Goal: Communication & Community: Answer question/provide support

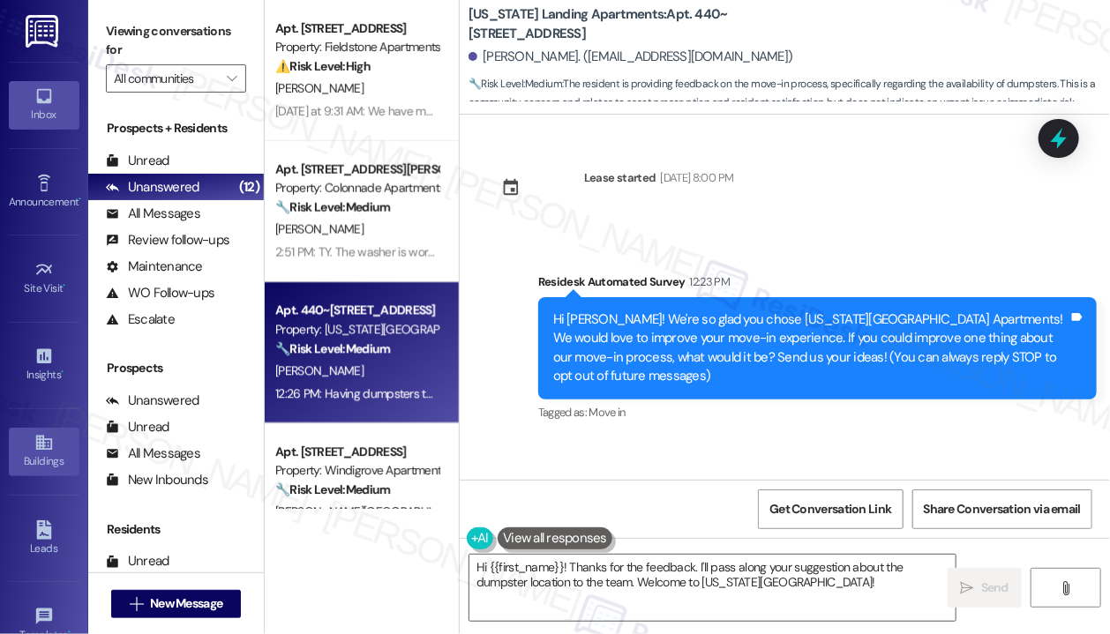
scroll to position [624, 0]
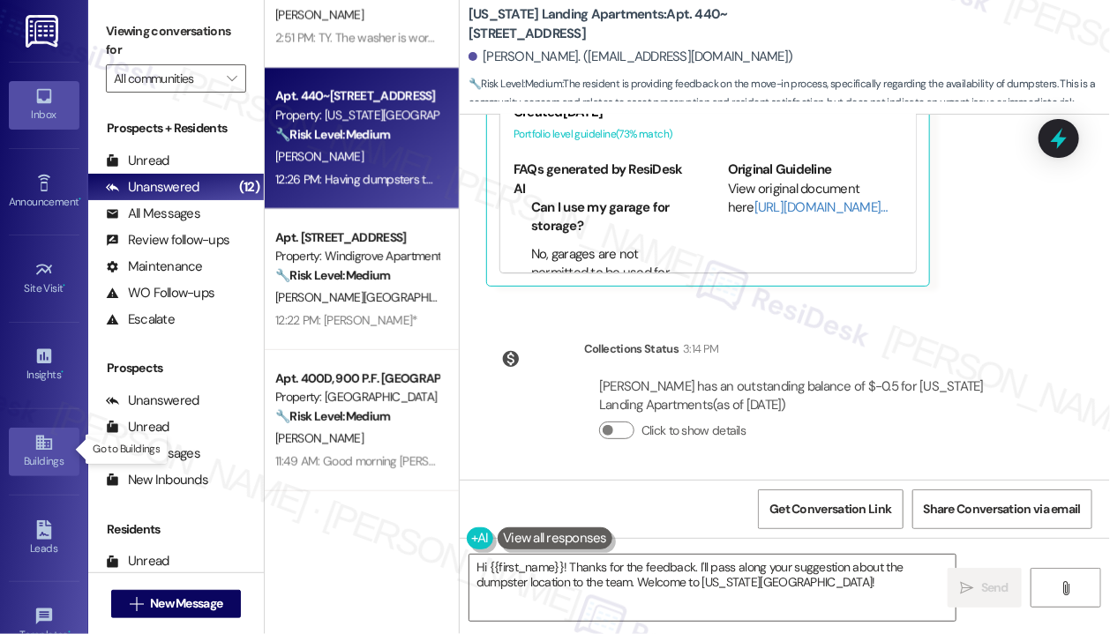
click at [37, 458] on div "Buildings" at bounding box center [44, 461] width 88 height 18
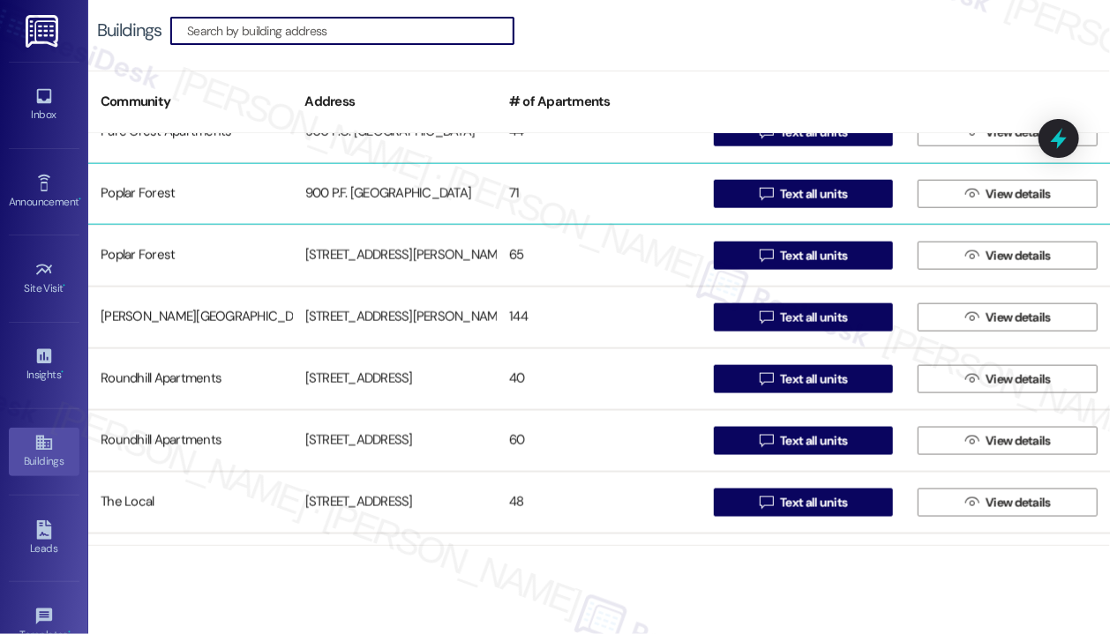
scroll to position [1058, 0]
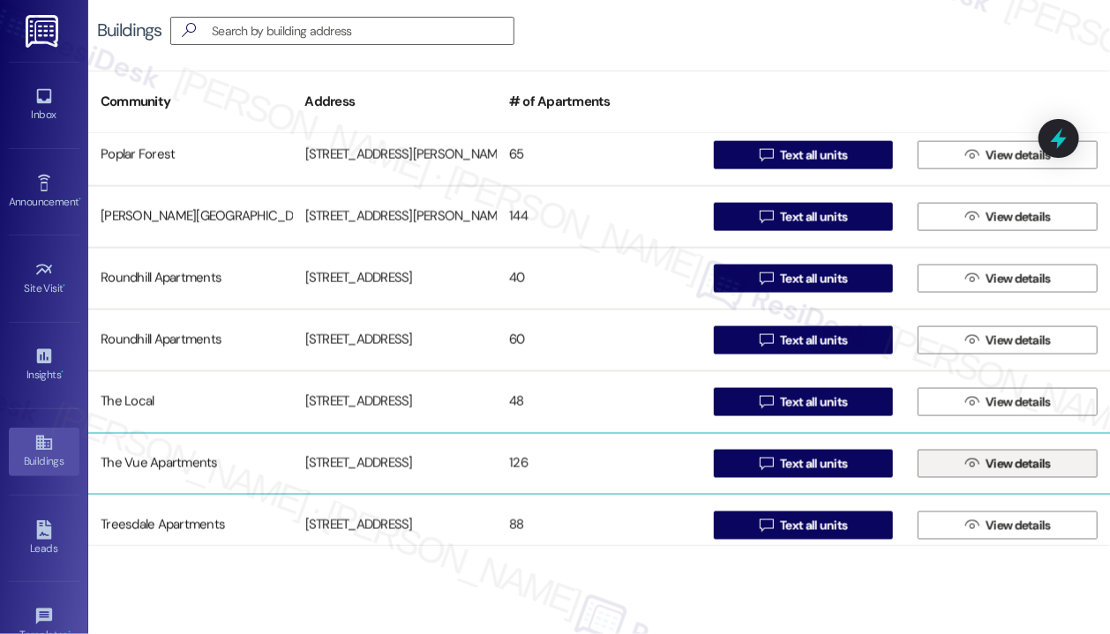
click at [985, 465] on span "View details" at bounding box center [1017, 464] width 65 height 19
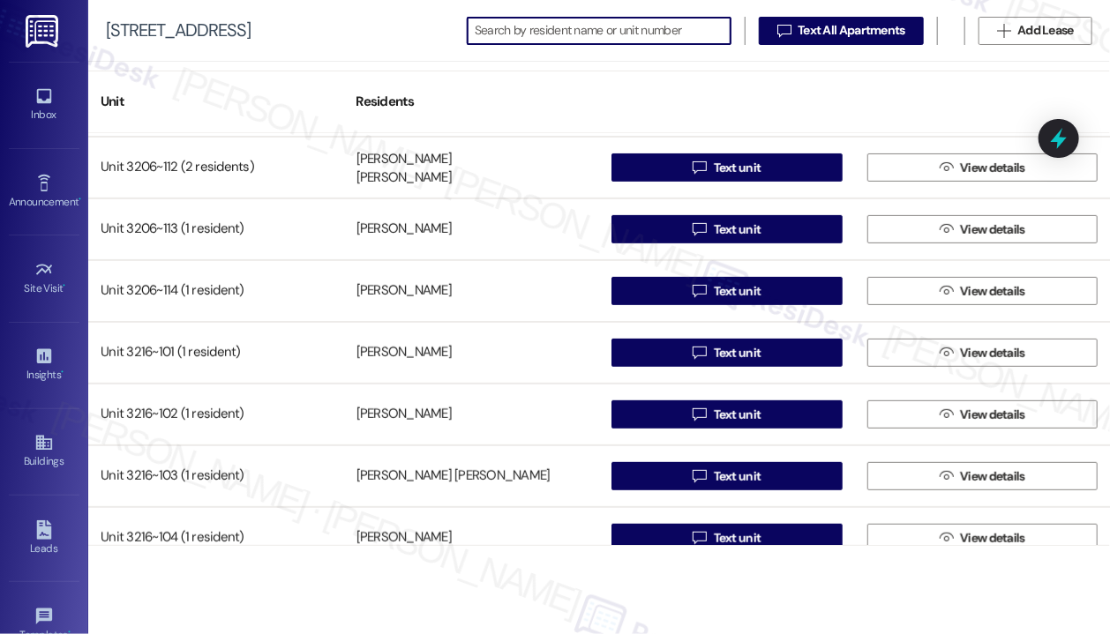
scroll to position [5821, 0]
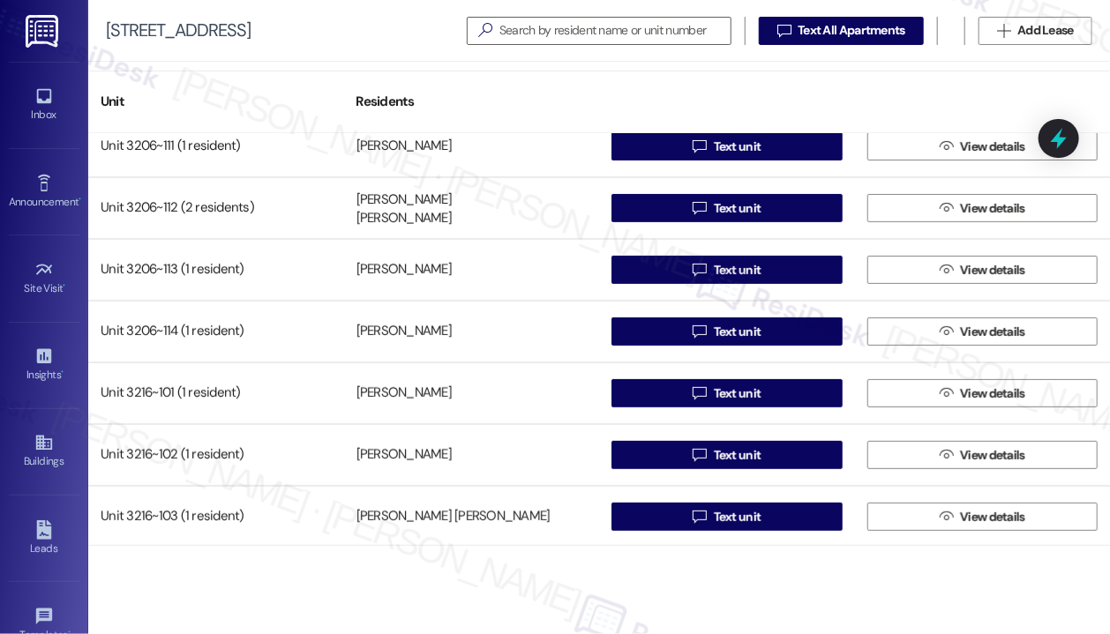
drag, startPoint x: 721, startPoint y: 391, endPoint x: 572, endPoint y: 74, distance: 350.0
click at [572, 74] on div "Unit Residents" at bounding box center [598, 102] width 1021 height 63
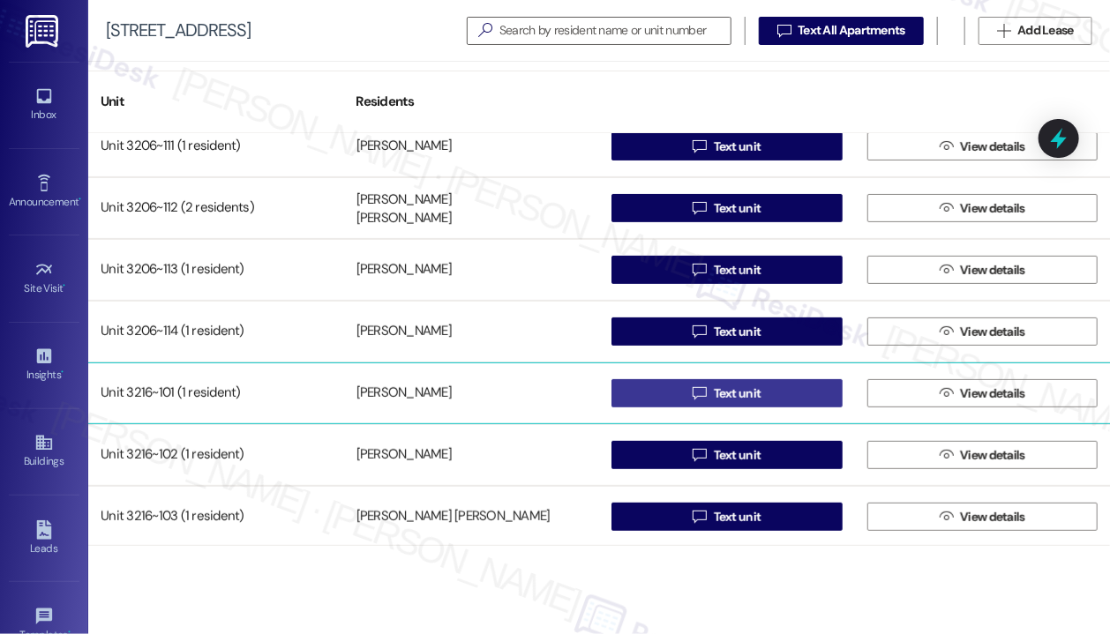
click at [677, 395] on button " Text unit" at bounding box center [726, 393] width 231 height 28
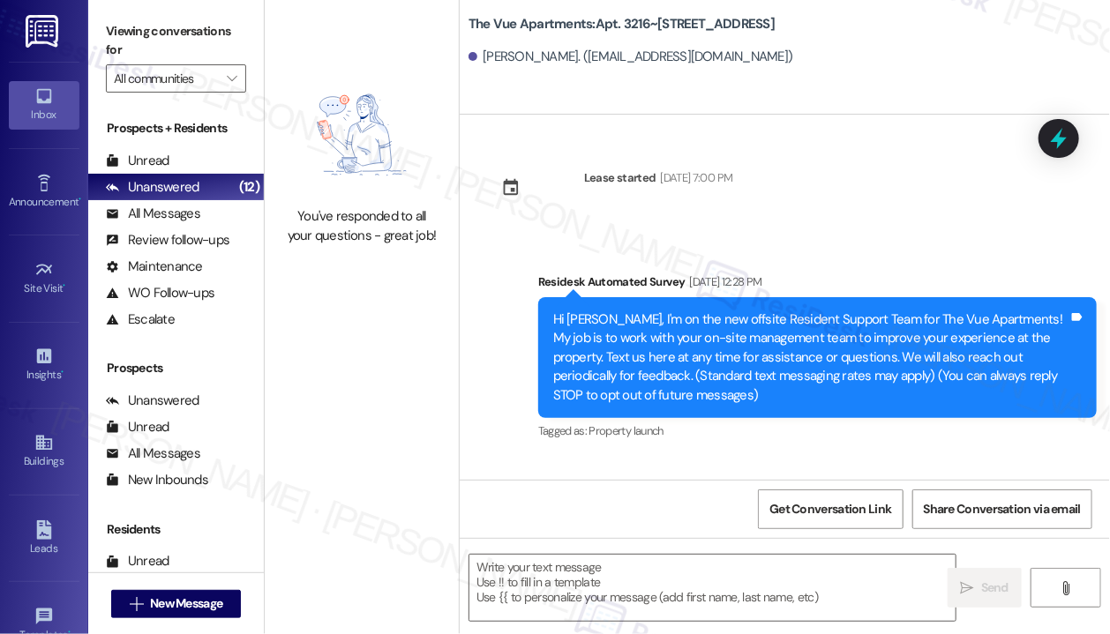
scroll to position [3196, 0]
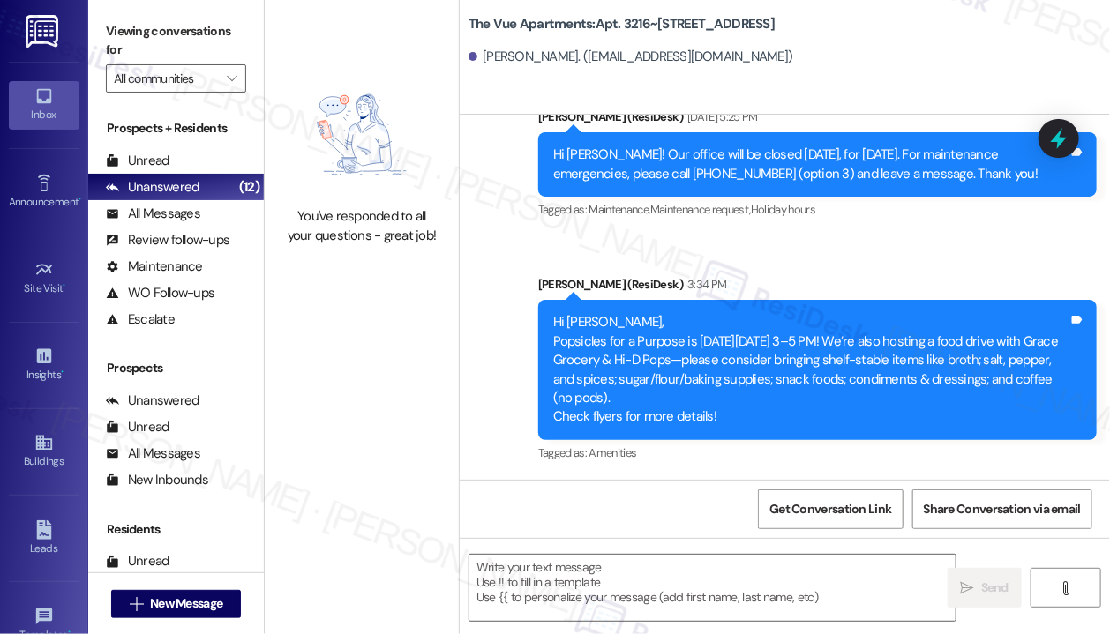
type textarea "Fetching suggested responses. Please feel free to read through the conversation…"
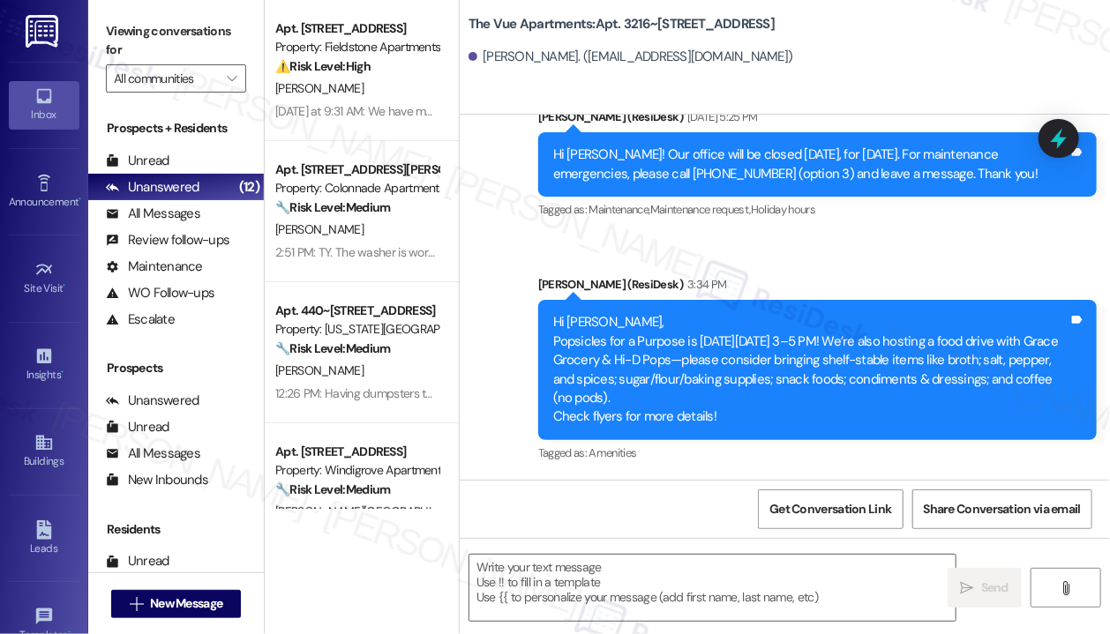
type textarea "Fetching suggested responses. Please feel free to read through the conversation…"
click at [656, 581] on textarea at bounding box center [712, 588] width 486 height 66
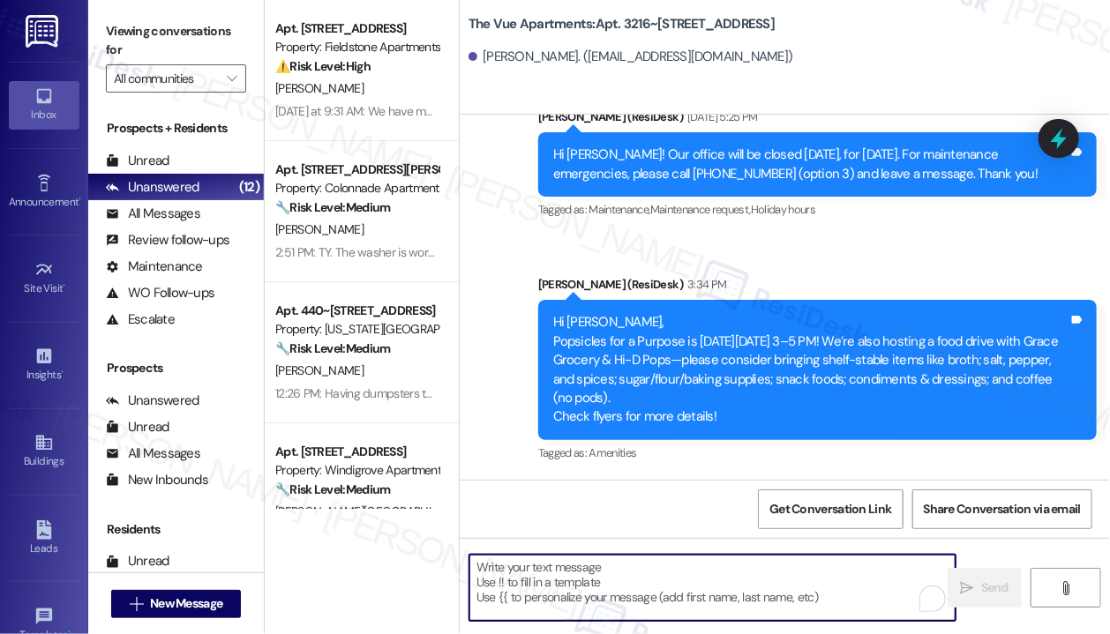
paste textarea "Hi {{first_name}} Quarterly inspections for Building 3216 will take place [DATE…"
type textarea "Hi {{first_name}} Quarterly inspections for Building 3216 will take place [DATE…"
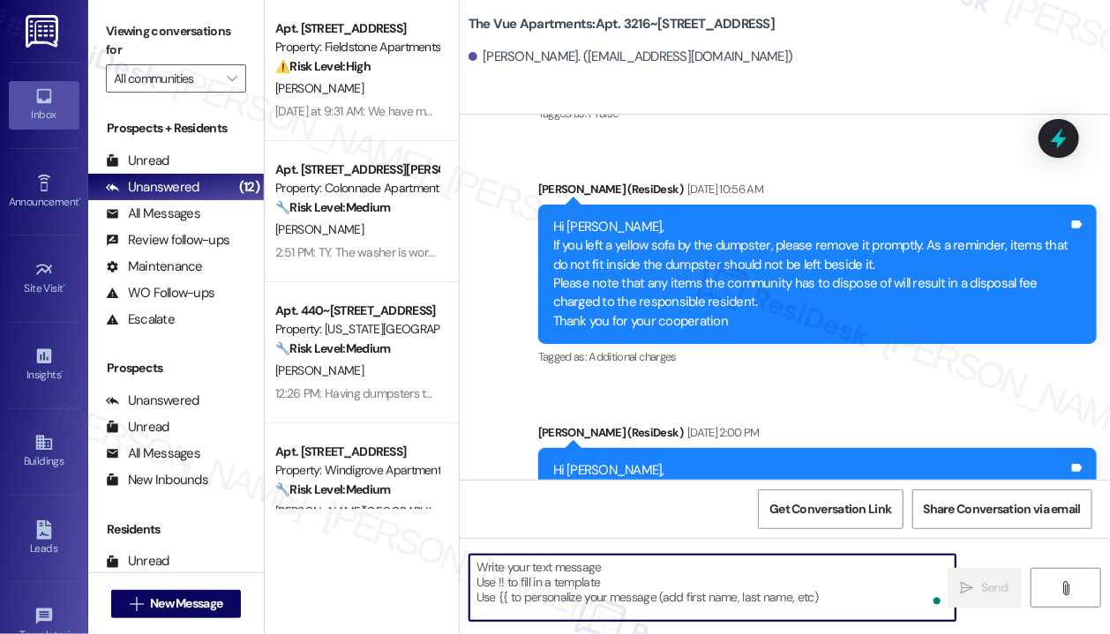
scroll to position [588, 0]
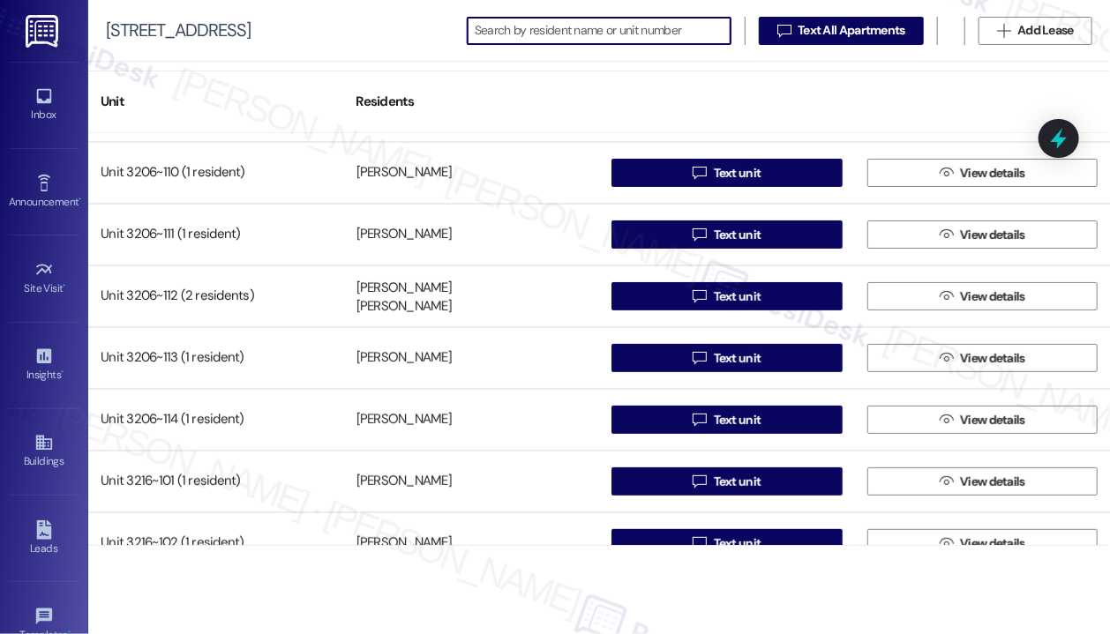
scroll to position [5821, 0]
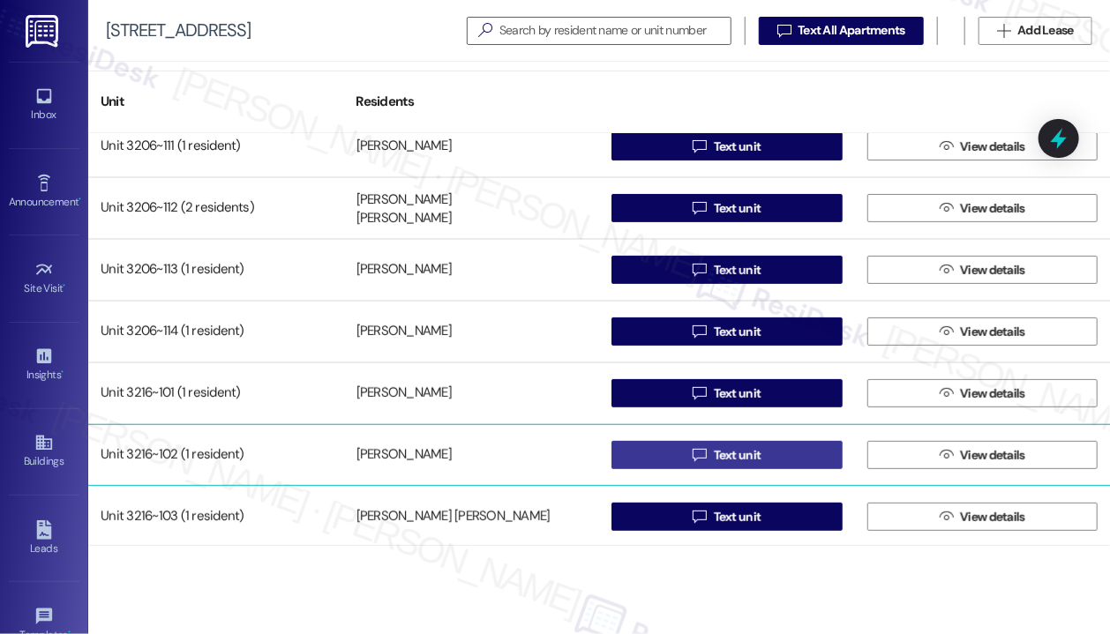
click at [756, 451] on span "Text unit" at bounding box center [737, 455] width 55 height 19
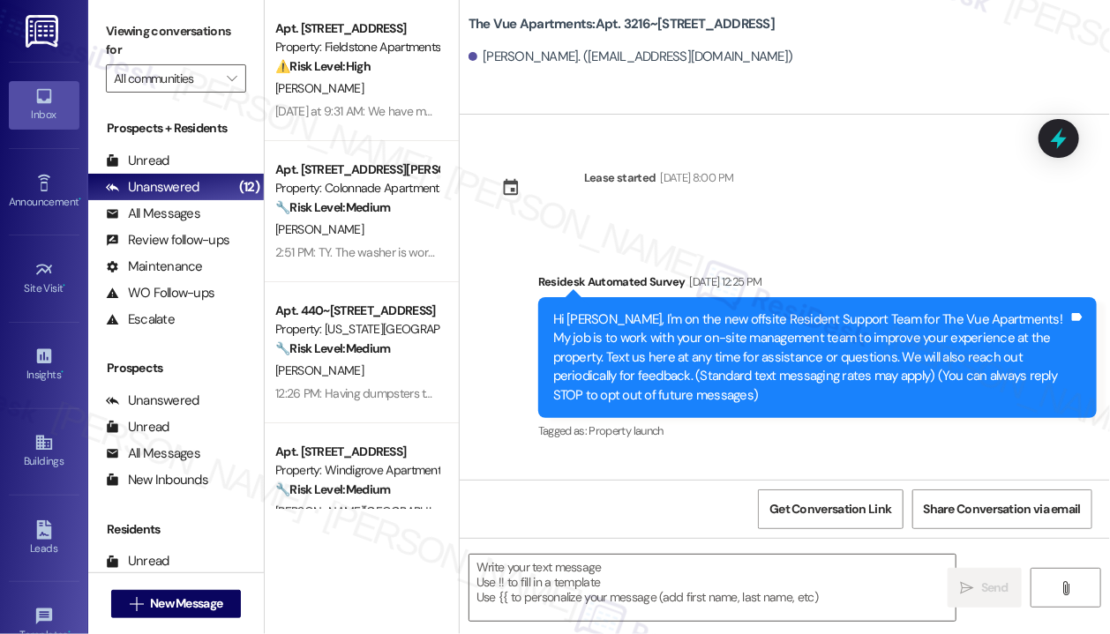
scroll to position [4345, 0]
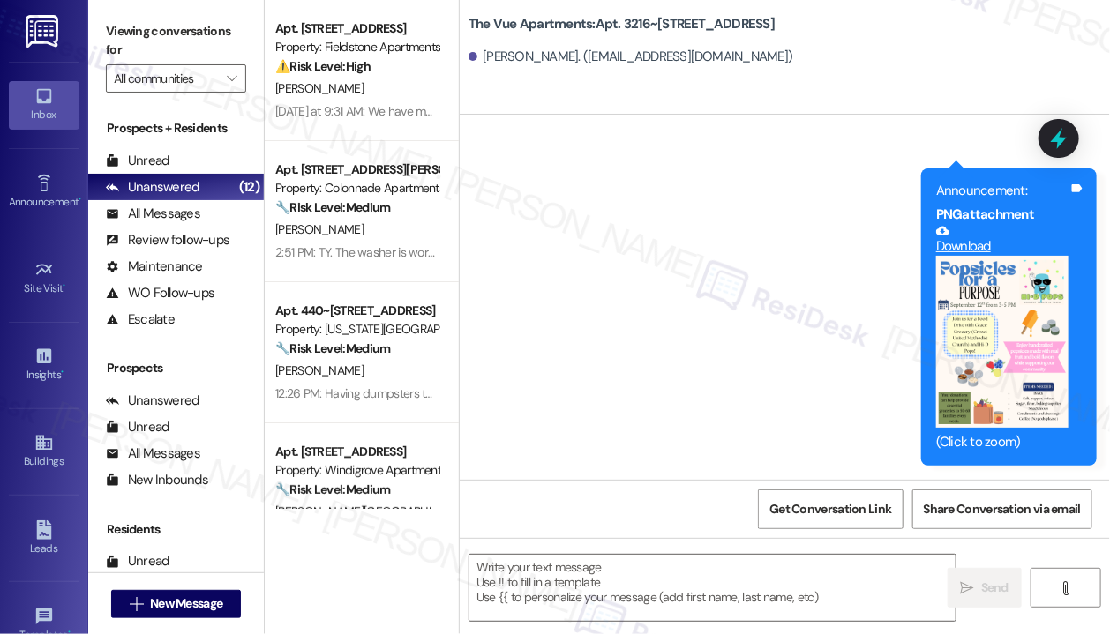
type textarea "Fetching suggested responses. Please feel free to read through the conversation…"
click at [648, 594] on textarea at bounding box center [712, 588] width 486 height 66
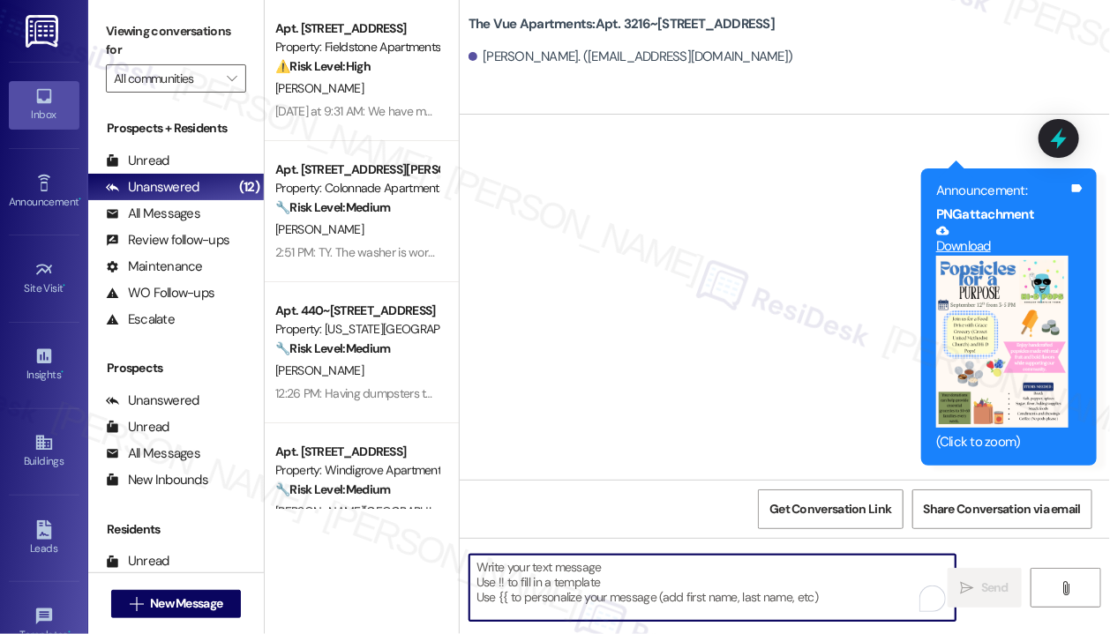
paste textarea "Hi {{first_name}} Quarterly inspections for Building 3216 will take place [DATE…"
type textarea "Hi {{first_name}} Quarterly inspections for Building 3216 will take place [DATE…"
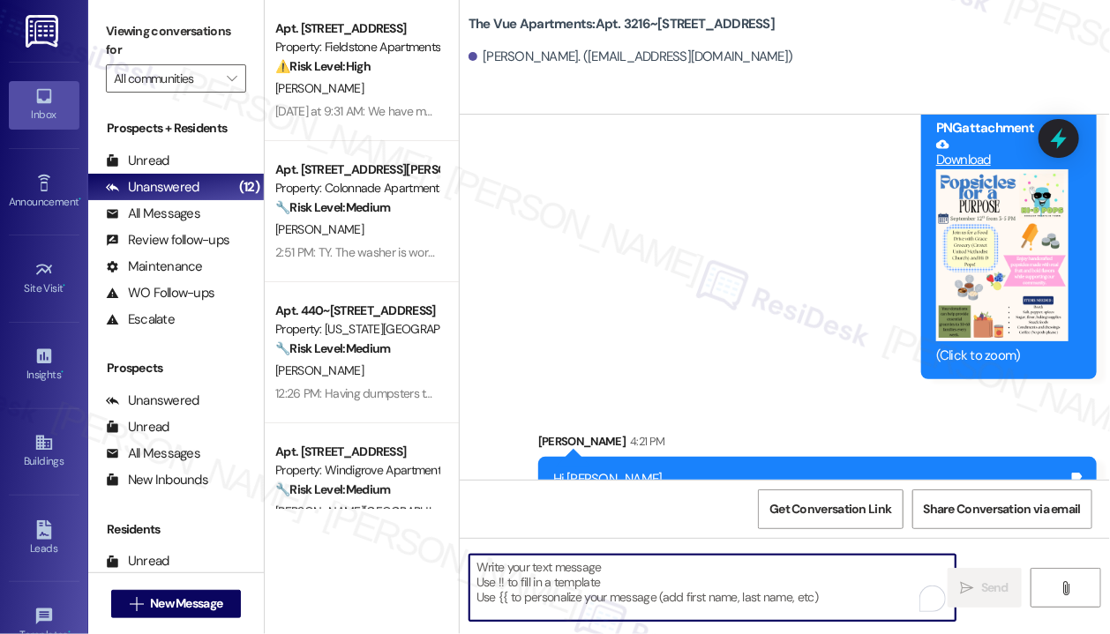
scroll to position [4505, 0]
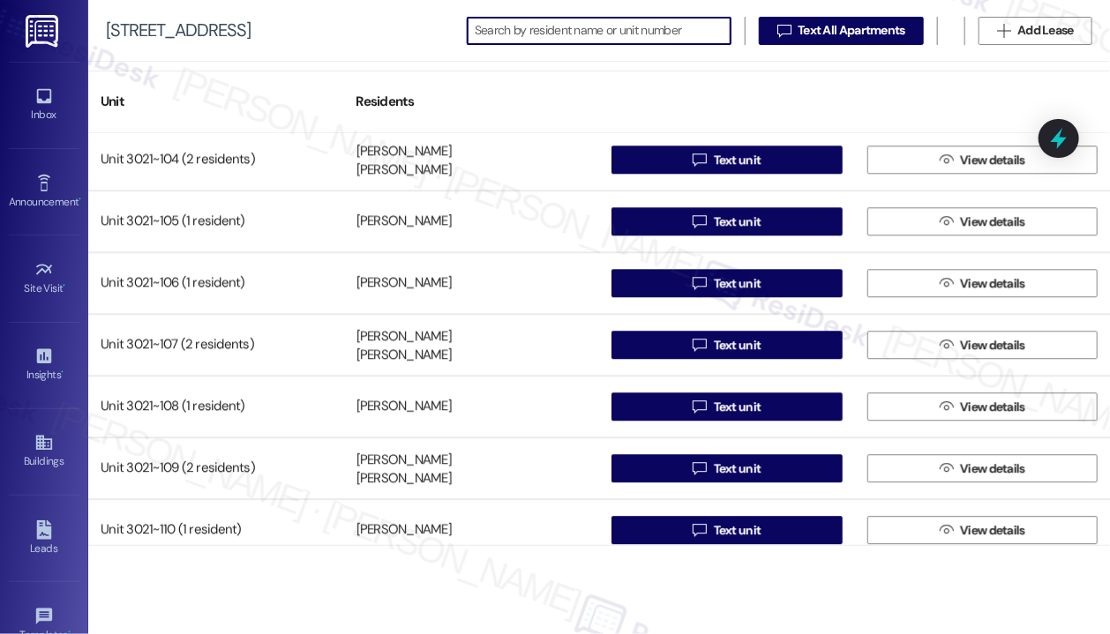
scroll to position [1972, 0]
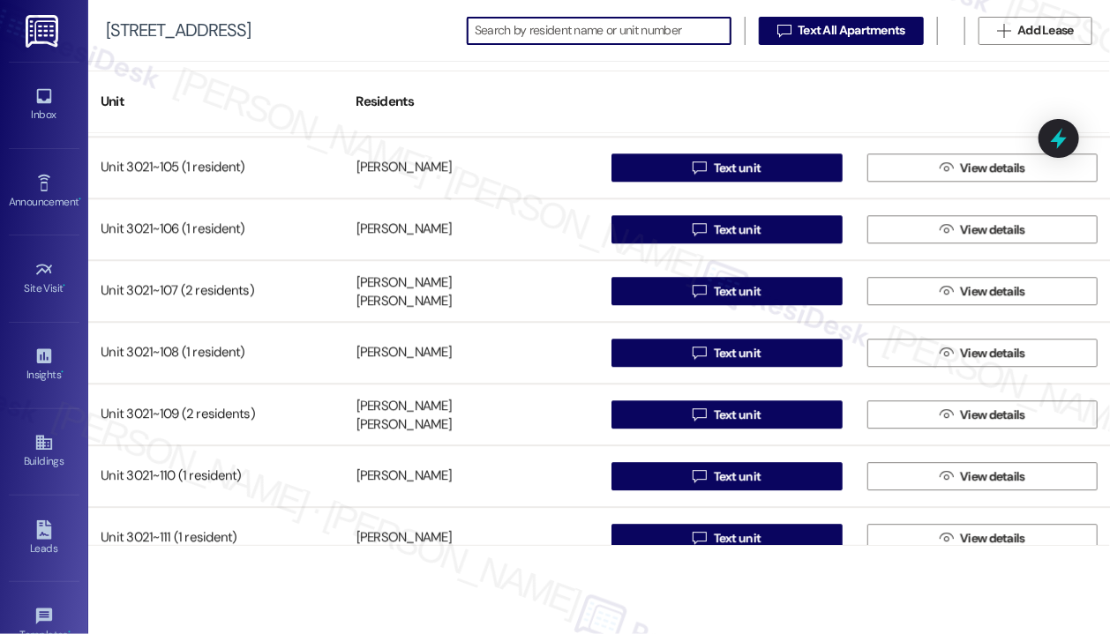
click at [600, 37] on input at bounding box center [603, 31] width 256 height 25
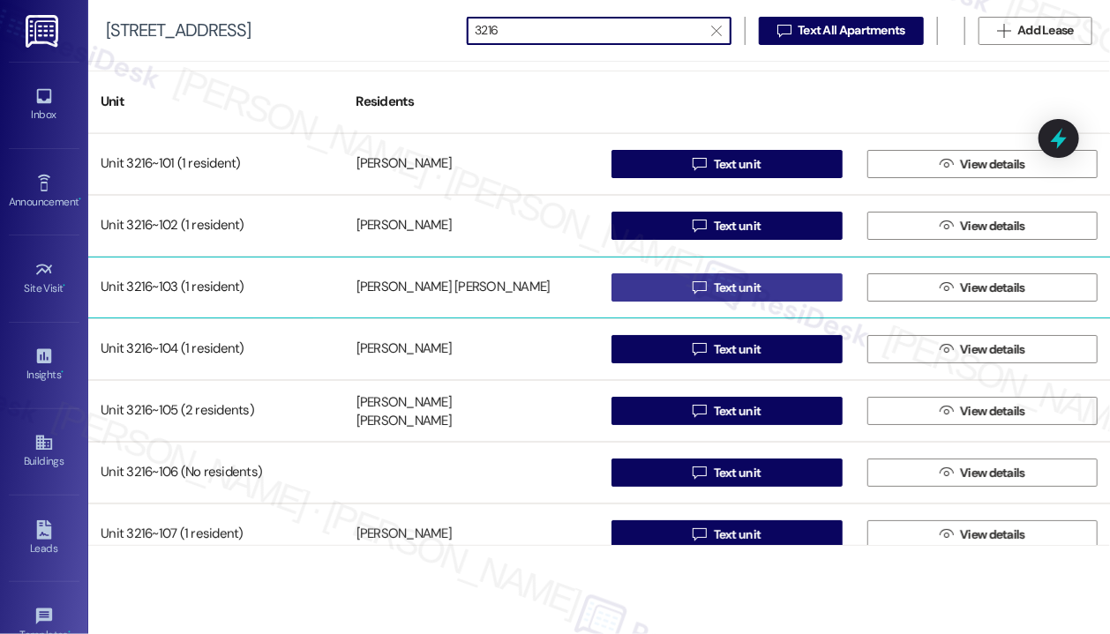
type input "3216"
click at [673, 285] on button " Text unit" at bounding box center [726, 287] width 231 height 28
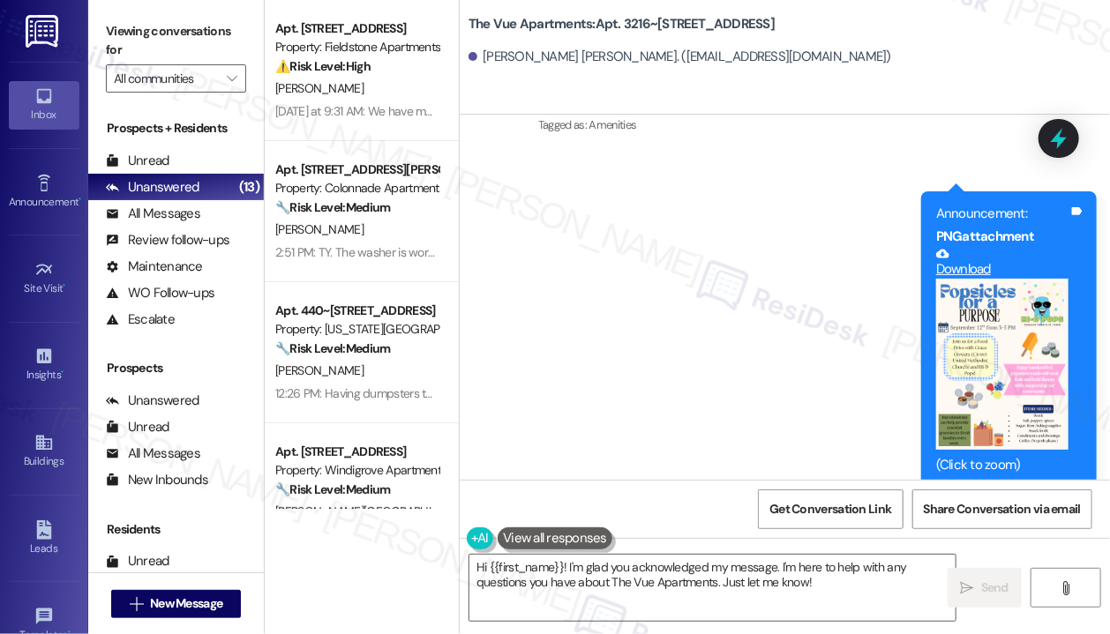
scroll to position [4516, 0]
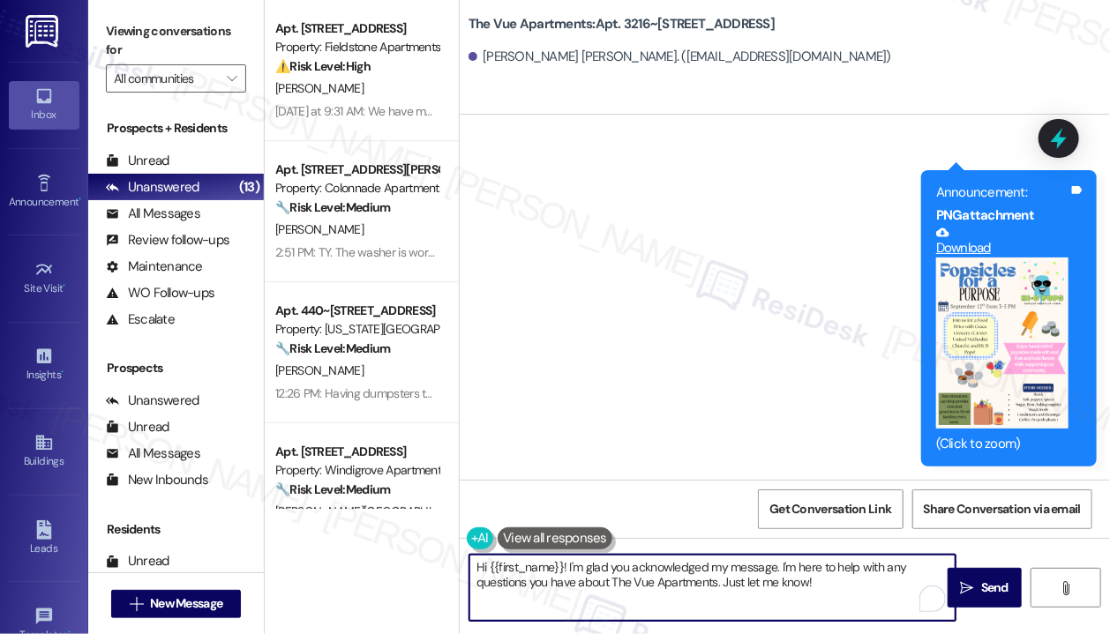
click at [605, 564] on textarea "Hi {{first_name}}! I'm glad you acknowledged my message. I'm here to help with …" at bounding box center [712, 588] width 486 height 66
paste textarea "Quarterly inspections for Building 3216 will take place [DATE][DATE], starting …"
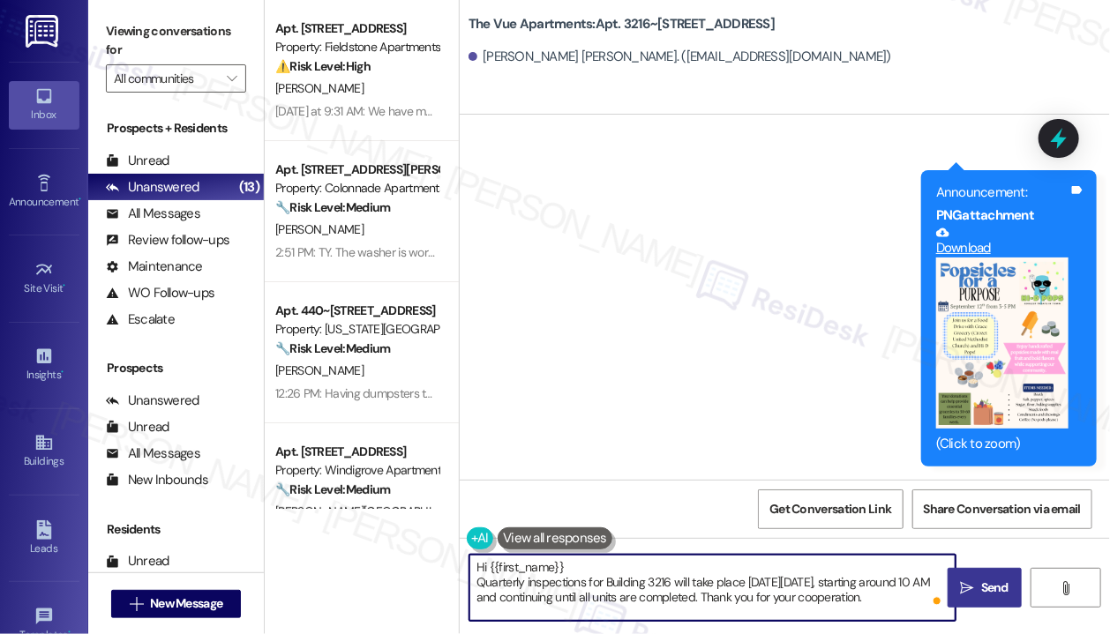
type textarea "Hi {{first_name}} Quarterly inspections for Building 3216 will take place [DATE…"
click at [985, 587] on span "Send" at bounding box center [994, 588] width 27 height 19
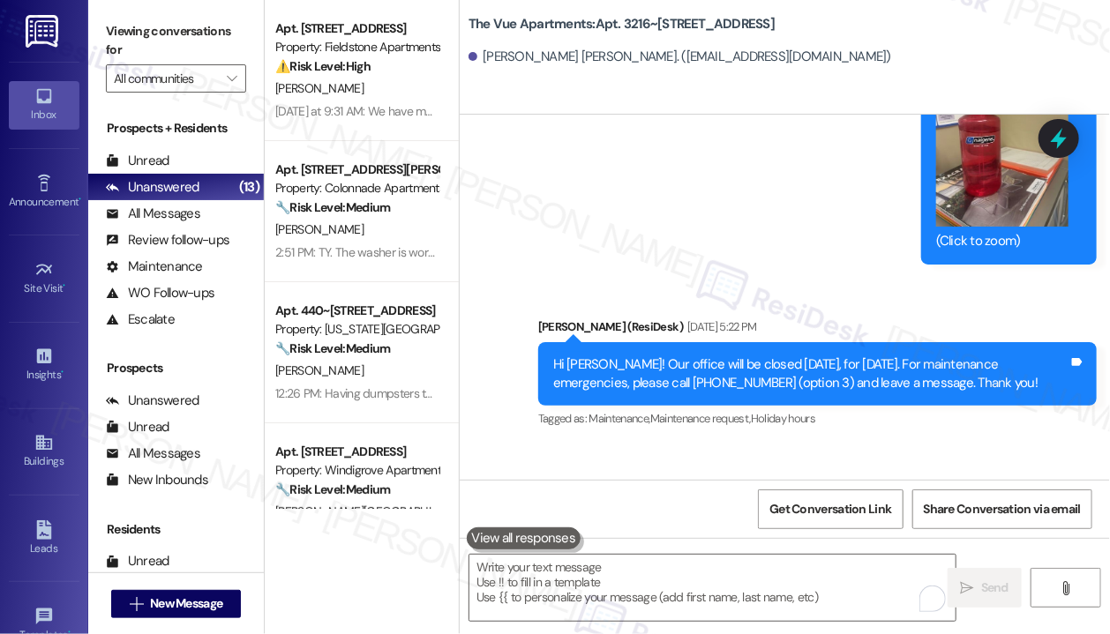
scroll to position [4676, 0]
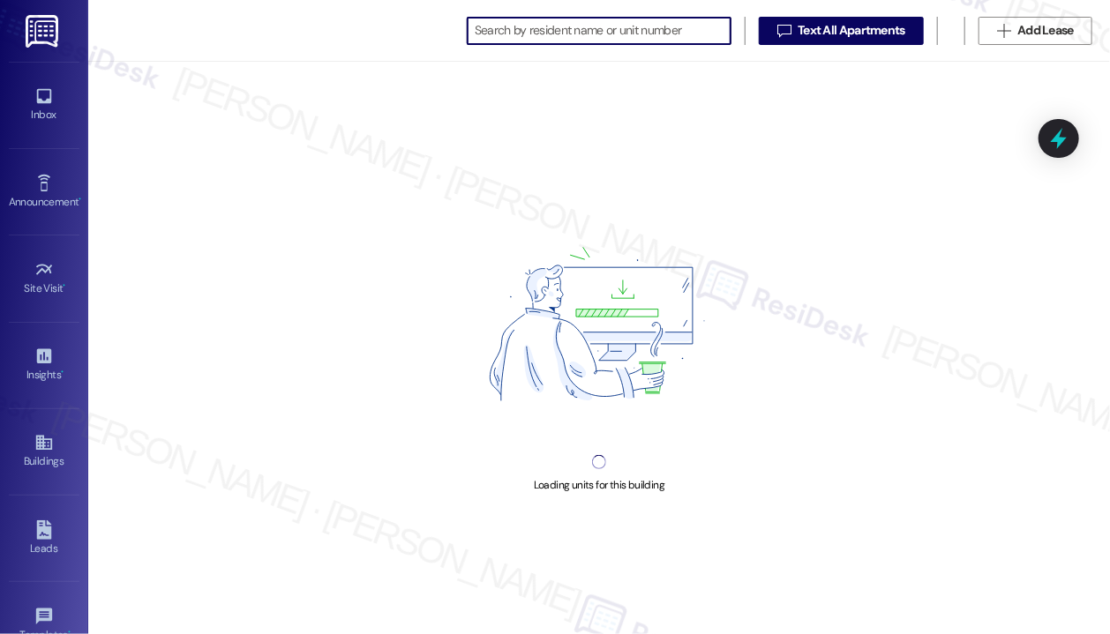
click at [508, 34] on input at bounding box center [603, 31] width 256 height 25
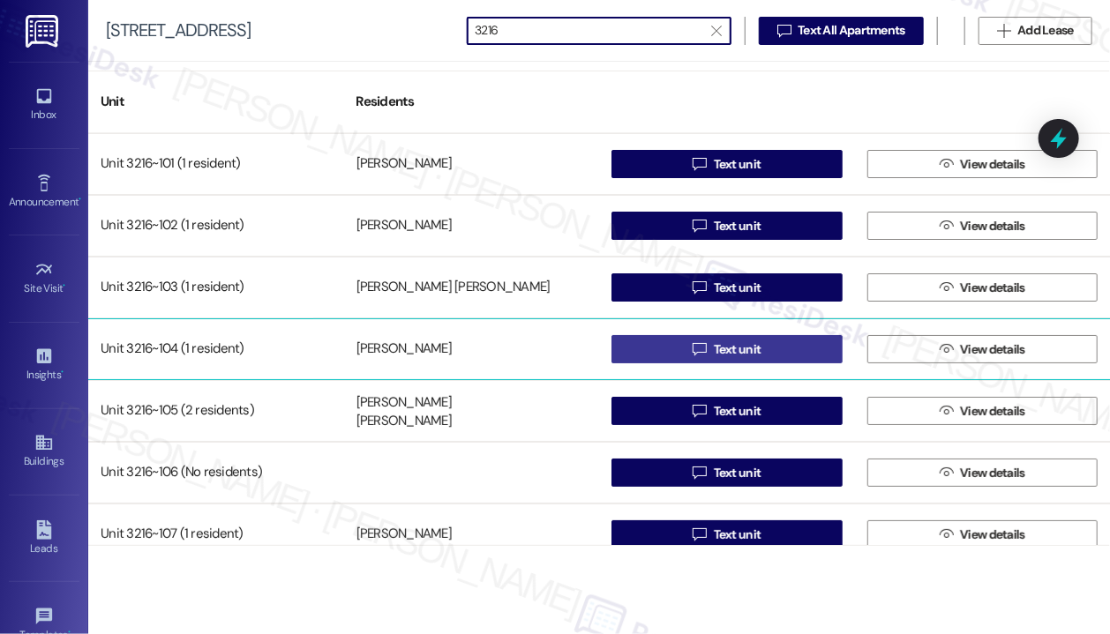
type input "3216"
click at [714, 354] on span "Text unit" at bounding box center [738, 349] width 48 height 19
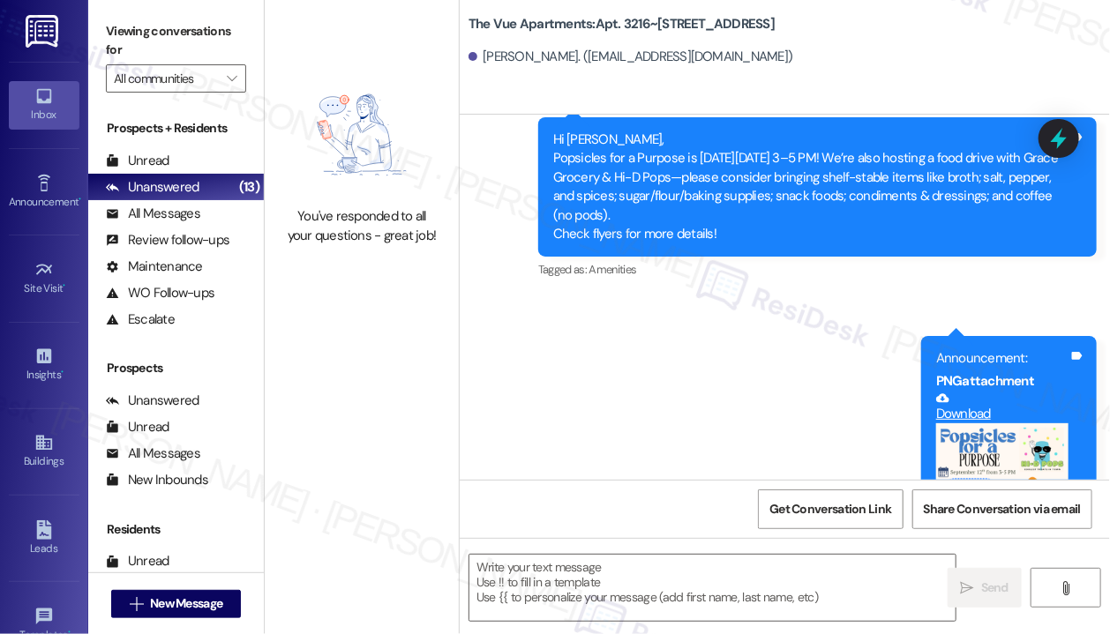
scroll to position [3649, 0]
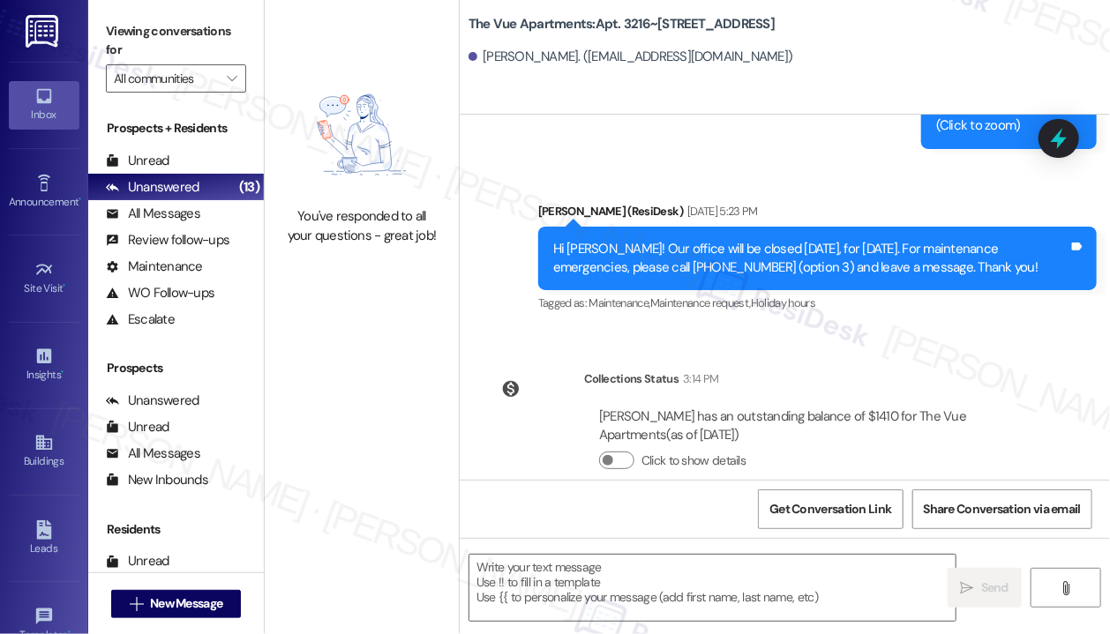
type textarea "Fetching suggested responses. Please feel free to read through the conversation…"
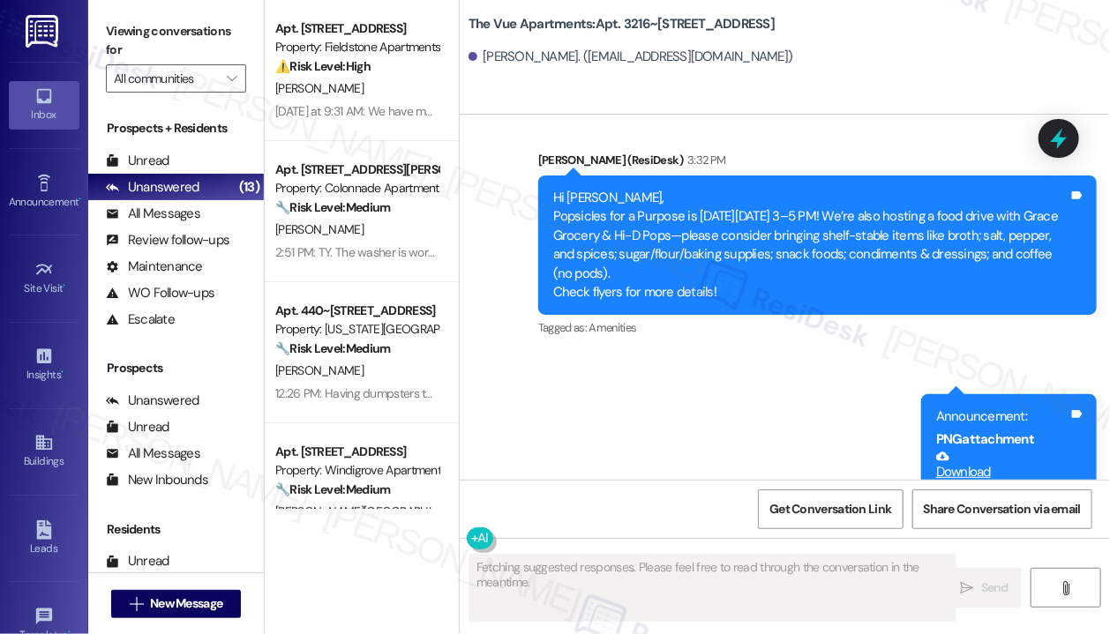
scroll to position [4254, 0]
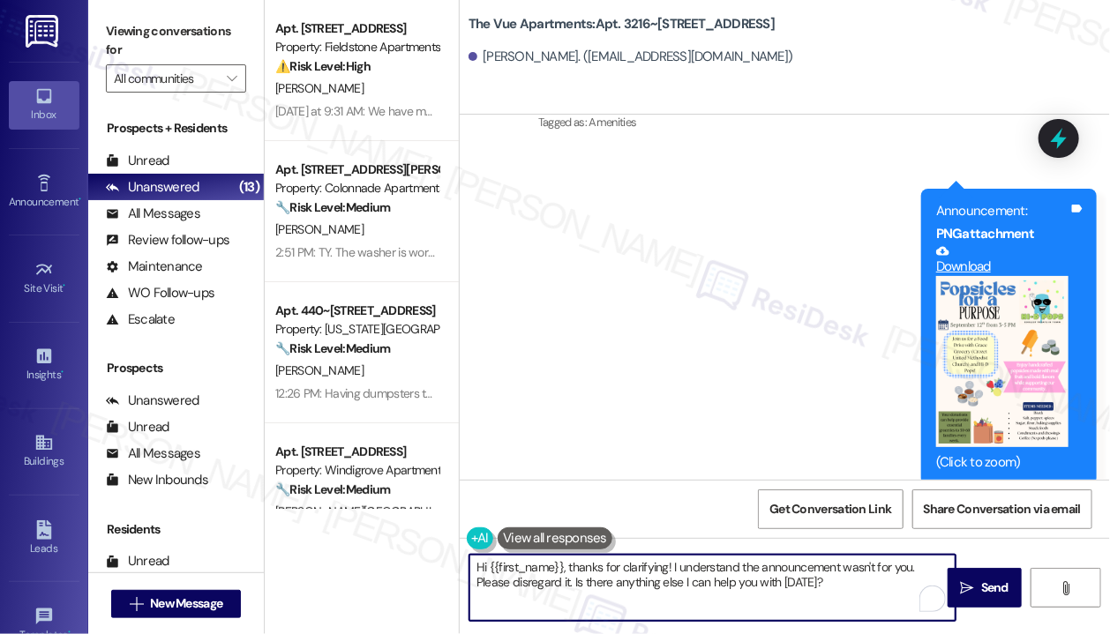
drag, startPoint x: 781, startPoint y: 602, endPoint x: 448, endPoint y: 539, distance: 339.2
click at [448, 540] on div "Apt. 335, [STREET_ADDRESS] Property: Fieldstone Apartments ⚠️ Risk Level: High …" at bounding box center [687, 317] width 845 height 634
paste textarea "Quarterly inspections for Building 3216 will take place [DATE][DATE], starting …"
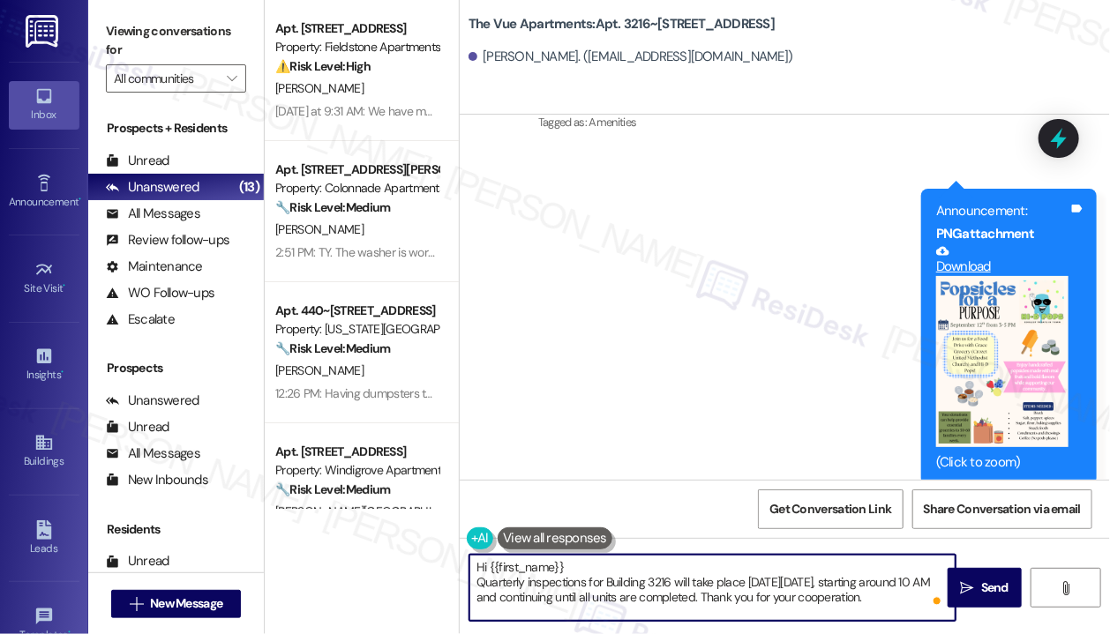
click at [607, 560] on textarea "Hi {{first_name}} Quarterly inspections for Building 3216 will take place [DATE…" at bounding box center [712, 588] width 486 height 66
type textarea "Hi {{first_name}}, Quarterly inspections for Building 3216 will take place [DAT…"
click at [973, 584] on icon "" at bounding box center [966, 588] width 13 height 14
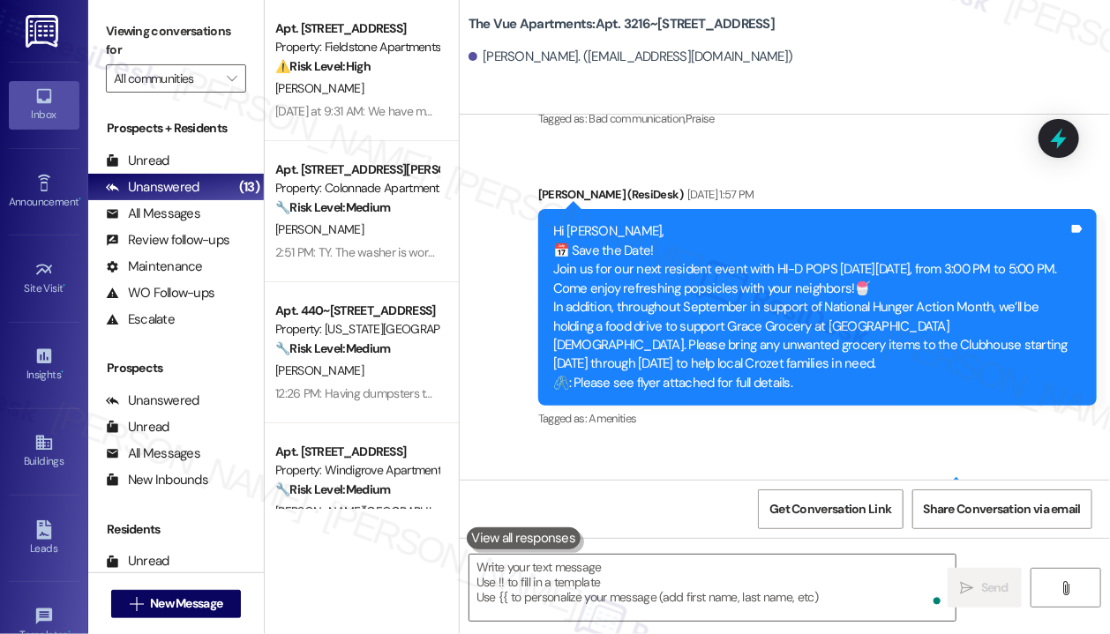
scroll to position [1644, 0]
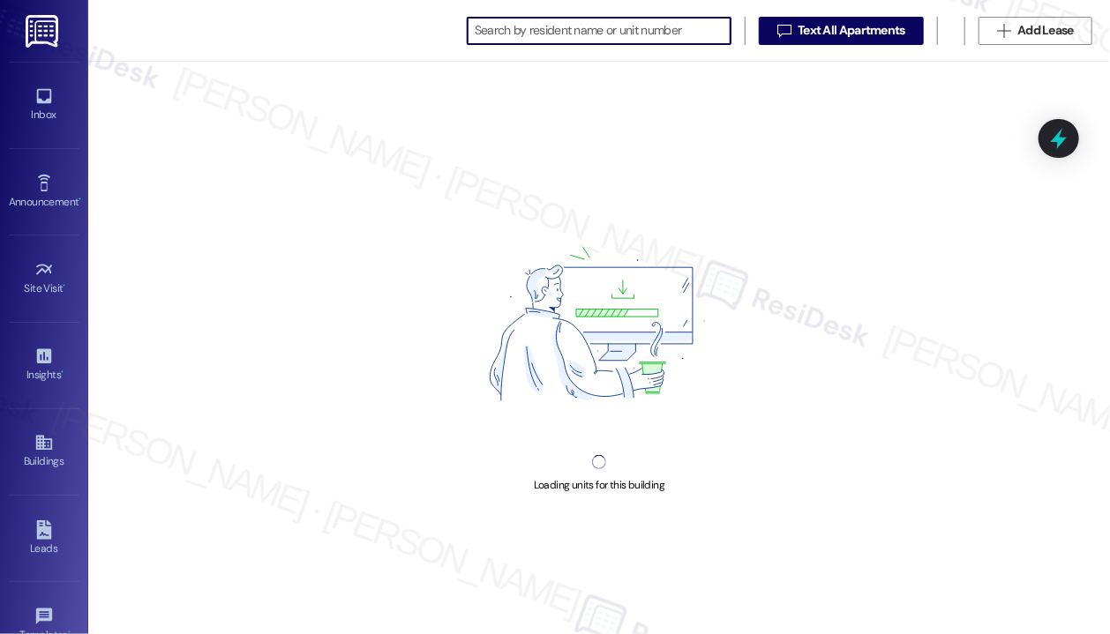
click at [534, 34] on input at bounding box center [603, 31] width 256 height 25
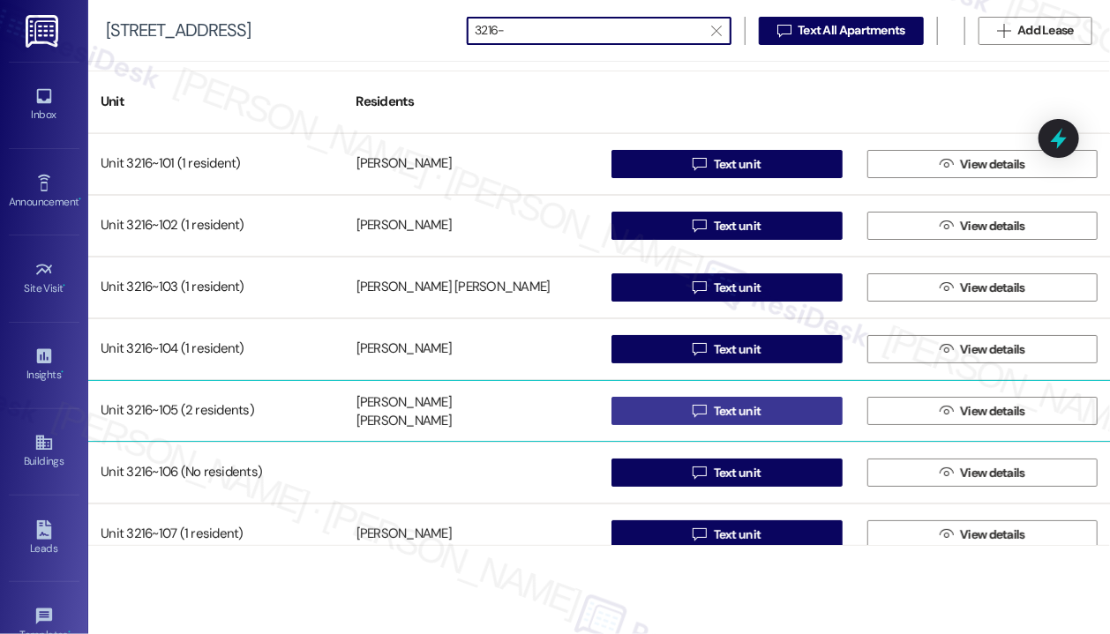
type input "3216-"
click at [682, 406] on button " Text unit" at bounding box center [726, 411] width 231 height 28
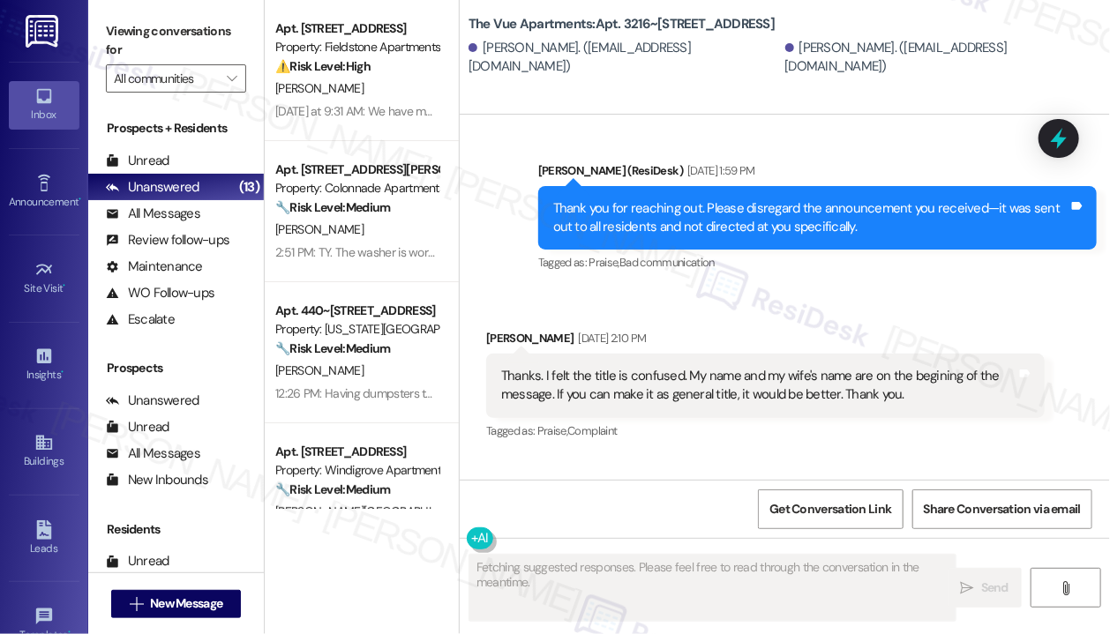
scroll to position [1771, 0]
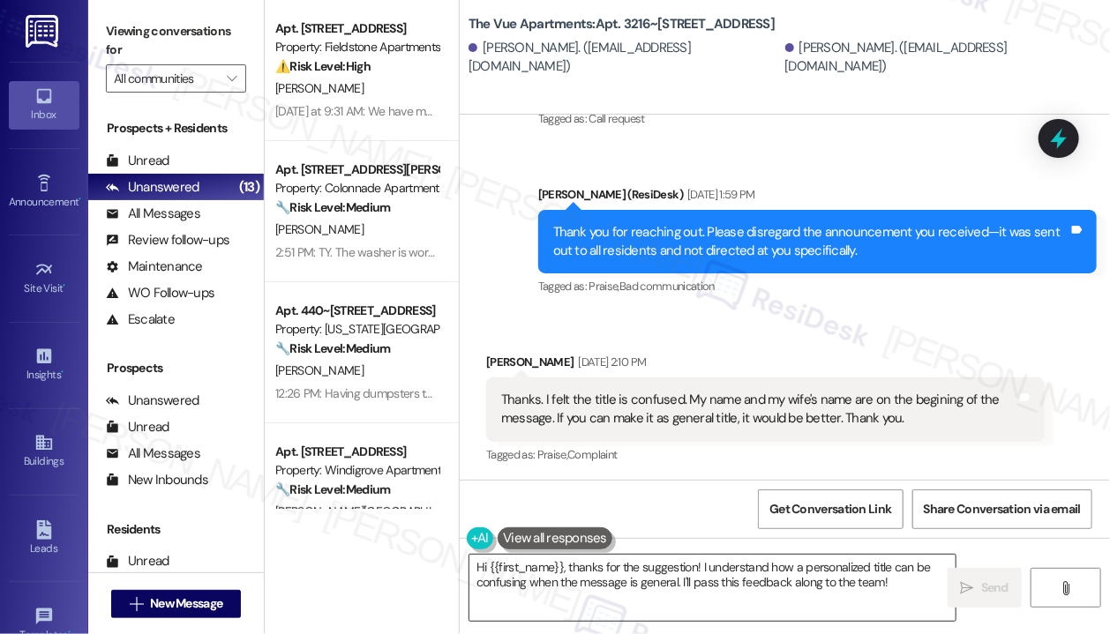
click at [744, 588] on textarea "Hi {{first_name}}, thanks for the suggestion! I understand how a personalized t…" at bounding box center [712, 588] width 486 height 66
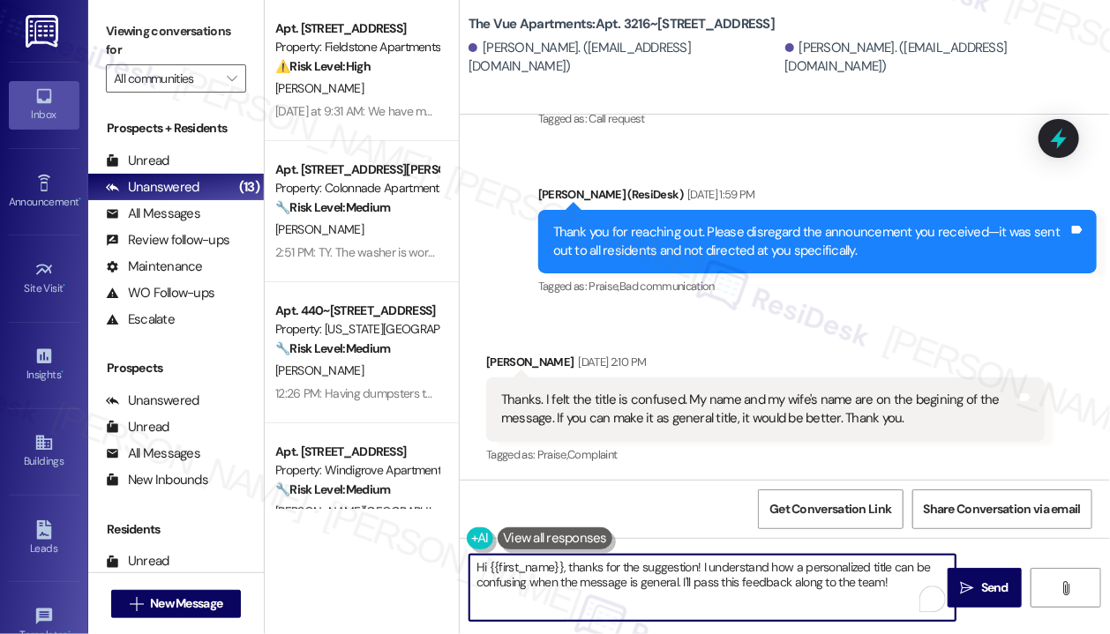
drag, startPoint x: 896, startPoint y: 586, endPoint x: 416, endPoint y: 560, distance: 480.5
click at [416, 560] on div "Apt. 335, [STREET_ADDRESS] Property: Fieldstone Apartments ⚠️ Risk Level: High …" at bounding box center [687, 317] width 845 height 634
paste textarea "Quarterly inspections for Building 3216 will take place [DATE][DATE], starting …"
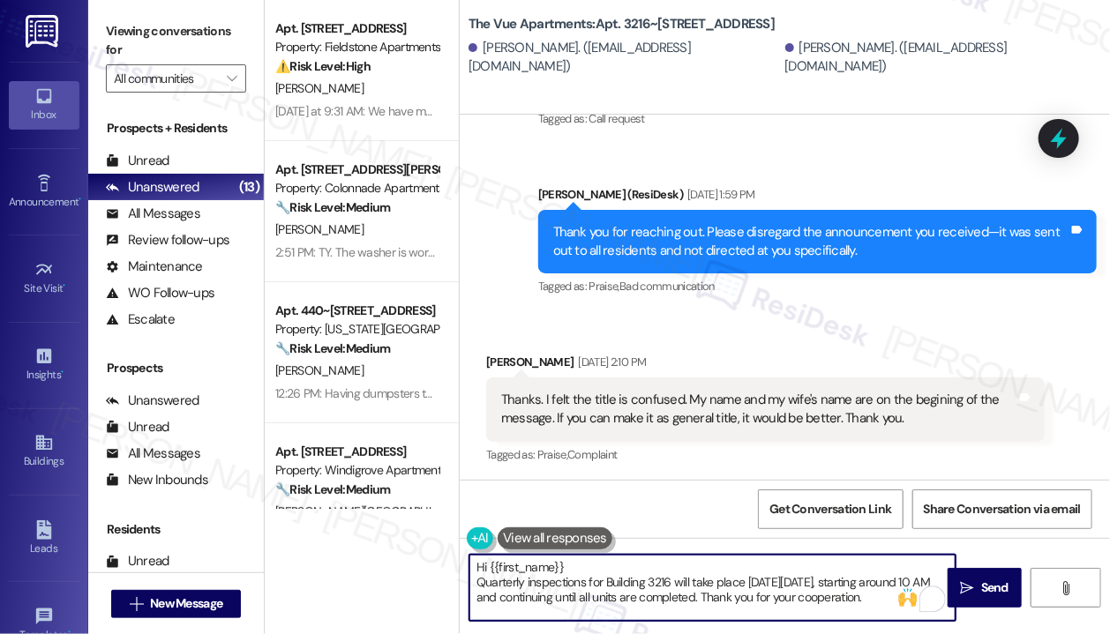
click at [593, 566] on textarea "Hi {{first_name}} Quarterly inspections for Building 3216 will take place [DATE…" at bounding box center [712, 588] width 486 height 66
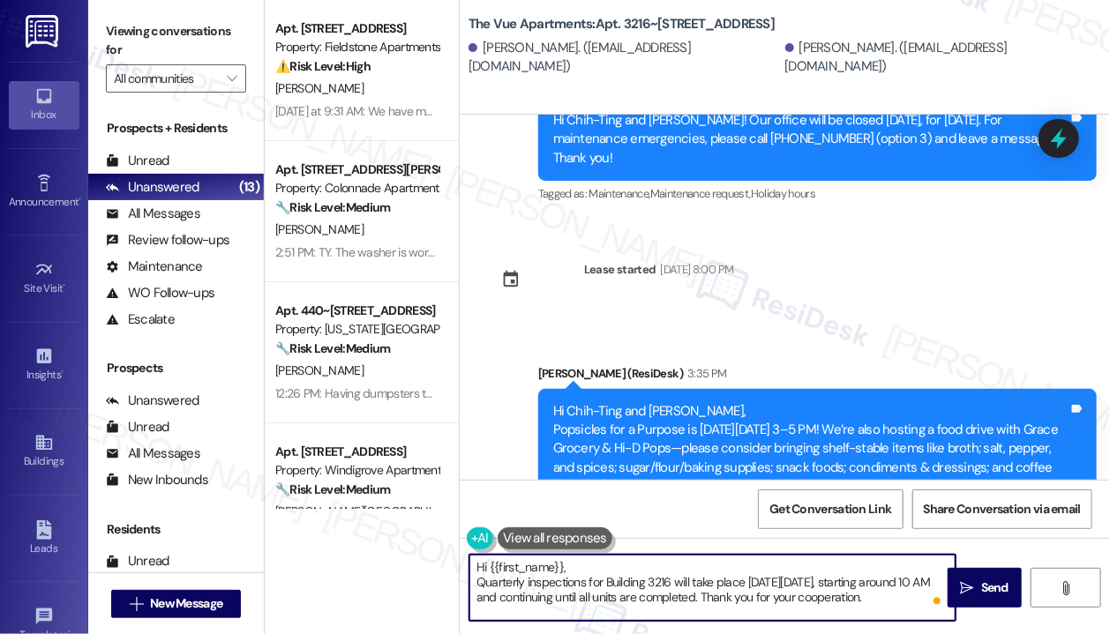
scroll to position [4091, 0]
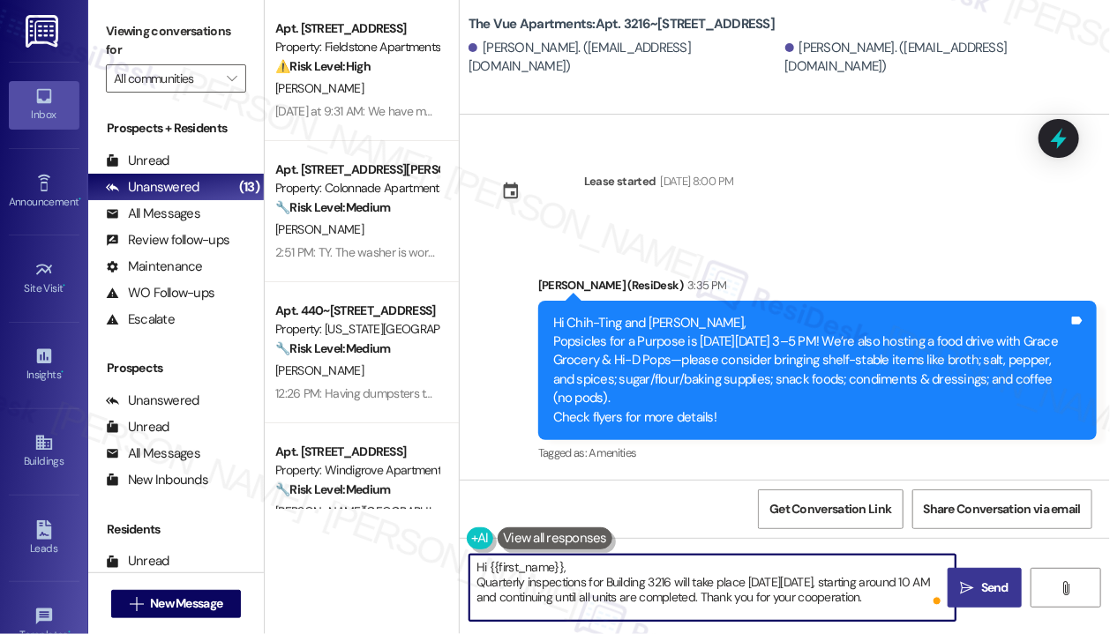
type textarea "Hi {{first_name}}, Quarterly inspections for Building 3216 will take place [DAT…"
click at [989, 590] on span "Send" at bounding box center [994, 588] width 27 height 19
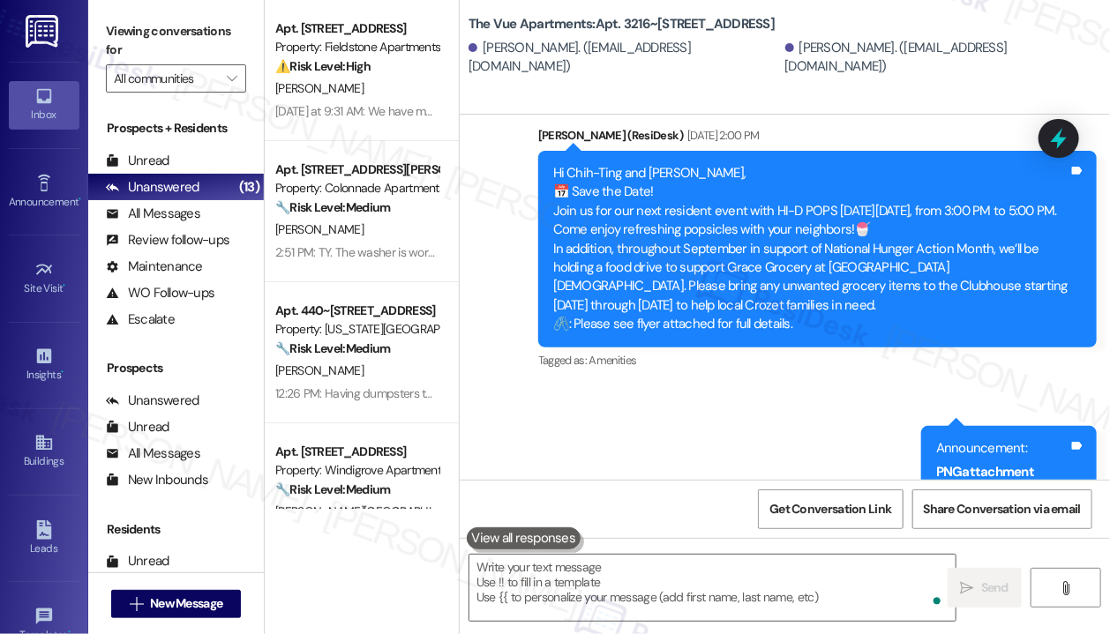
scroll to position [1771, 0]
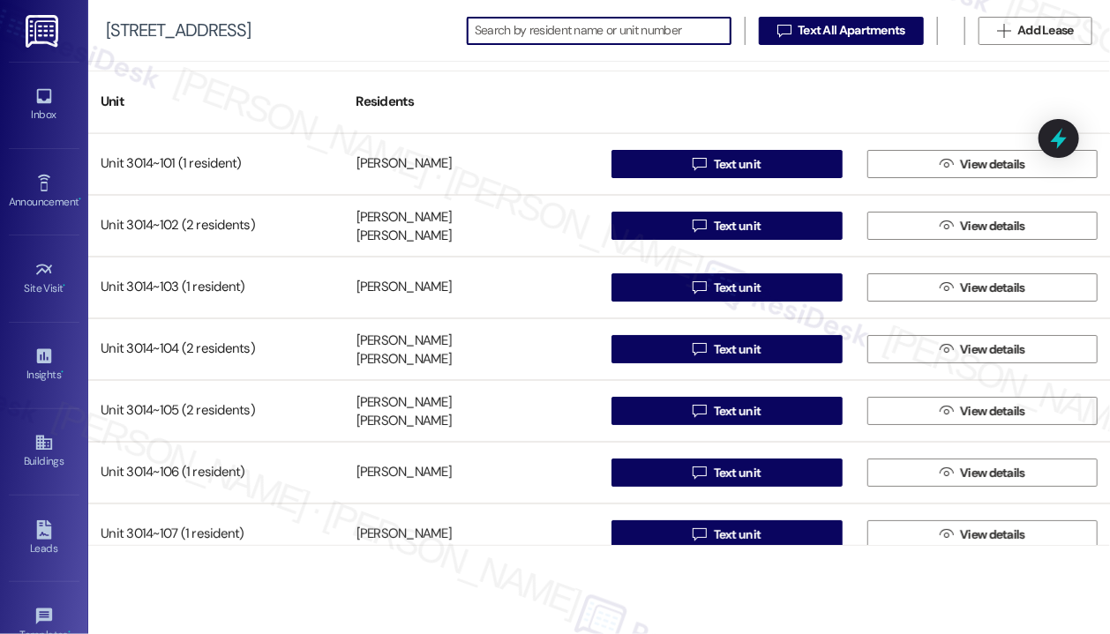
click at [524, 25] on input at bounding box center [603, 31] width 256 height 25
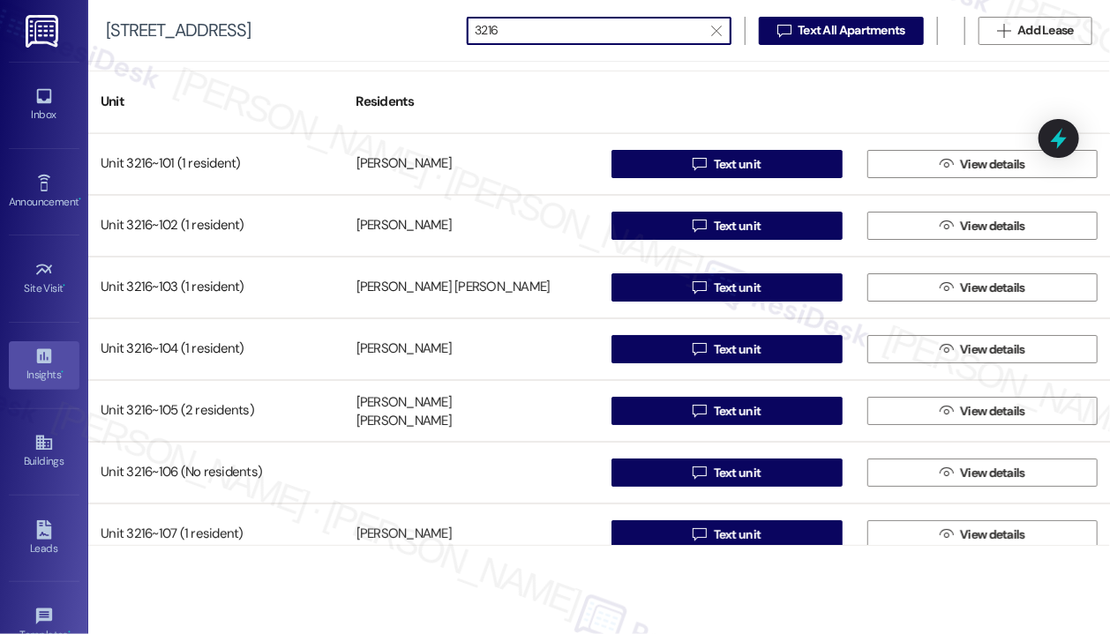
type input "3216"
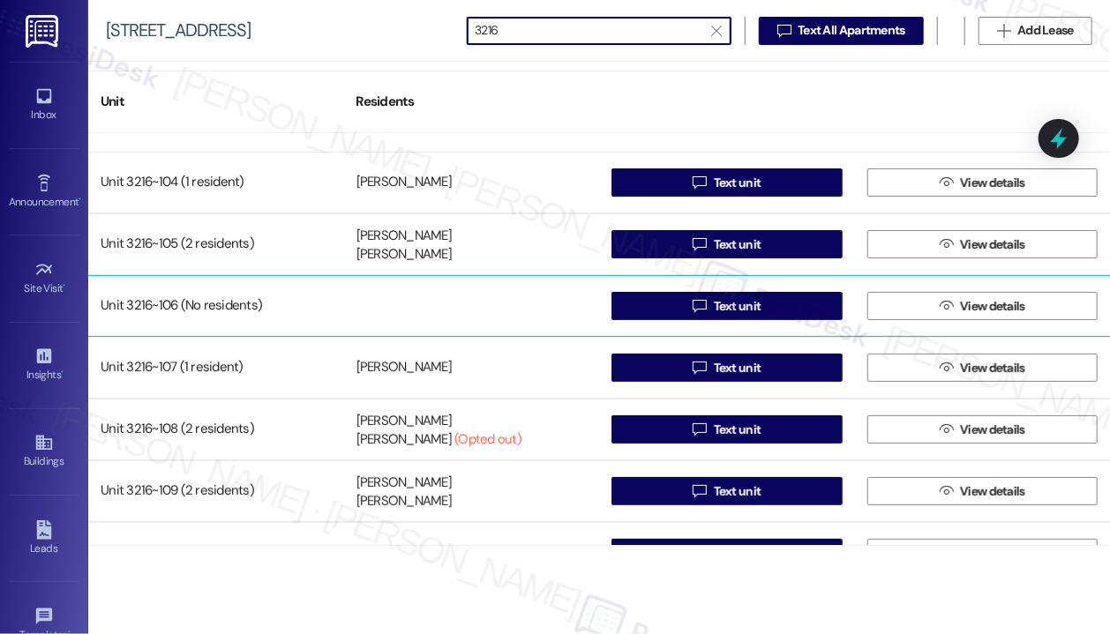
scroll to position [265, 0]
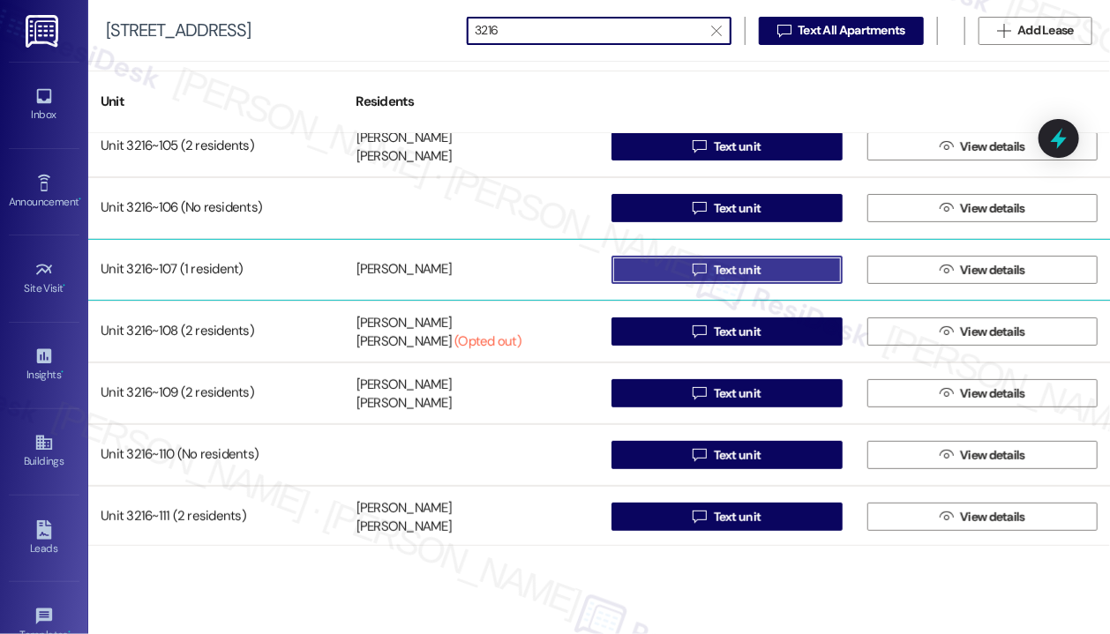
click at [656, 263] on button " Text unit" at bounding box center [726, 270] width 231 height 28
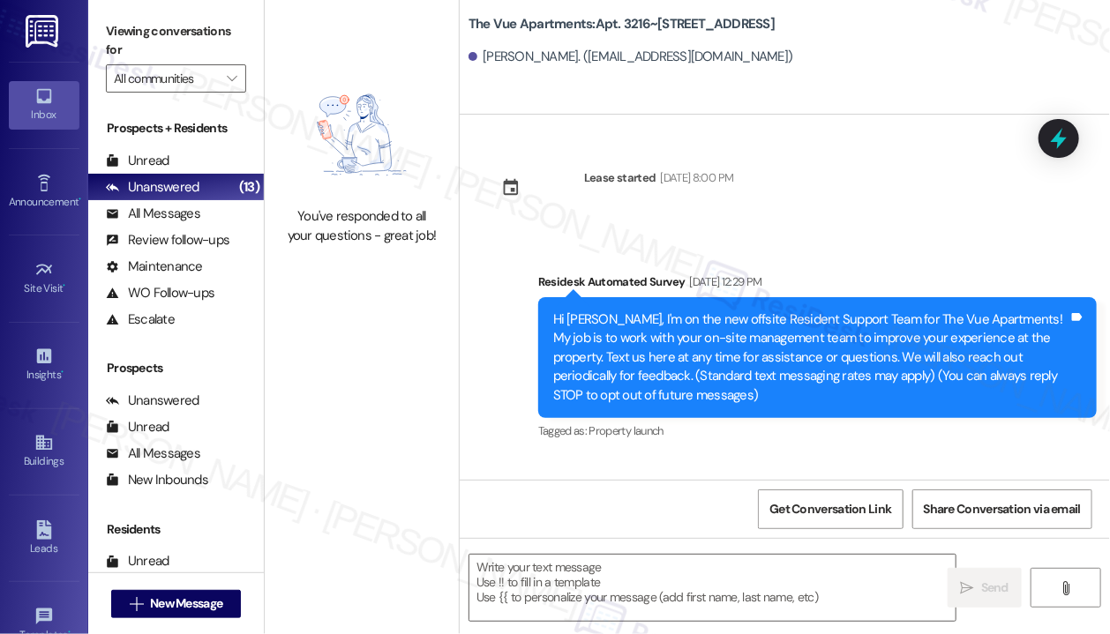
scroll to position [3488, 0]
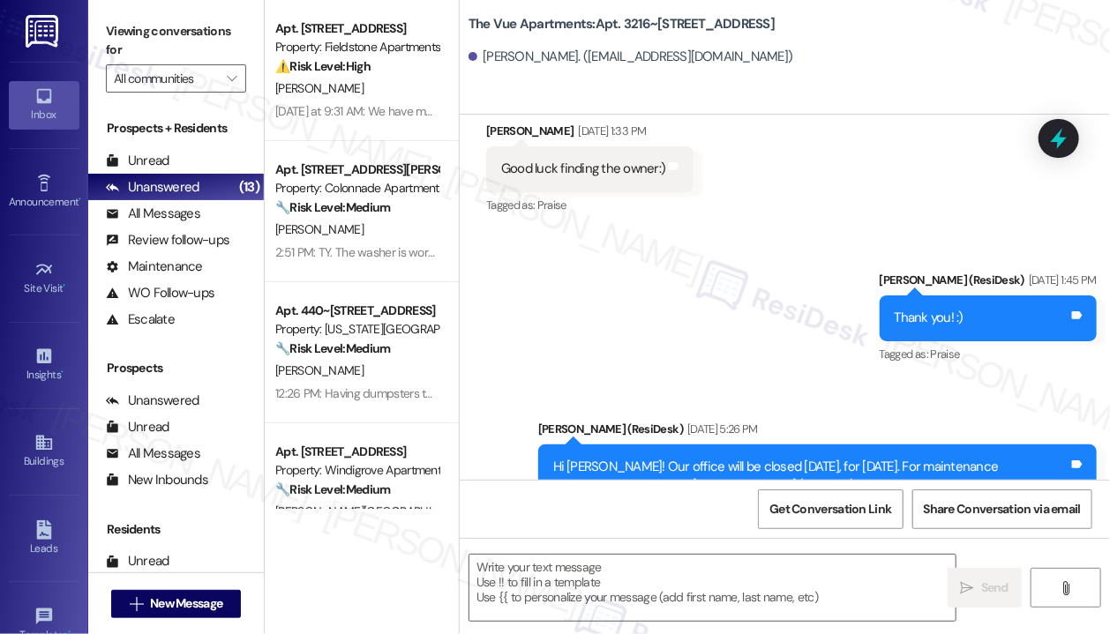
type textarea "Fetching suggested responses. Please feel free to read through the conversation…"
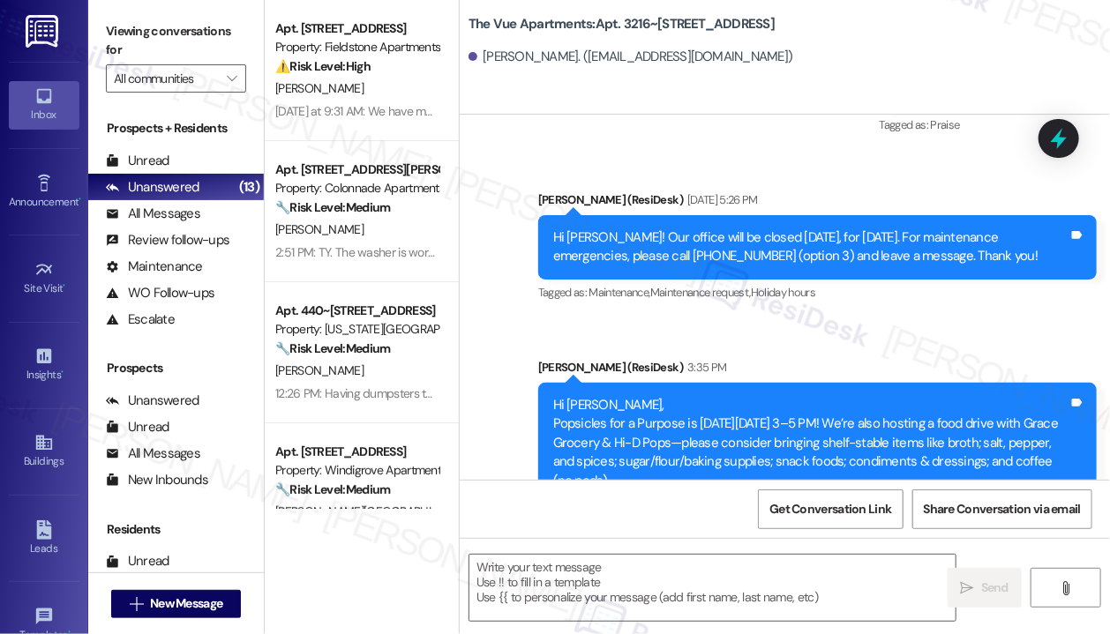
scroll to position [3540, 0]
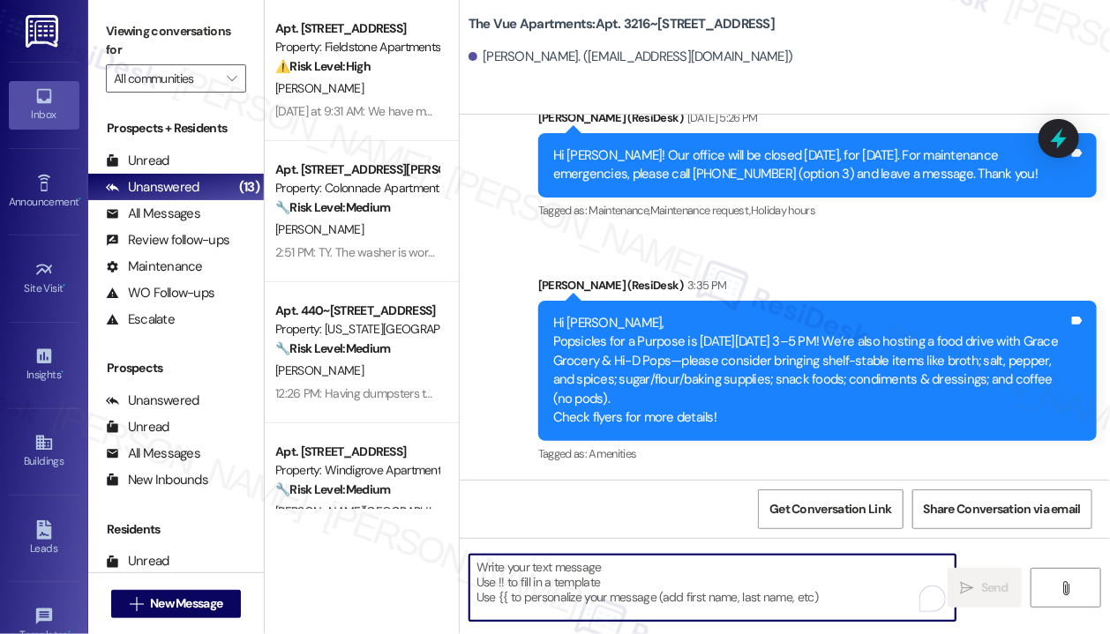
click at [645, 576] on textarea "To enrich screen reader interactions, please activate Accessibility in Grammarl…" at bounding box center [712, 588] width 486 height 66
paste textarea "Hi {{first_name}} Quarterly inspections for Building 3216 will take place [DATE…"
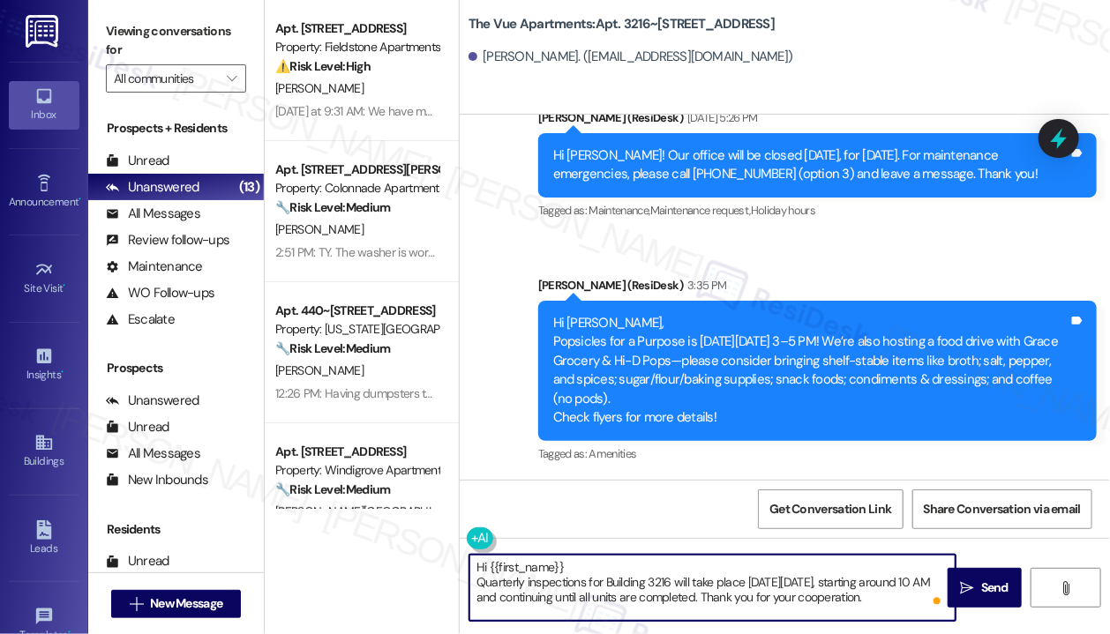
click at [647, 568] on textarea "Hi {{first_name}} Quarterly inspections for Building 3216 will take place [DATE…" at bounding box center [712, 588] width 486 height 66
type textarea "Hi {{first_name}}, Quarterly inspections for Building 3216 will take place [DAT…"
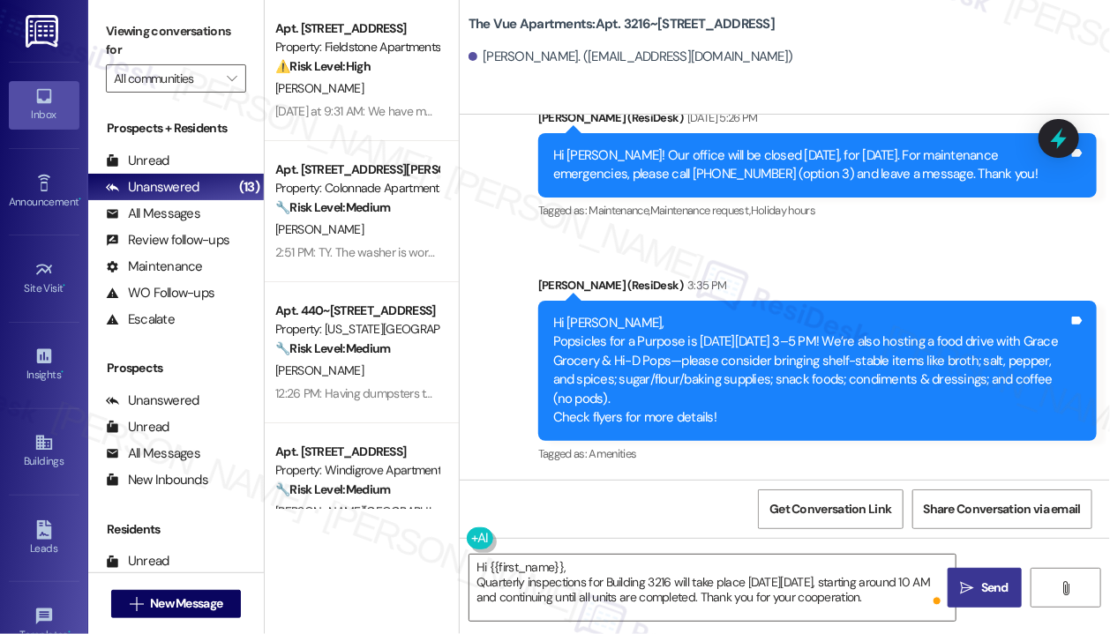
click at [991, 585] on span "Send" at bounding box center [994, 588] width 27 height 19
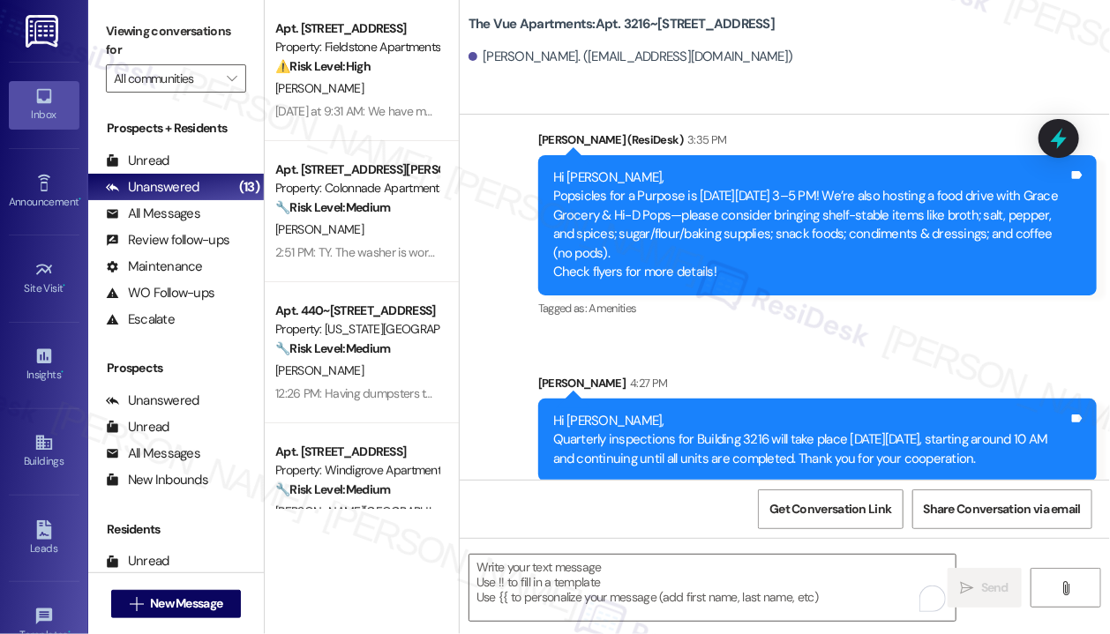
scroll to position [3701, 0]
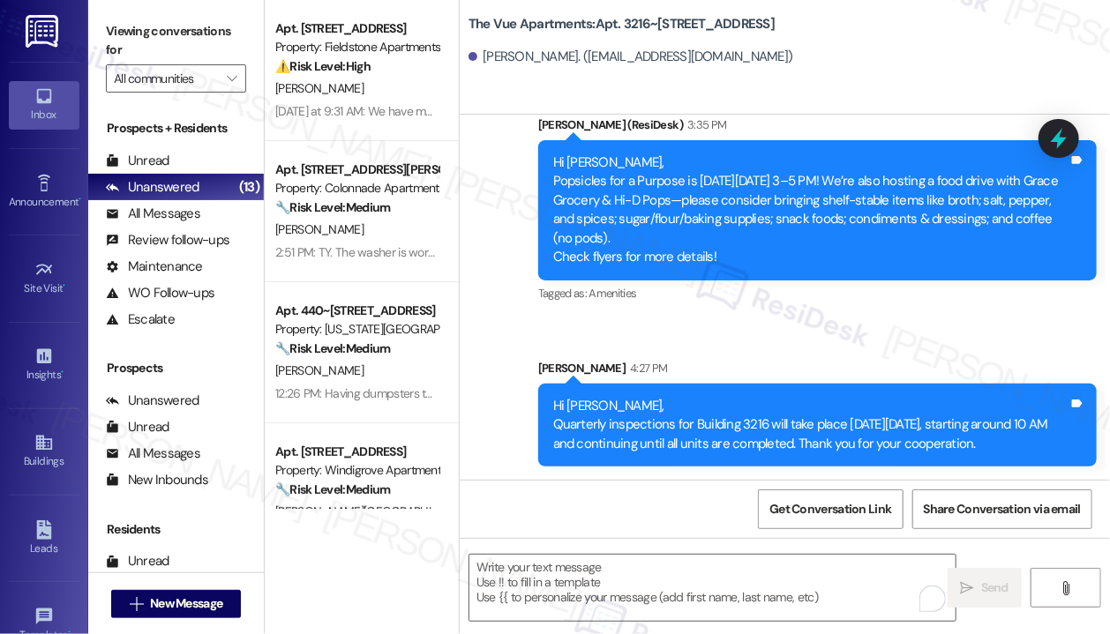
click at [751, 332] on div "Sent via SMS [PERSON_NAME] (ResiDesk) [DATE] 1:45 PM Thank you! :) Tags and not…" at bounding box center [785, 119] width 650 height 721
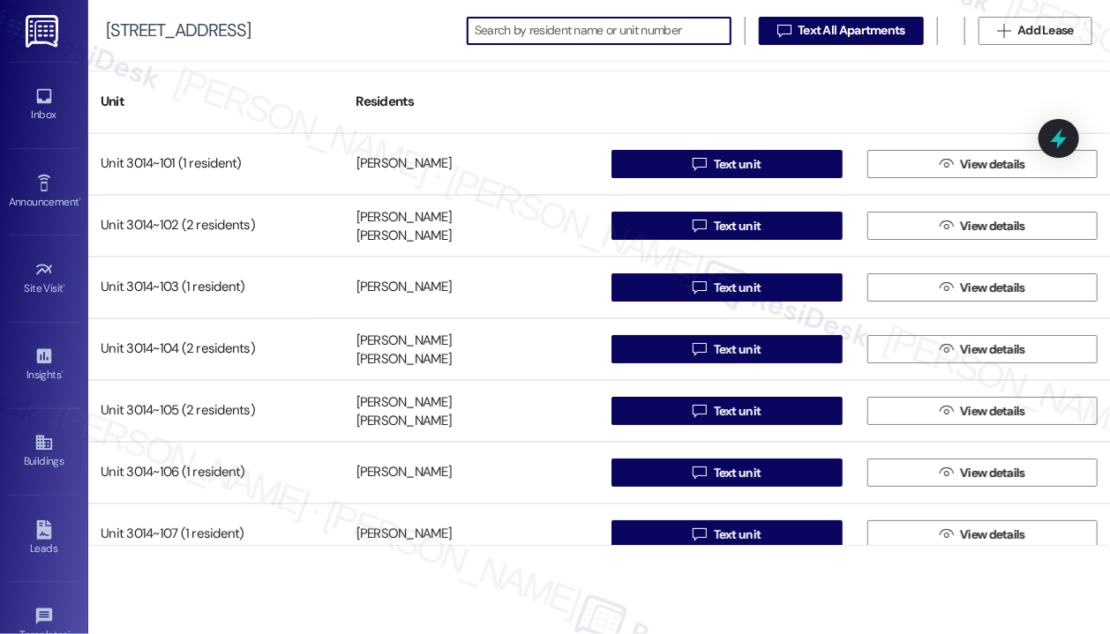
click at [531, 38] on input at bounding box center [603, 31] width 256 height 25
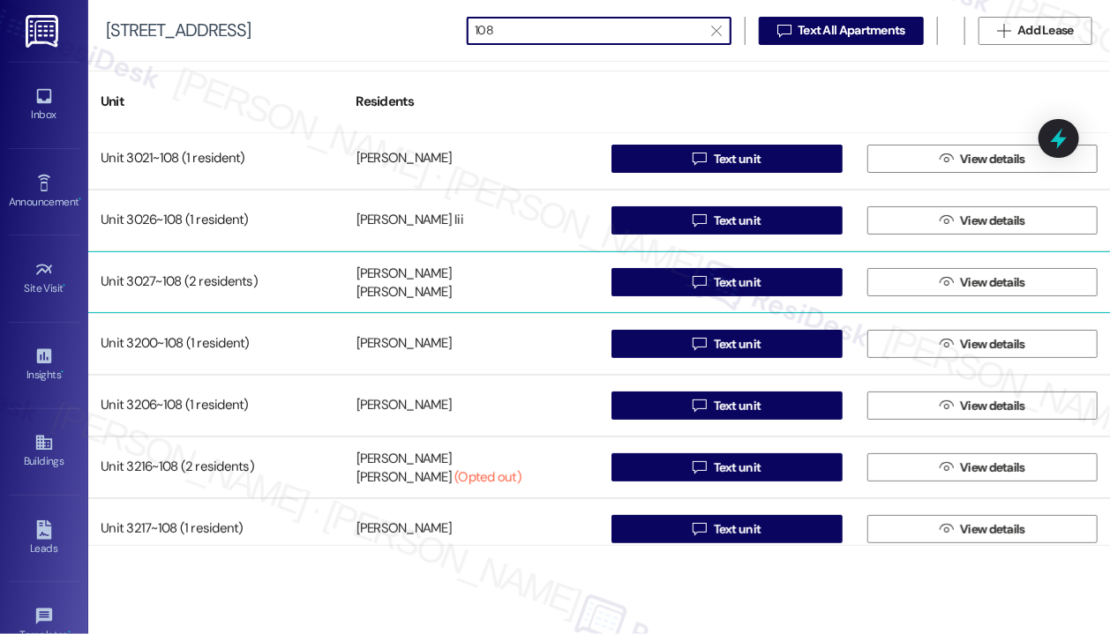
scroll to position [144, 0]
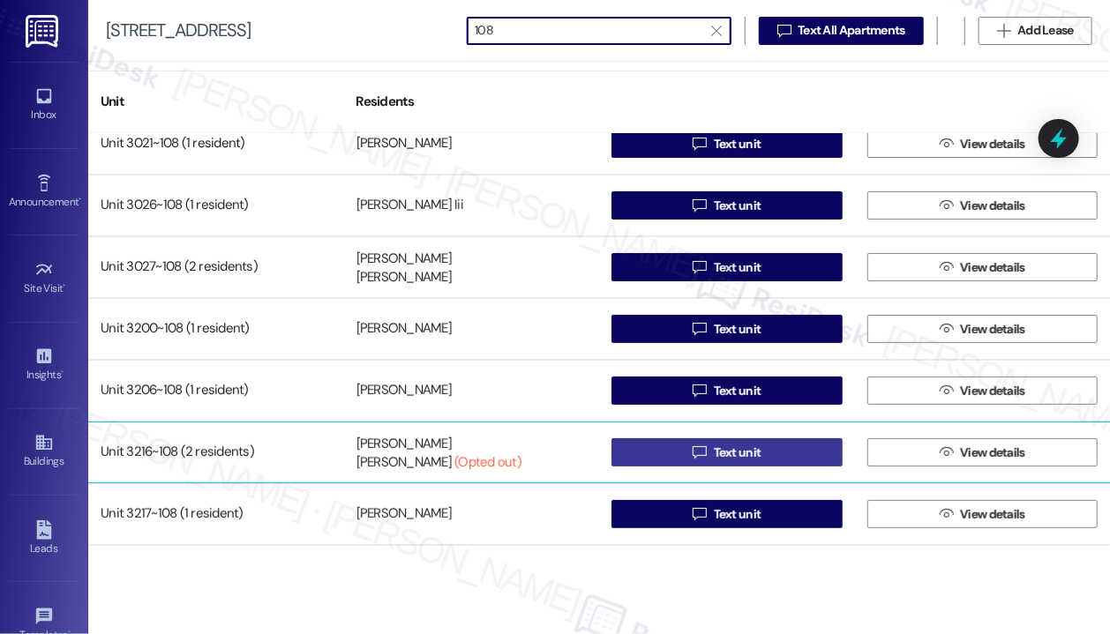
type input "108"
click at [669, 449] on button " Text unit" at bounding box center [726, 452] width 231 height 28
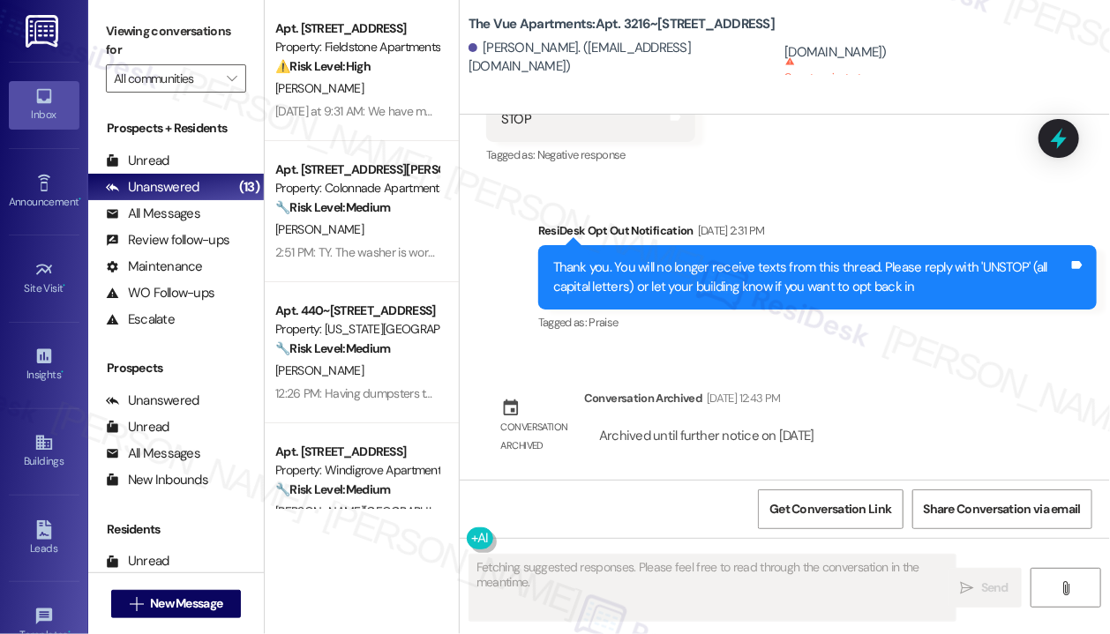
scroll to position [7457, 0]
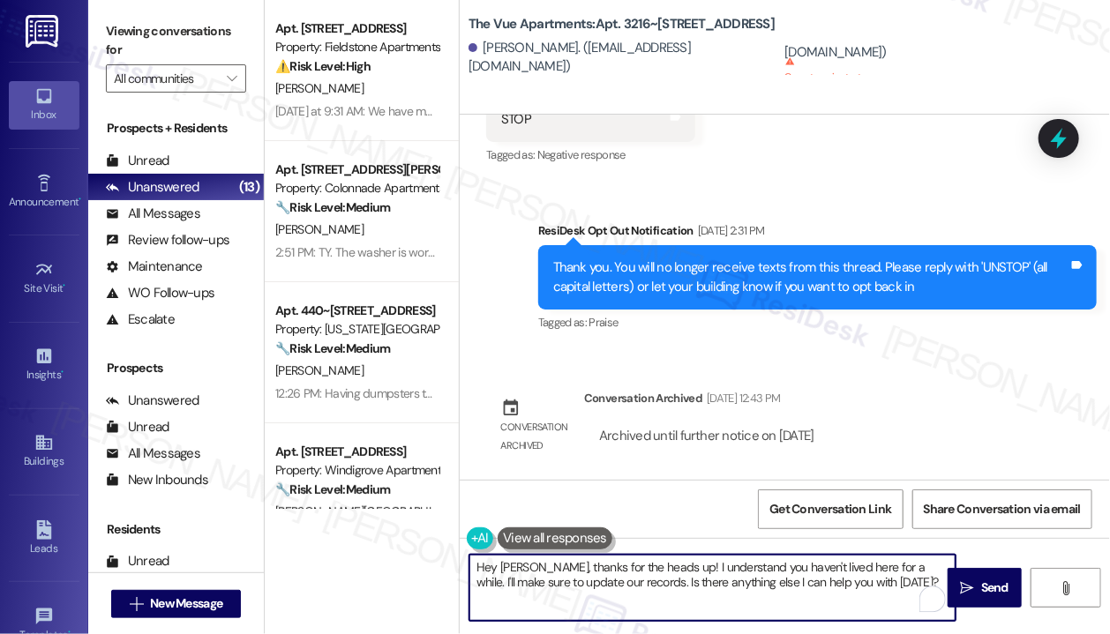
paste textarea "i {{first_name}} Quarterly inspections for Building 3216 will take place [DATE]…"
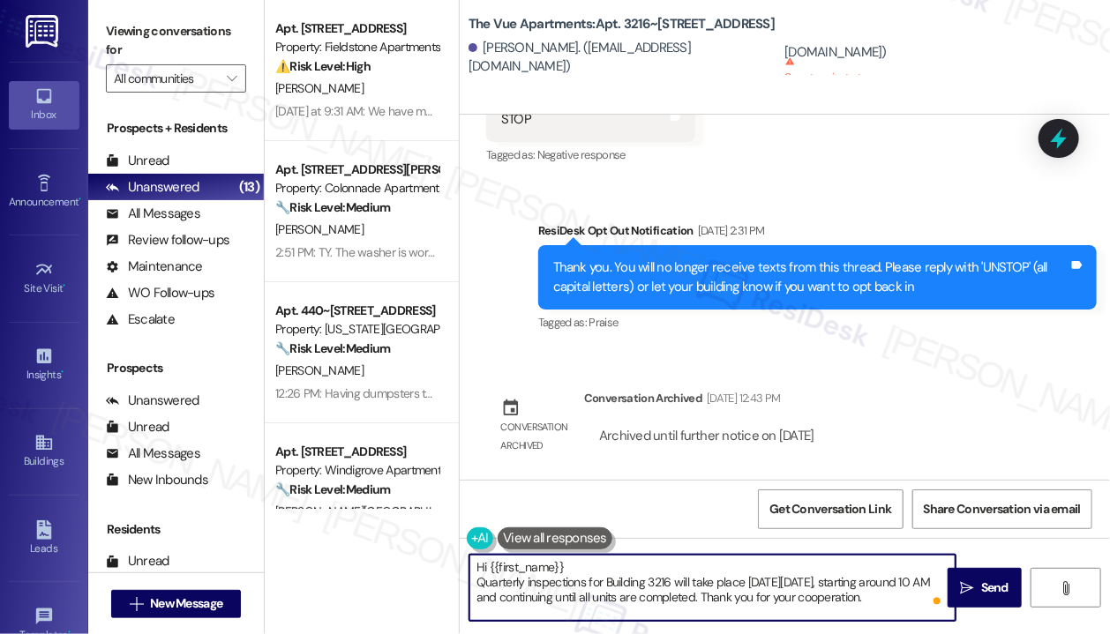
click at [589, 572] on textarea "Hi {{first_name}} Quarterly inspections for Building 3216 will take place [DATE…" at bounding box center [712, 588] width 486 height 66
type textarea "Hi {{first_name}}, Quarterly inspections for Building 3216 will take place [DAT…"
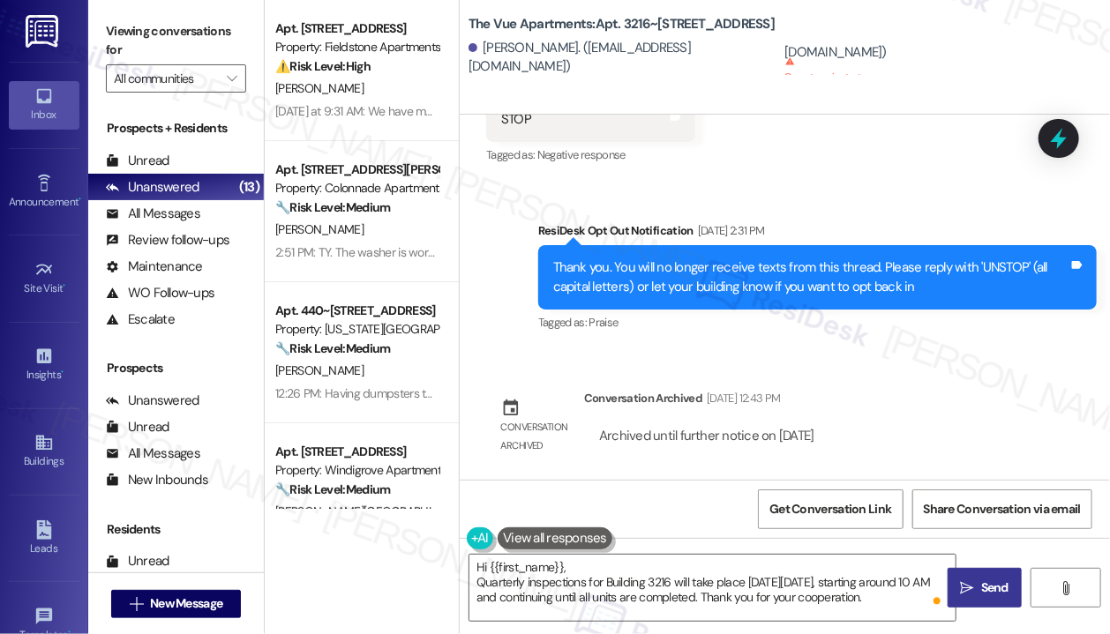
click at [990, 588] on span "Send" at bounding box center [994, 588] width 27 height 19
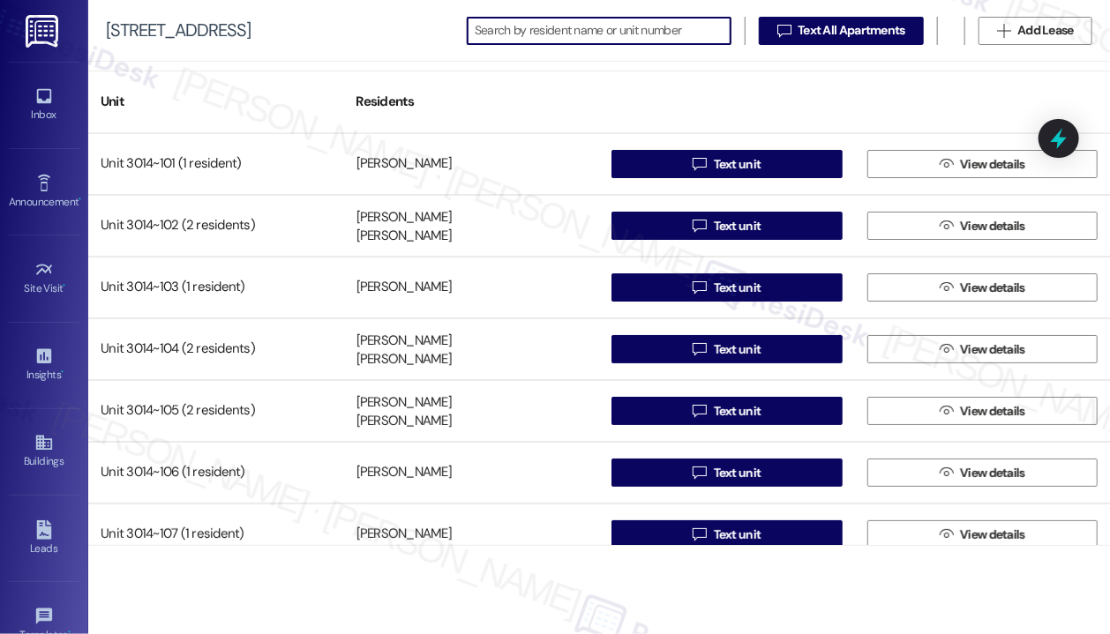
click at [558, 38] on input at bounding box center [603, 31] width 256 height 25
click at [533, 28] on input at bounding box center [603, 31] width 256 height 25
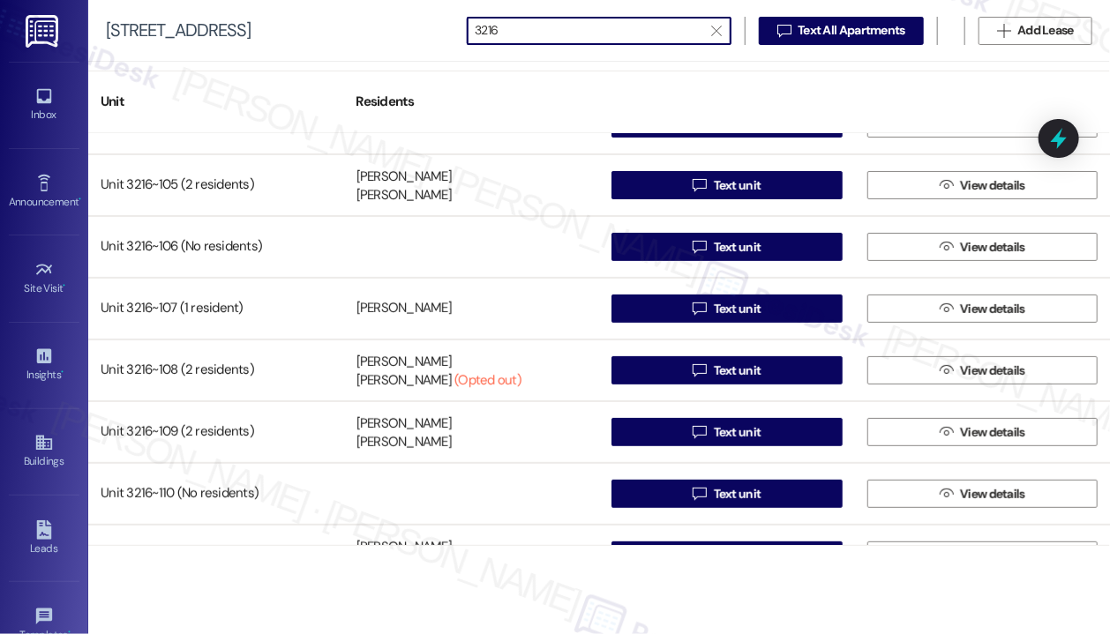
scroll to position [265, 0]
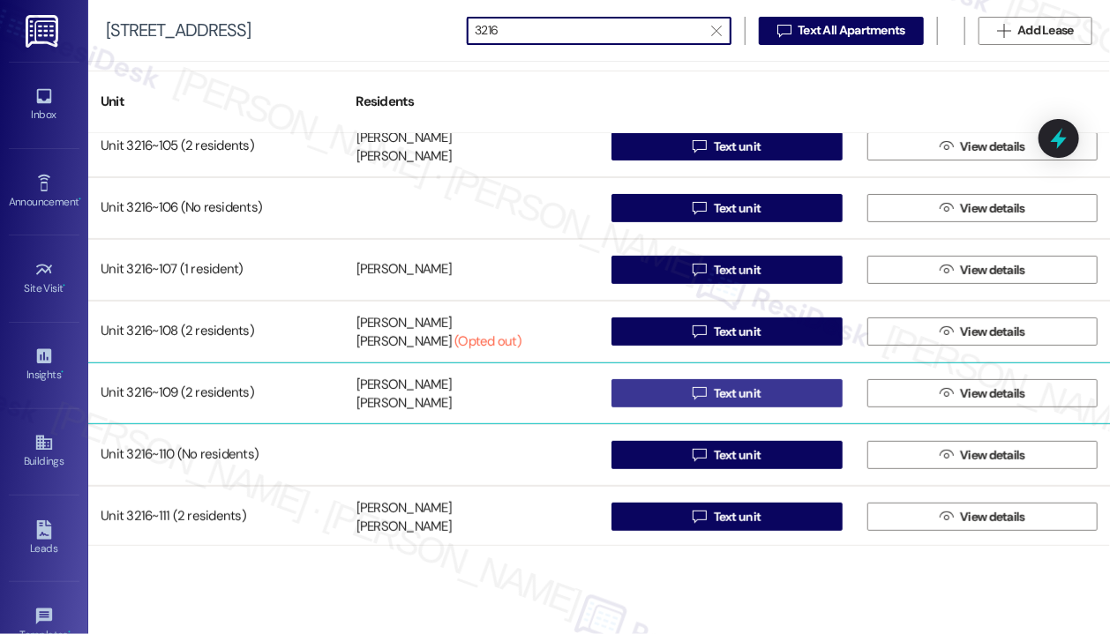
type input "3216"
click at [736, 396] on span "Text unit" at bounding box center [738, 394] width 48 height 19
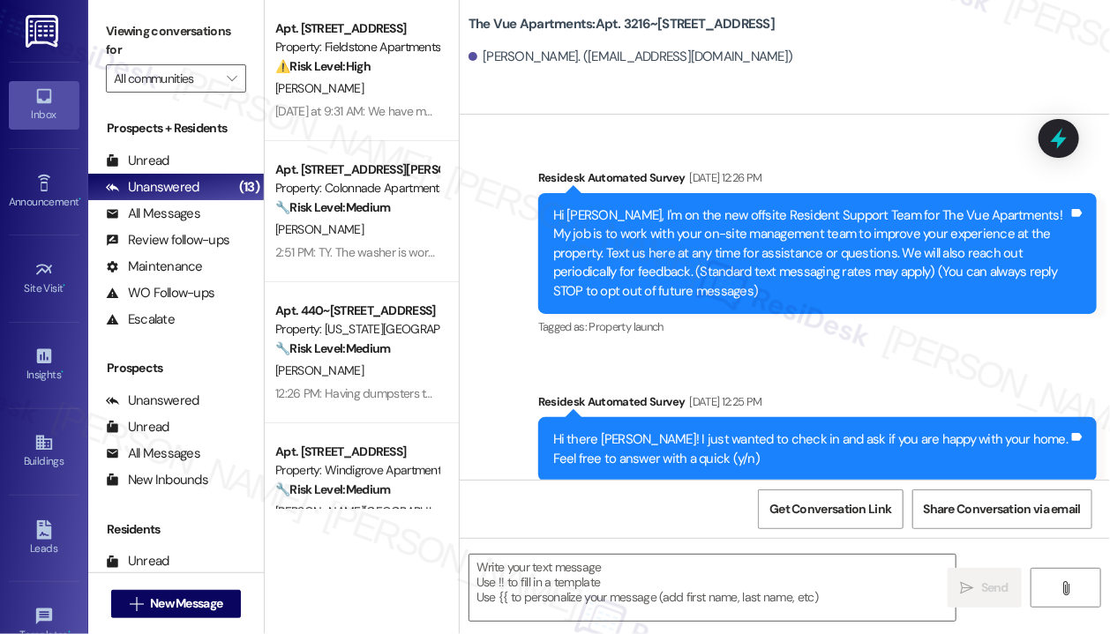
scroll to position [3383, 0]
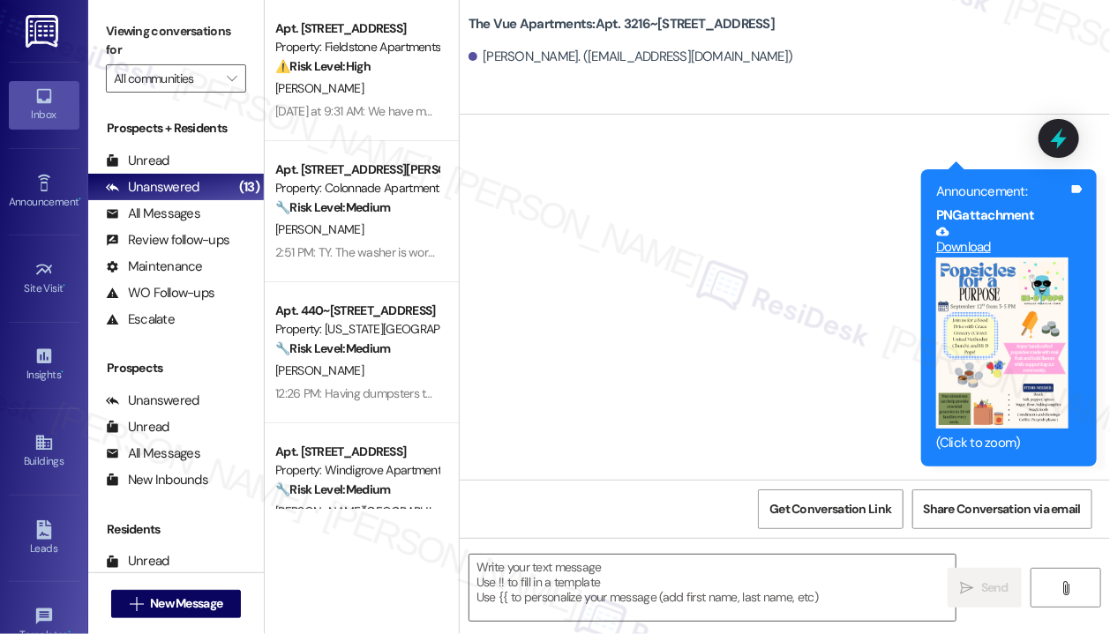
type textarea "Fetching suggested responses. Please feel free to read through the conversation…"
click at [661, 565] on textarea at bounding box center [712, 588] width 486 height 66
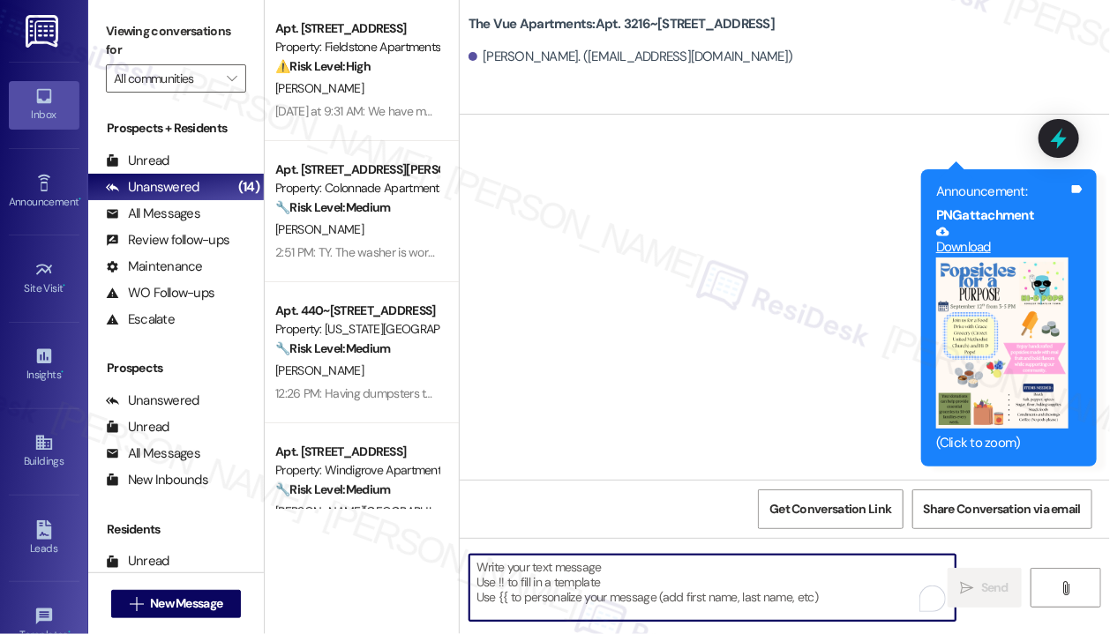
paste textarea "Hi {{first_name}} Quarterly inspections for Building 3216 will take place [DATE…"
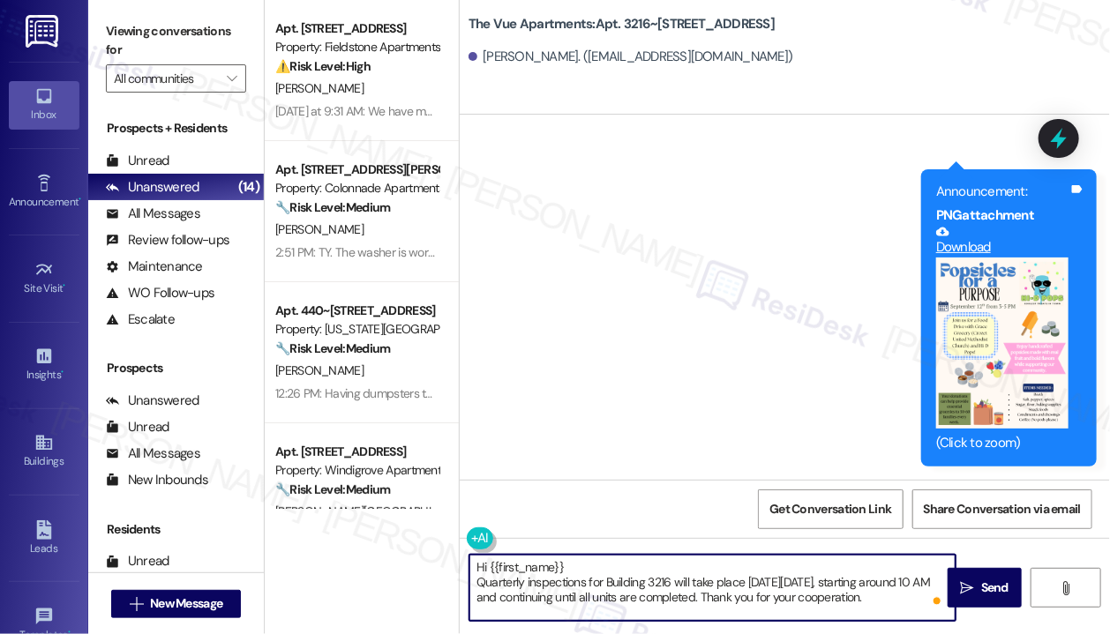
click at [617, 571] on textarea "Hi {{first_name}} Quarterly inspections for Building 3216 will take place [DATE…" at bounding box center [712, 588] width 486 height 66
type textarea "Hi {{first_name}}, Quarterly inspections for Building 3216 will take place [DAT…"
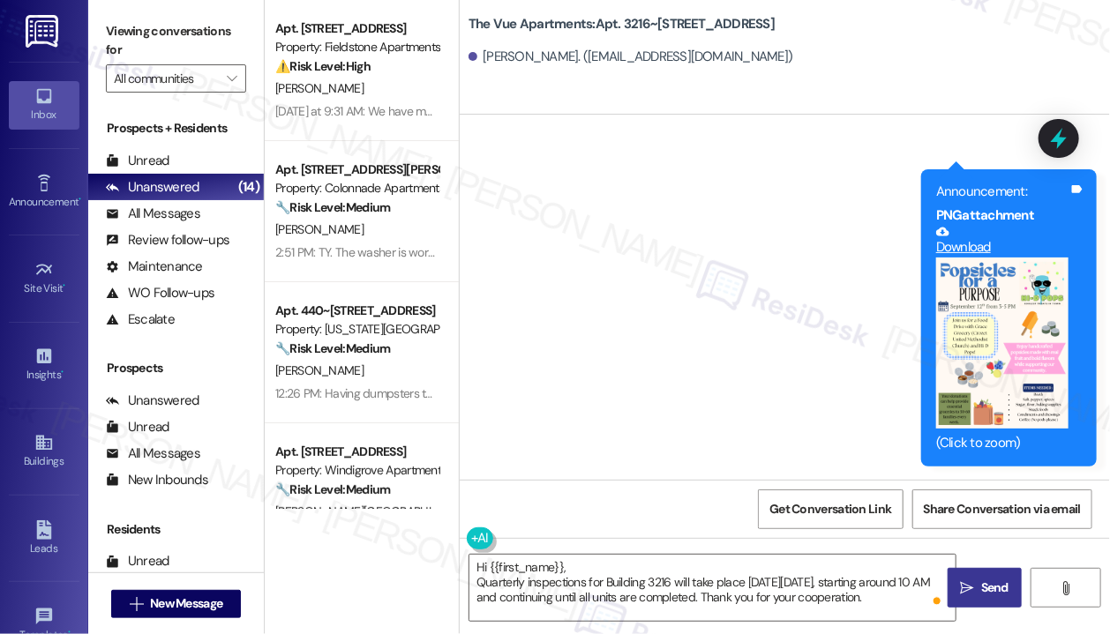
click at [975, 597] on button " Send" at bounding box center [984, 588] width 74 height 40
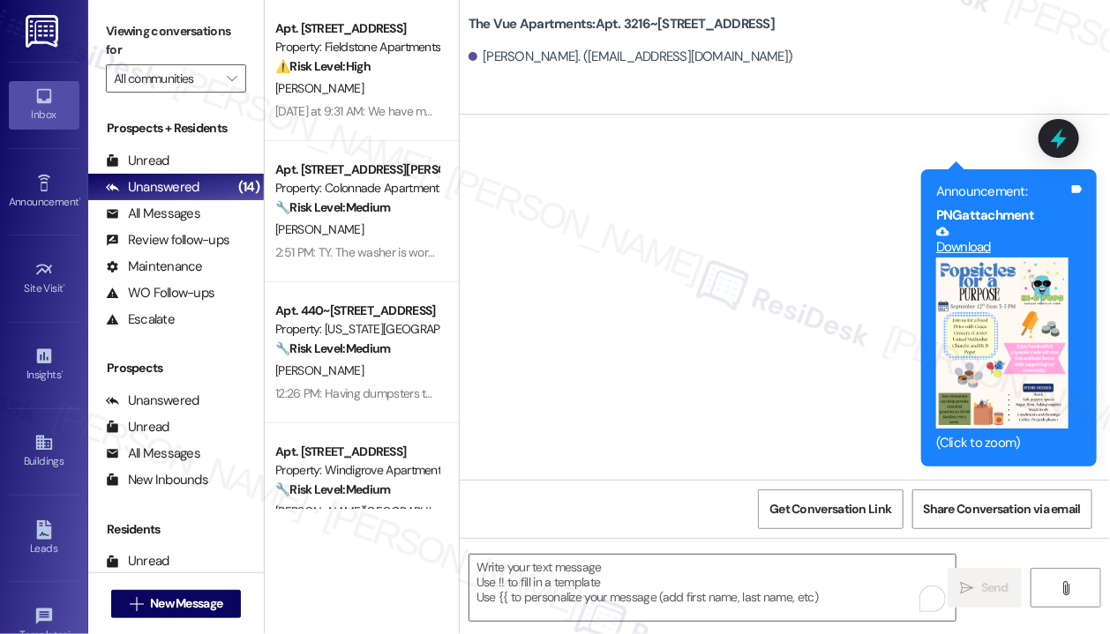
scroll to position [3544, 0]
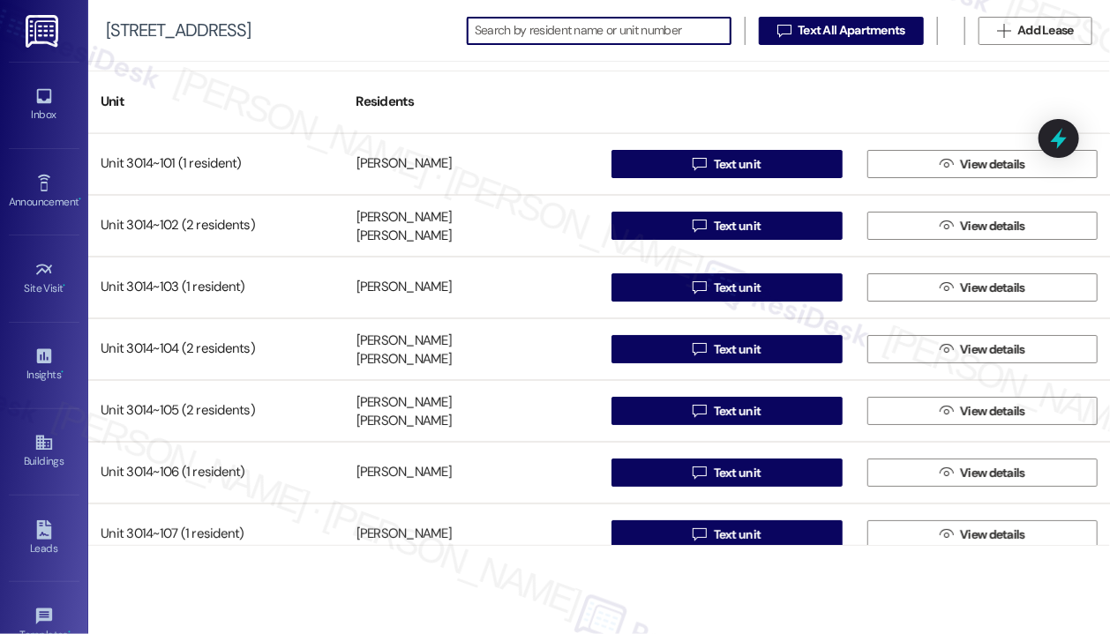
click at [558, 31] on input at bounding box center [603, 31] width 256 height 25
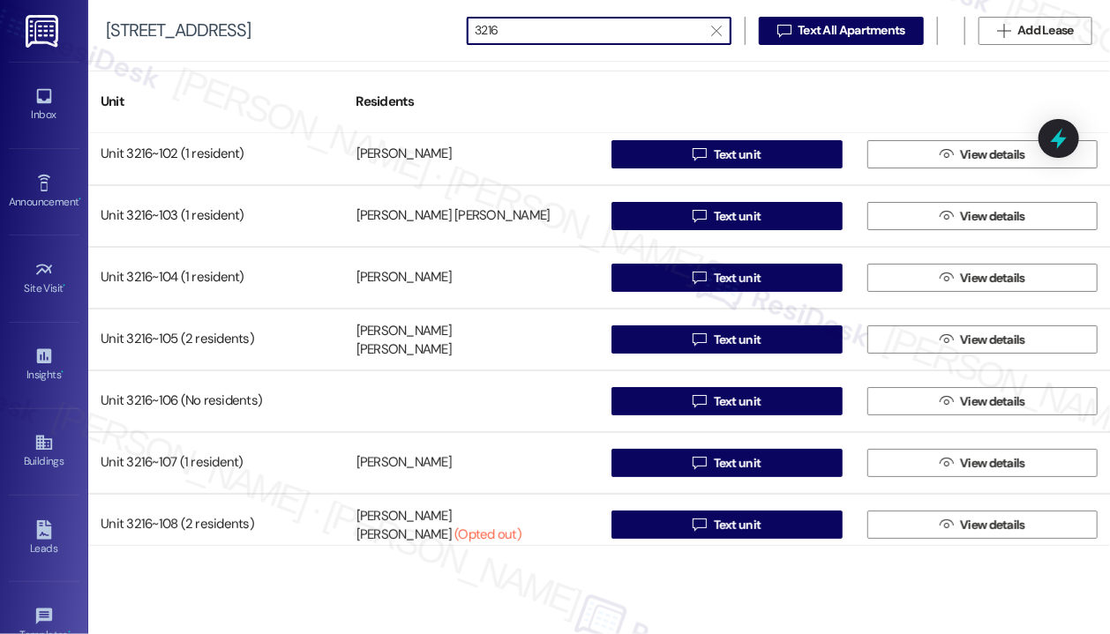
scroll to position [265, 0]
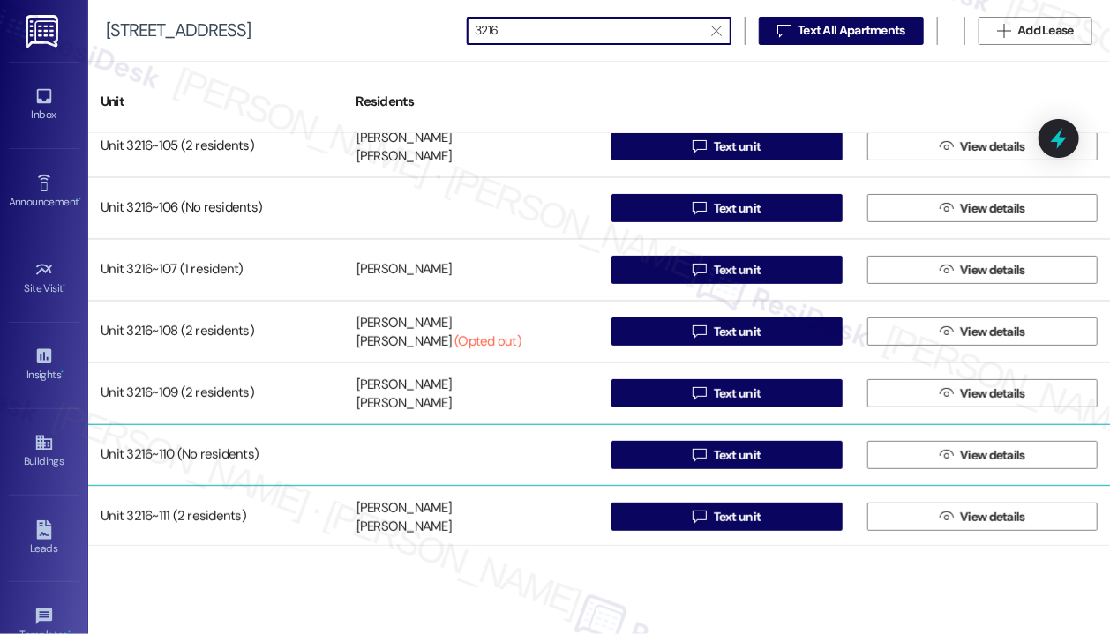
type input "3216"
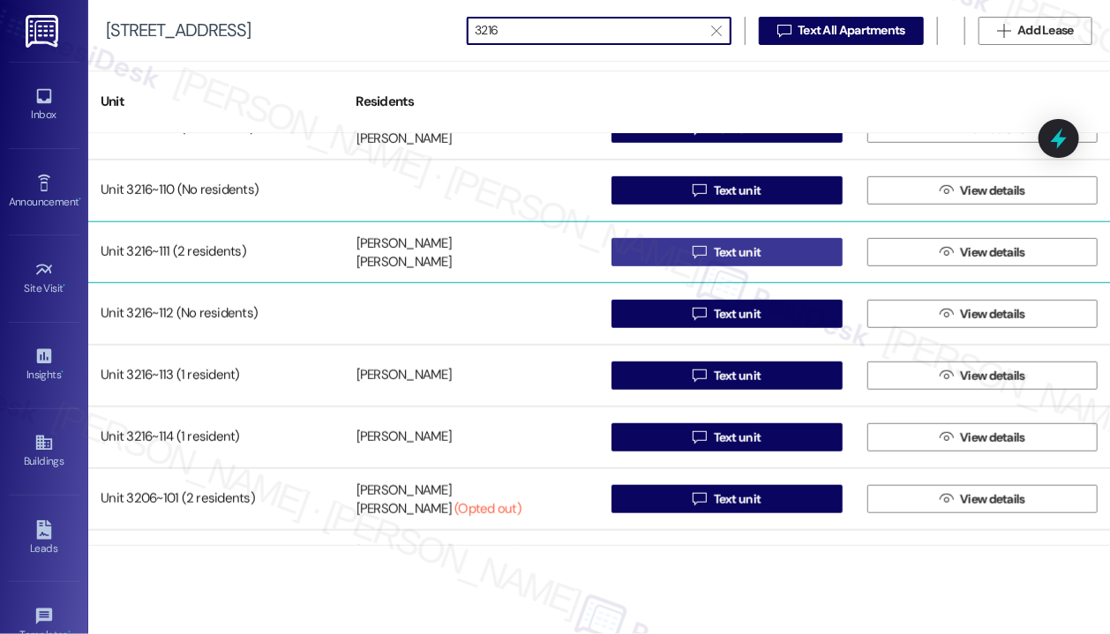
scroll to position [617, 0]
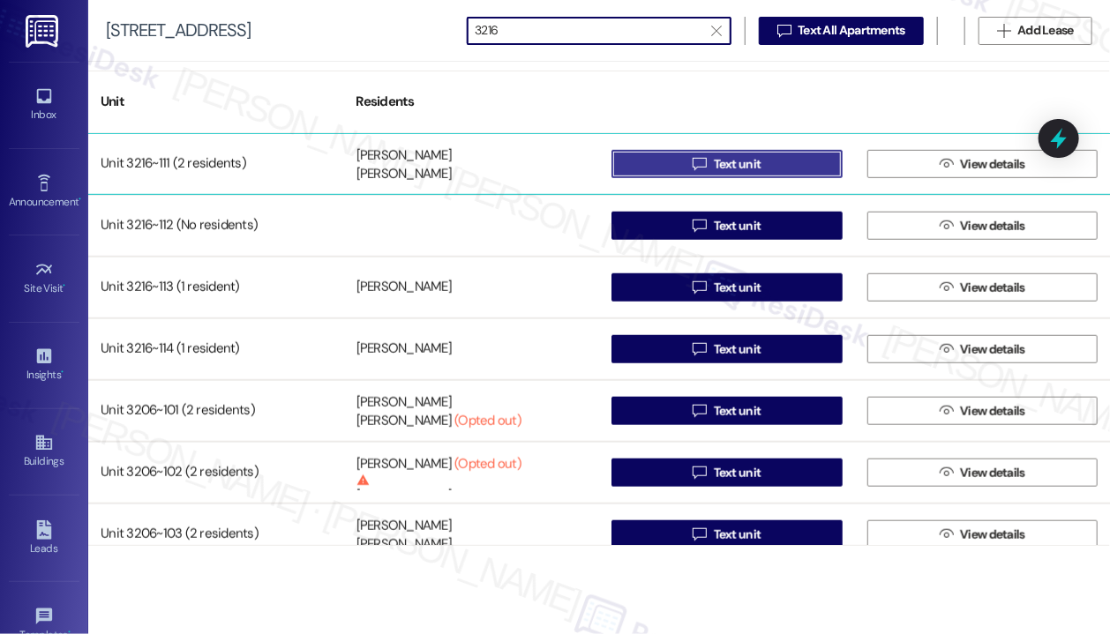
click at [729, 170] on span "Text unit" at bounding box center [738, 164] width 48 height 19
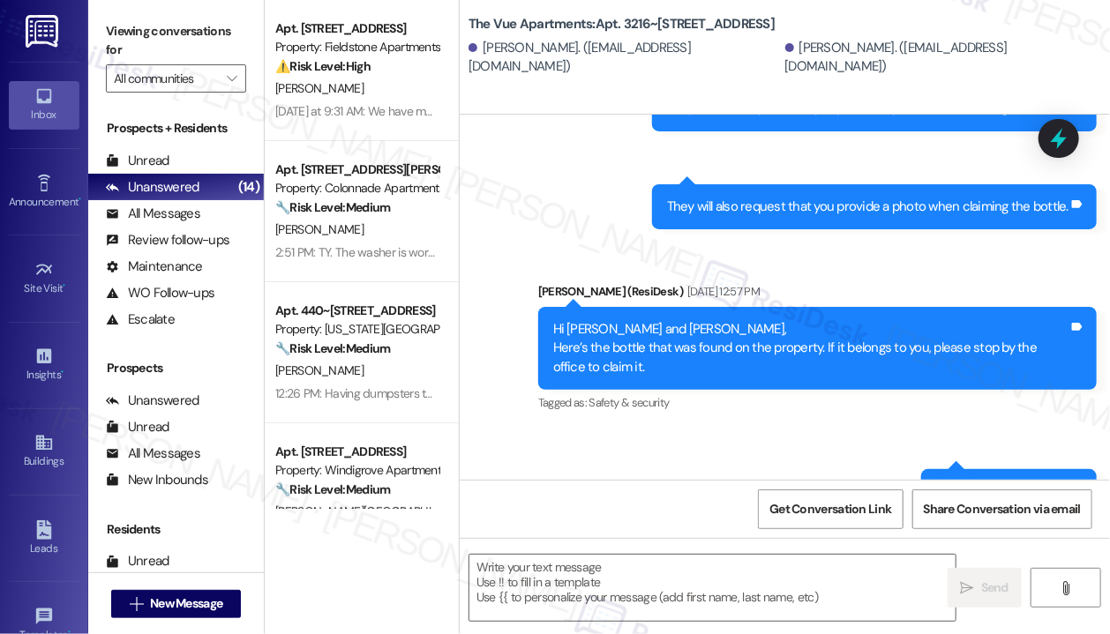
type textarea "Fetching suggested responses. Please feel free to read through the conversation…"
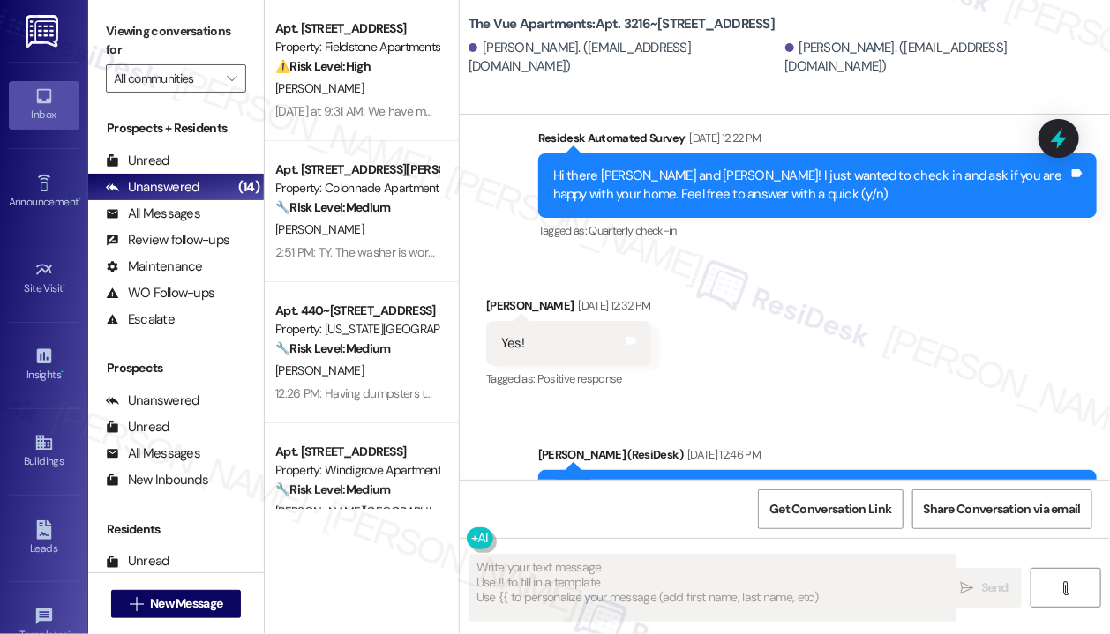
scroll to position [854, 0]
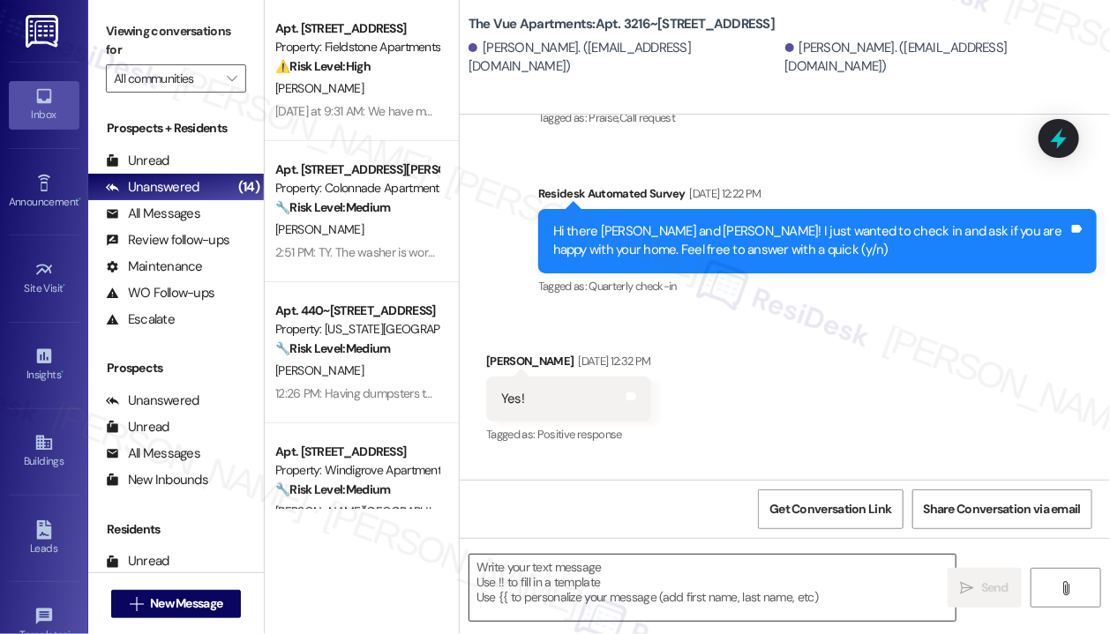
click at [638, 576] on textarea at bounding box center [712, 588] width 486 height 66
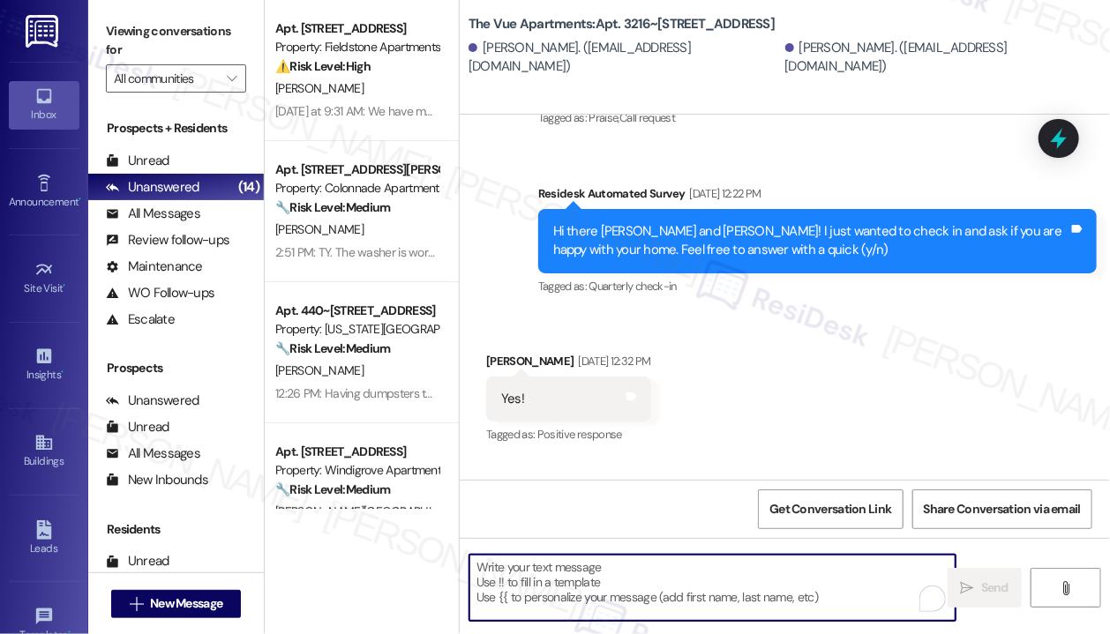
paste textarea "Hi {{first_name}} Quarterly inspections for Building 3216 will take place [DATE…"
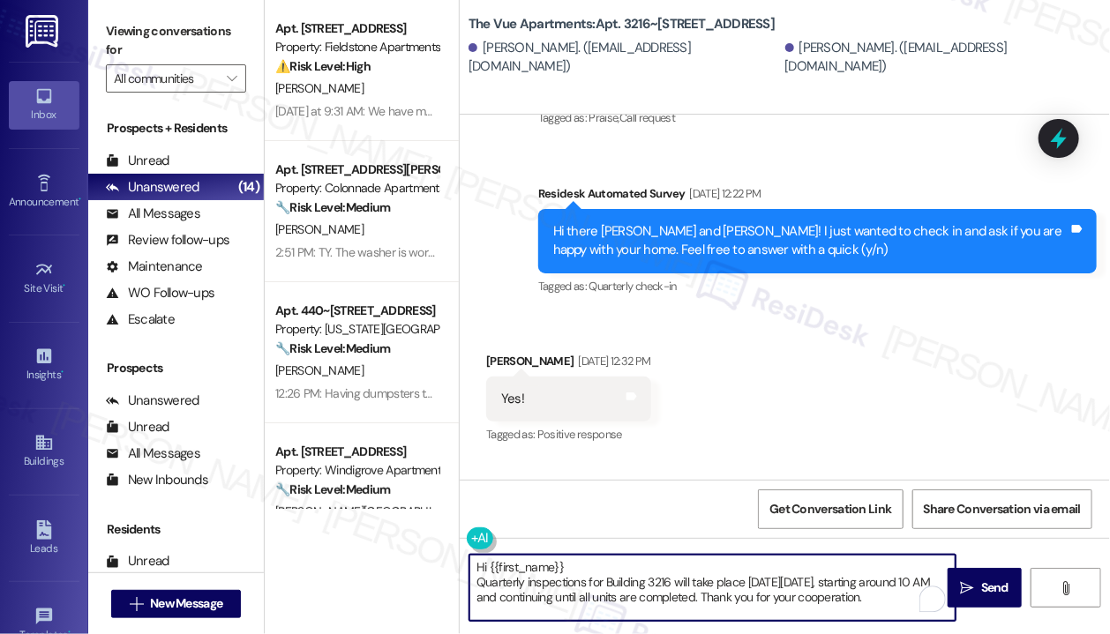
click at [631, 564] on textarea "Hi {{first_name}} Quarterly inspections for Building 3216 will take place [DATE…" at bounding box center [712, 588] width 486 height 66
type textarea "Hi {{first_name}}, Quarterly inspections for Building 3216 will take place [DAT…"
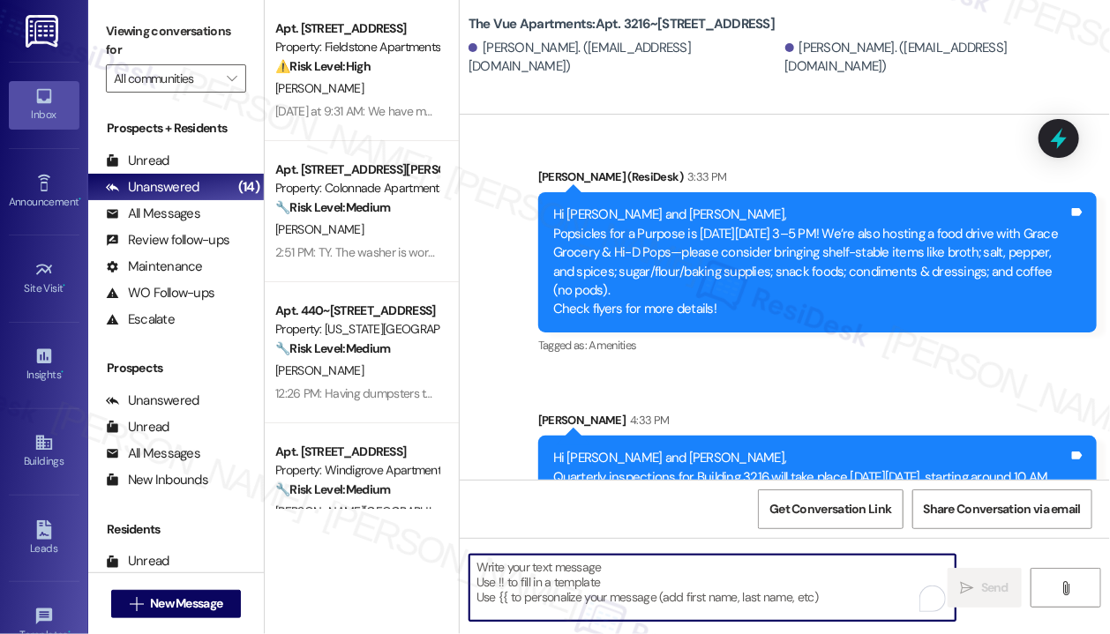
scroll to position [4103, 0]
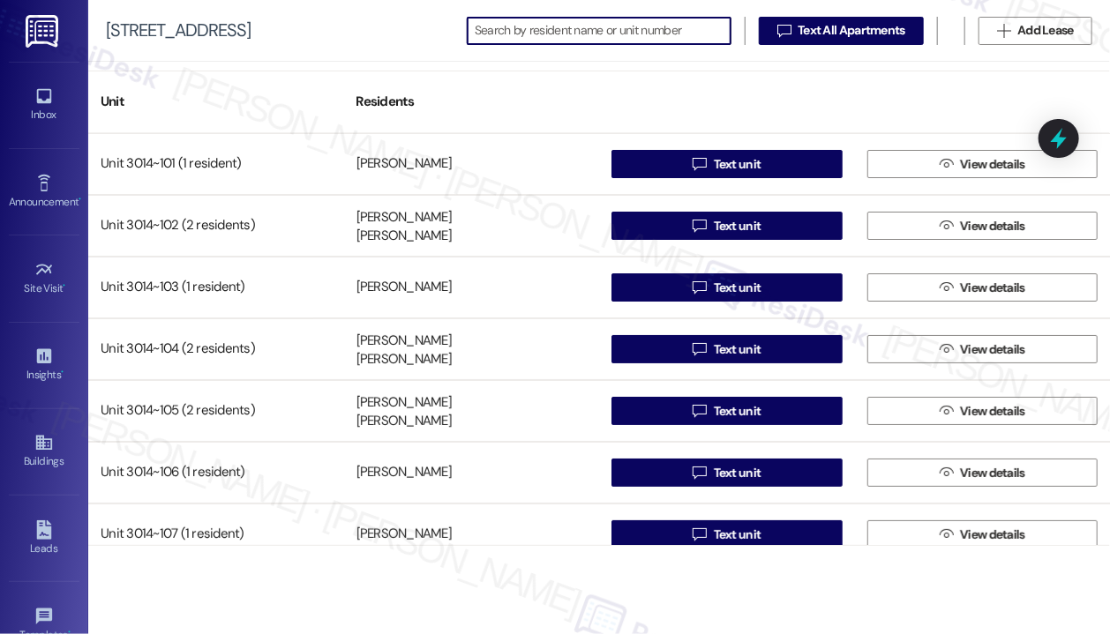
click at [497, 26] on input at bounding box center [603, 31] width 256 height 25
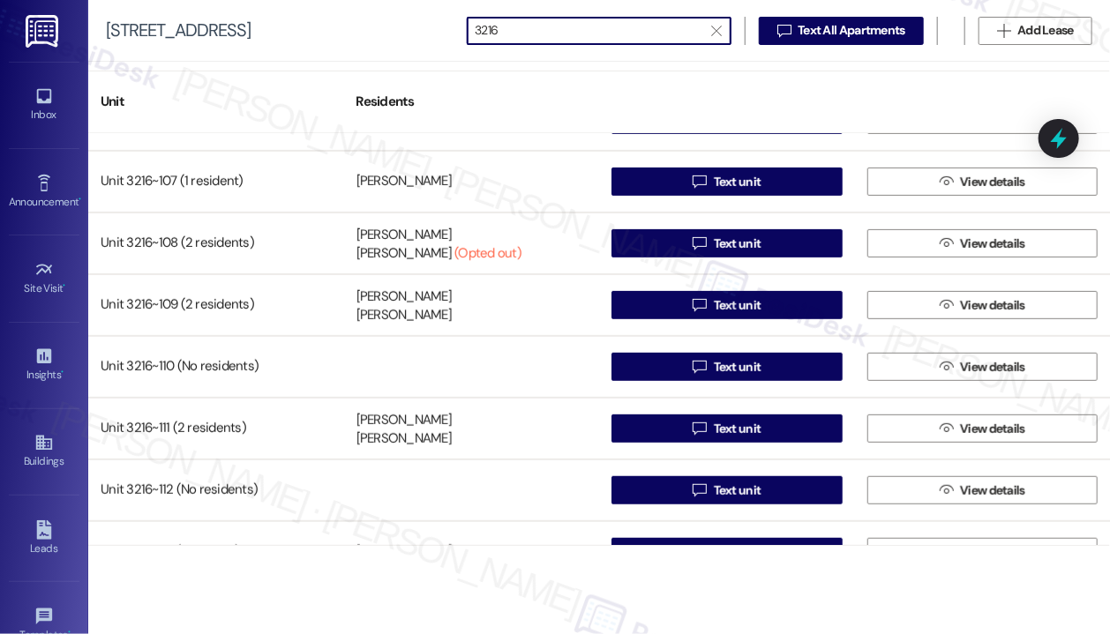
scroll to position [441, 0]
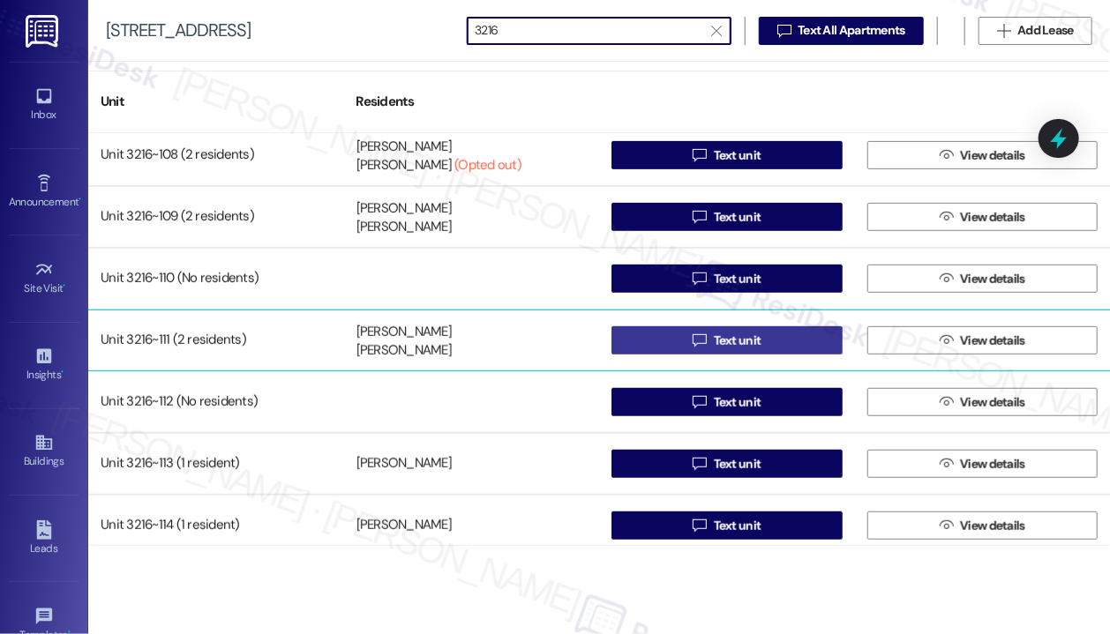
type input "3216"
click at [669, 338] on button " Text unit" at bounding box center [726, 340] width 231 height 28
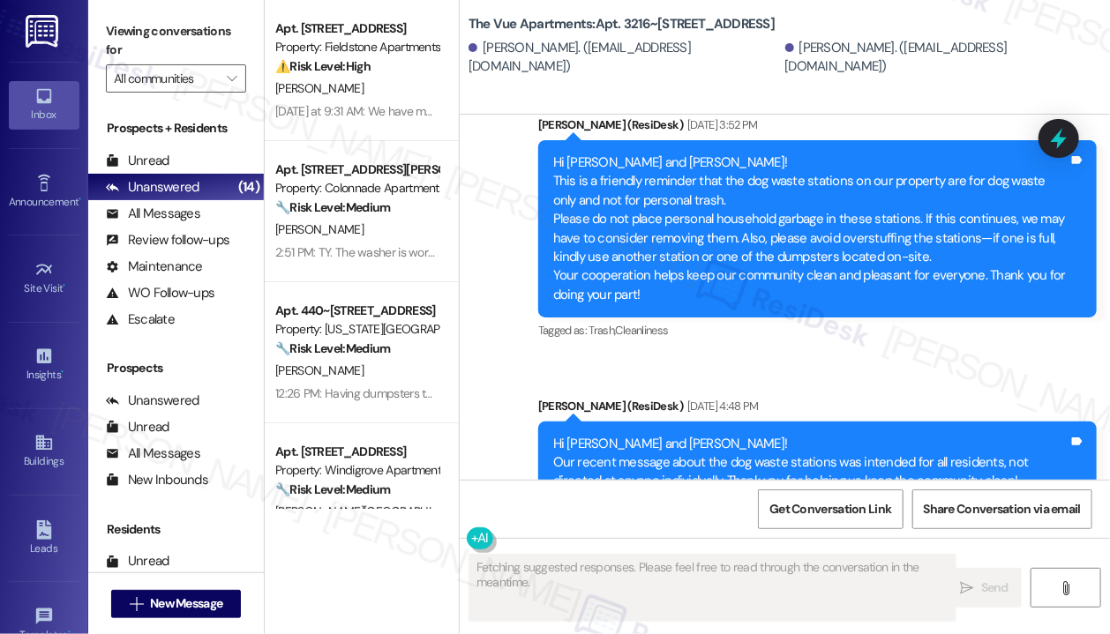
scroll to position [1471, 0]
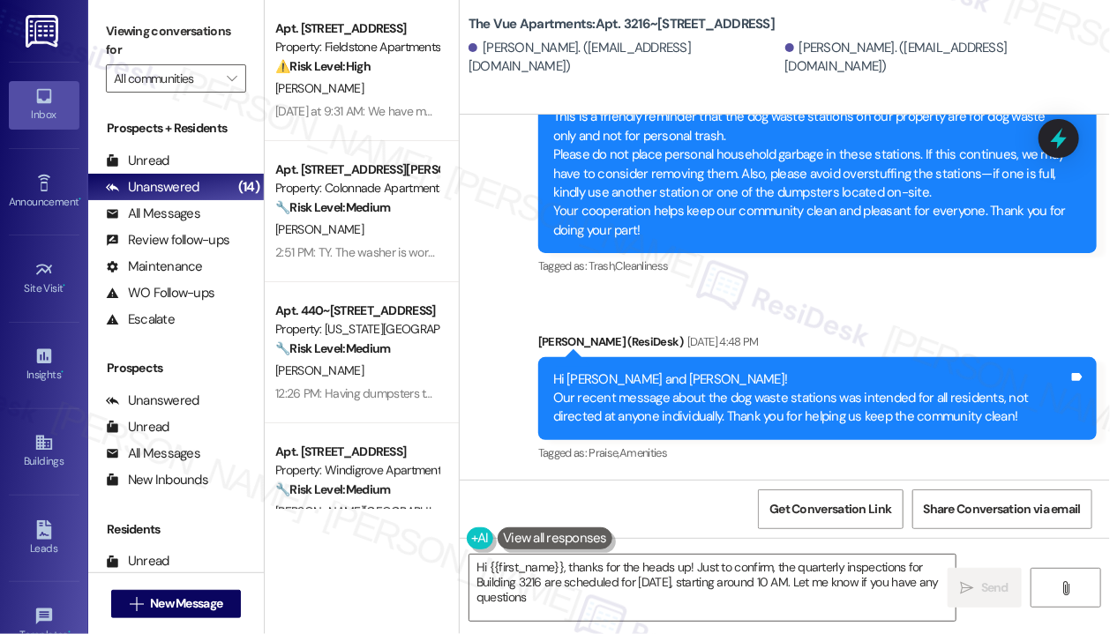
type textarea "Hi {{first_name}}, thanks for the heads up! Just to confirm, the quarterly insp…"
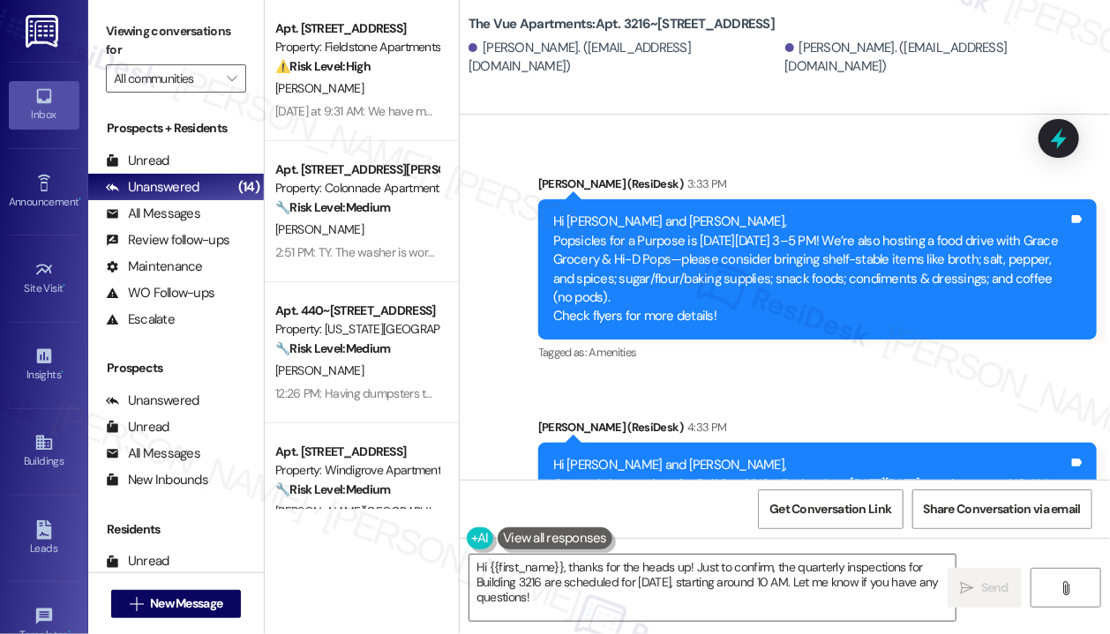
scroll to position [4129, 0]
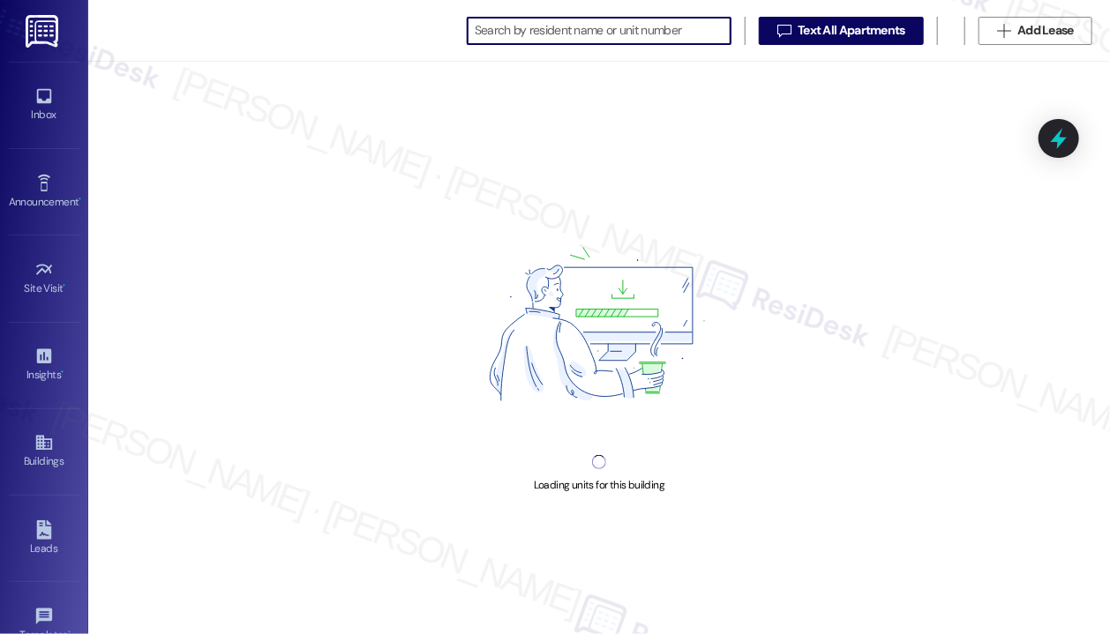
click at [579, 27] on input at bounding box center [603, 31] width 256 height 25
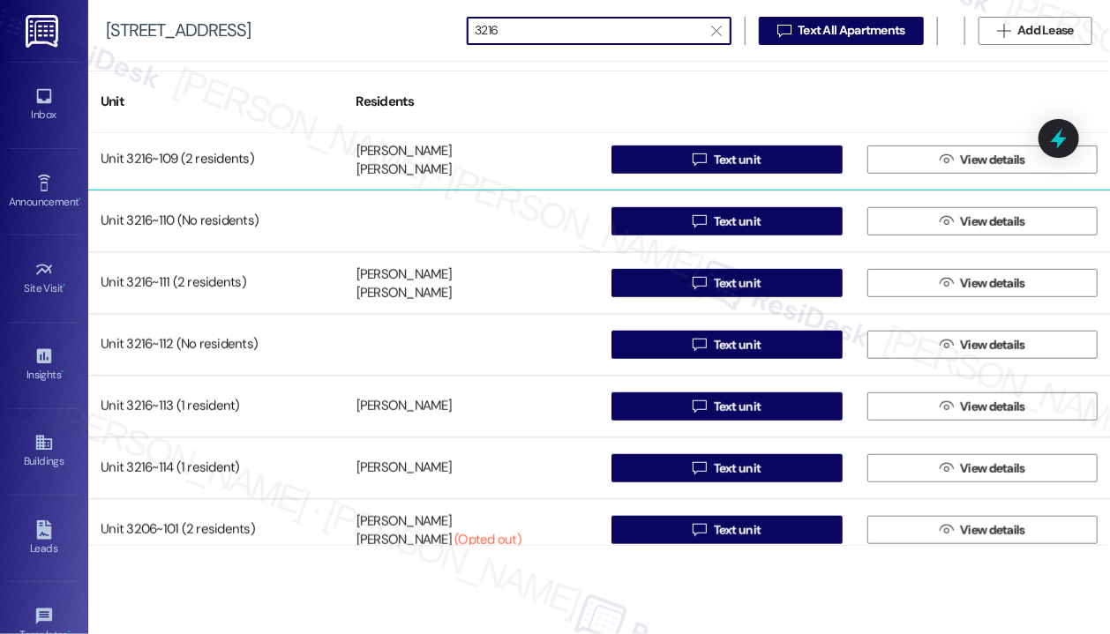
scroll to position [529, 0]
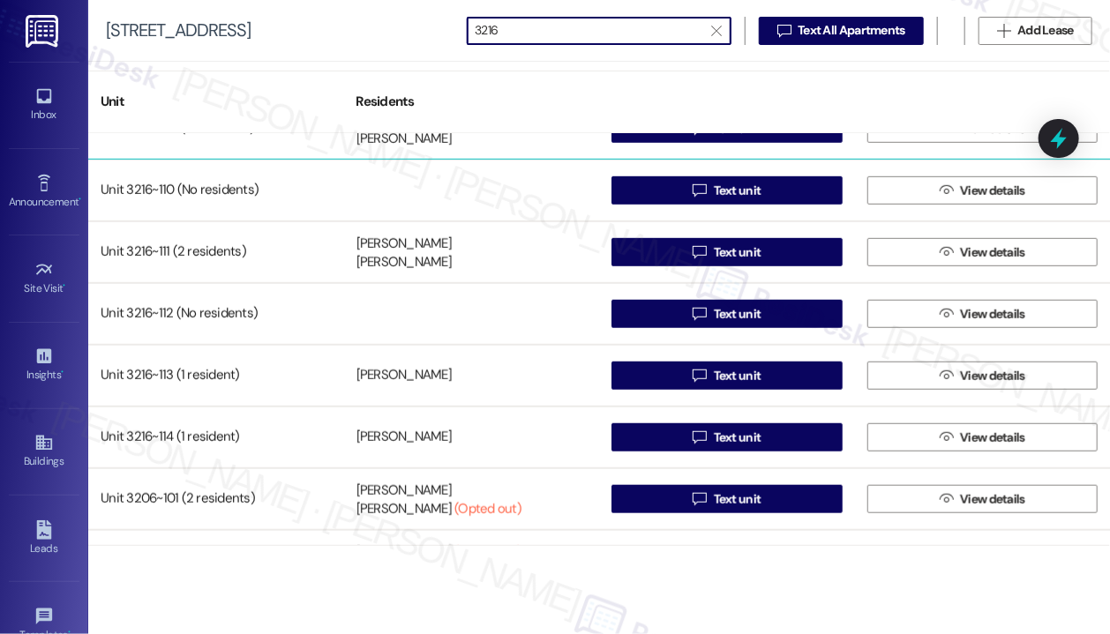
type input "3216"
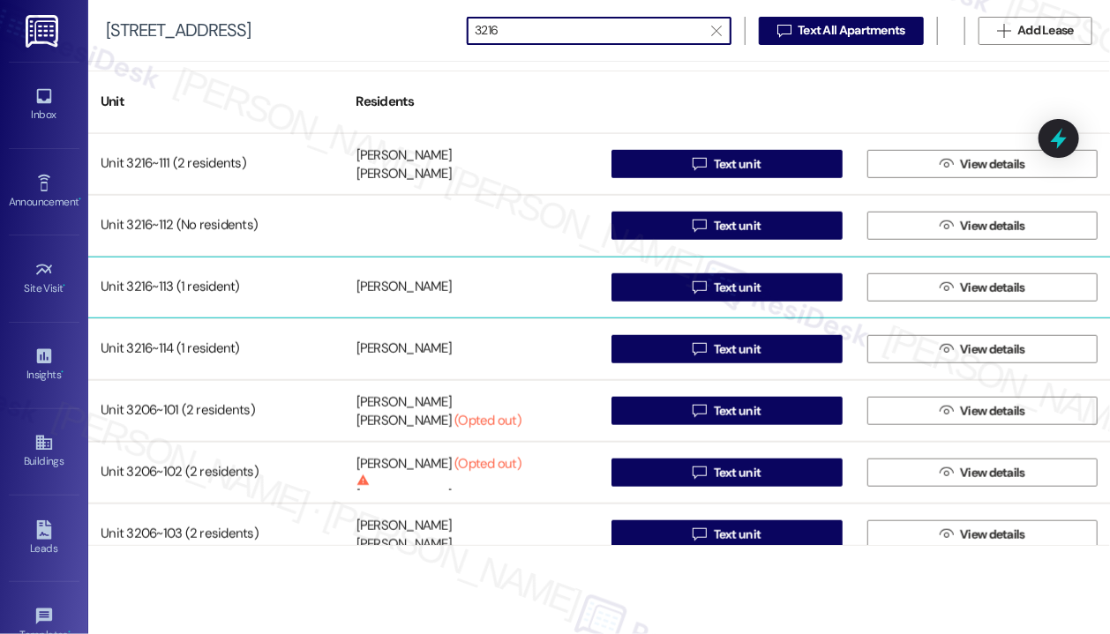
scroll to position [706, 0]
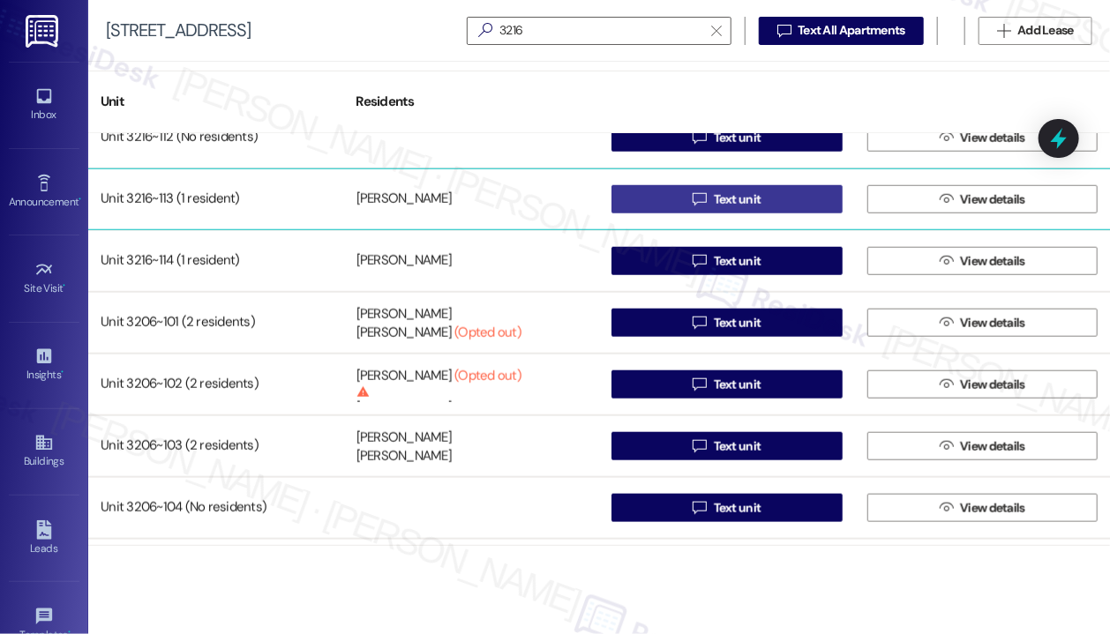
click at [749, 202] on span "Text unit" at bounding box center [738, 200] width 48 height 19
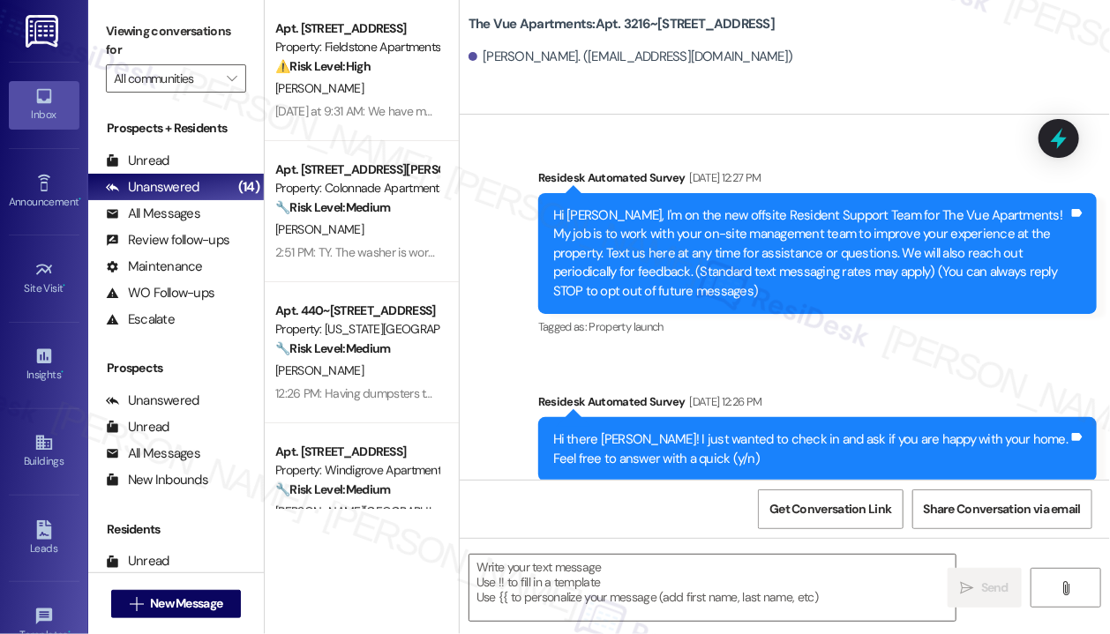
scroll to position [2866, 0]
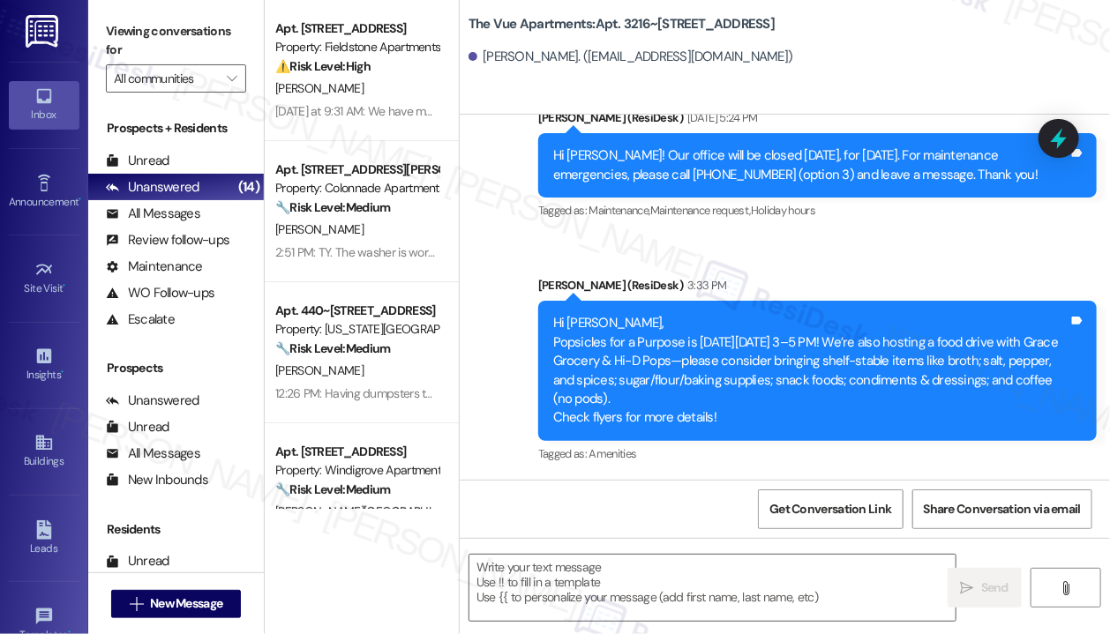
type textarea "Fetching suggested responses. Please feel free to read through the conversation…"
click at [617, 571] on textarea at bounding box center [712, 588] width 486 height 66
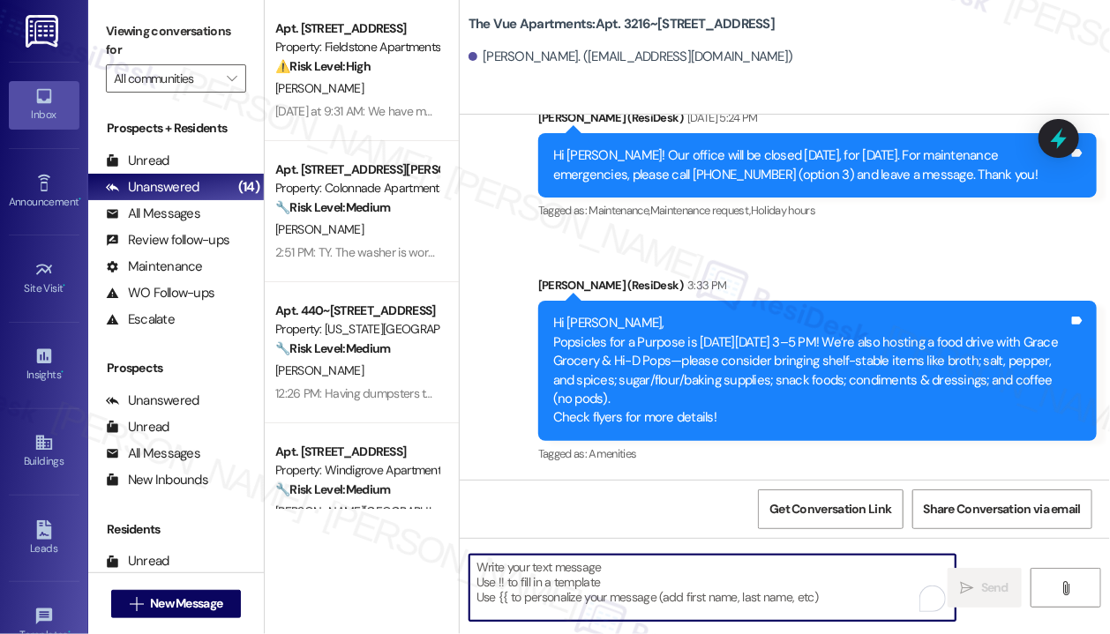
paste textarea "Hi {{first_name}} Quarterly inspections for Building 3216 will take place [DATE…"
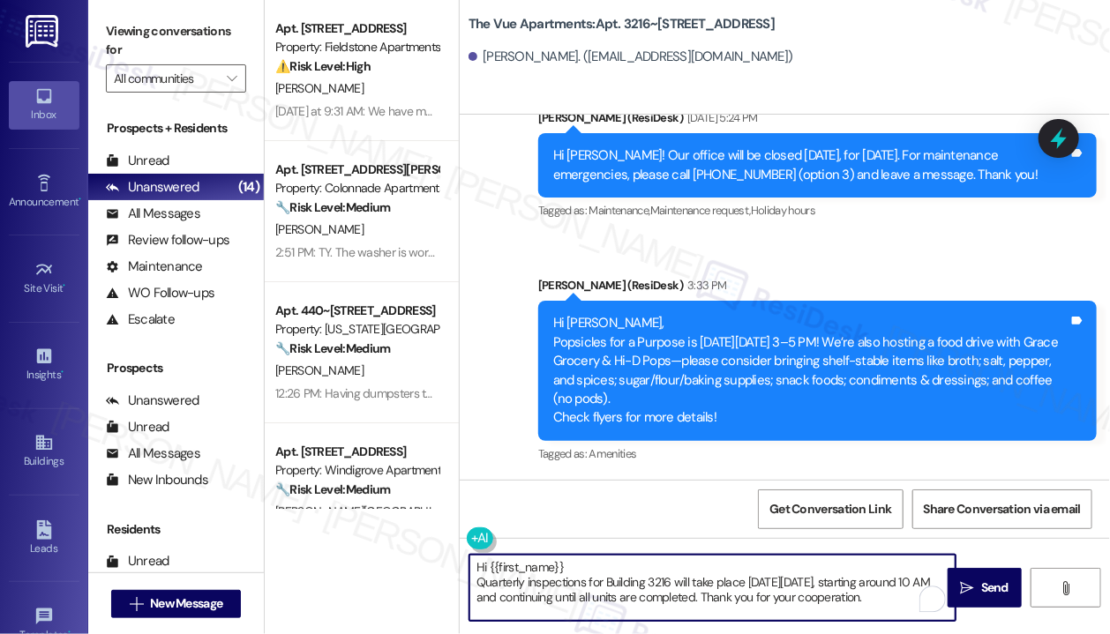
click at [611, 563] on textarea "Hi {{first_name}} Quarterly inspections for Building 3216 will take place [DATE…" at bounding box center [712, 588] width 486 height 66
type textarea "Hi {{first_name}}, Quarterly inspections for Building 3216 will take place [DAT…"
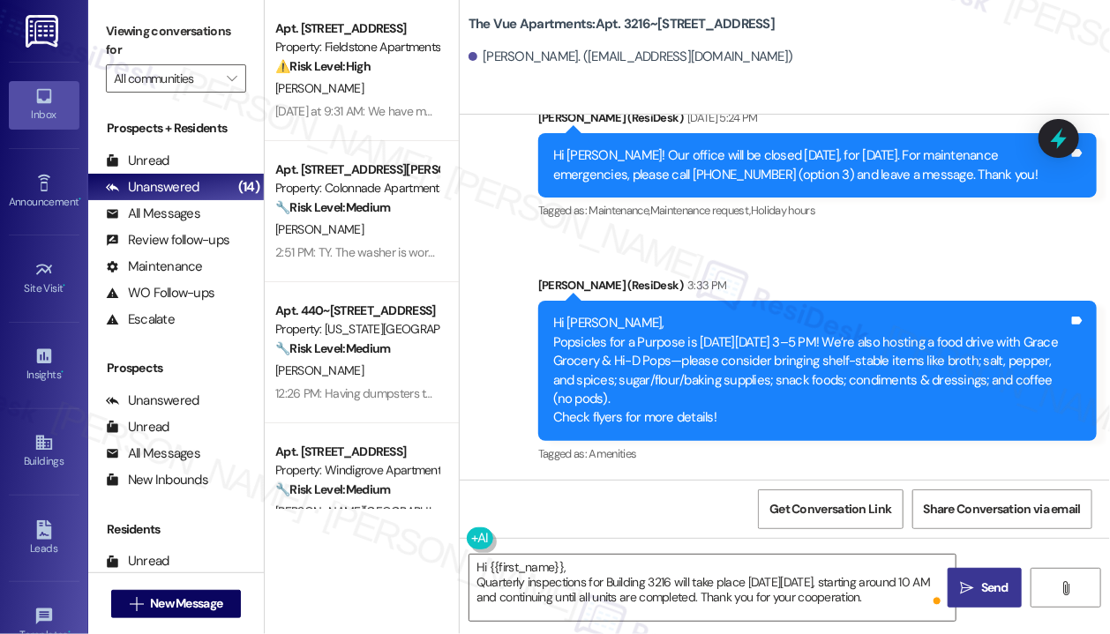
click at [977, 585] on span "Send" at bounding box center [994, 588] width 34 height 19
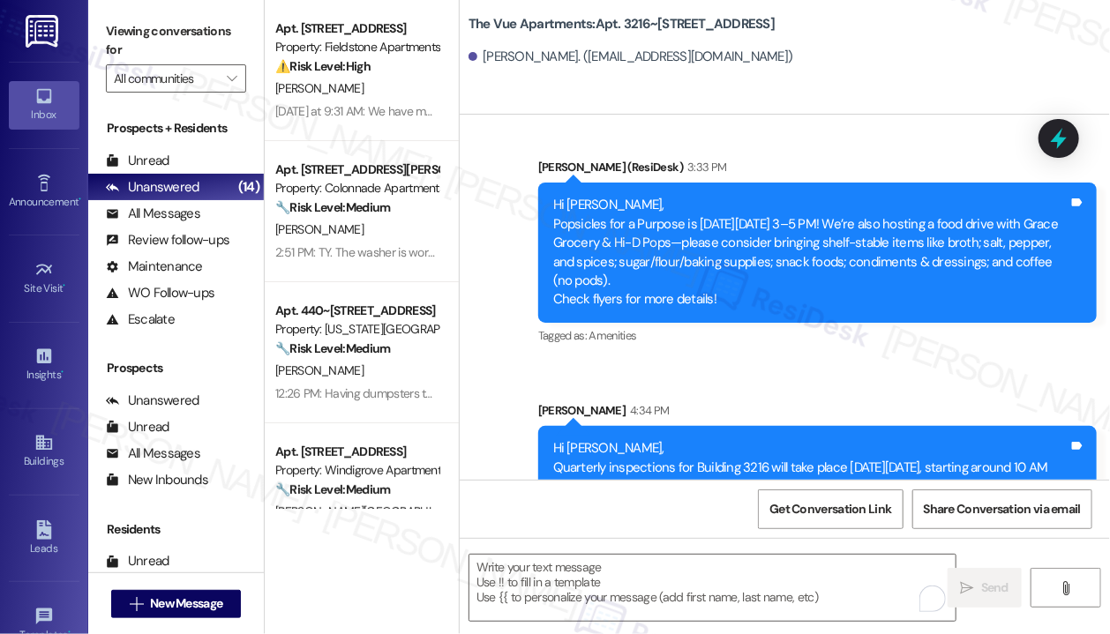
scroll to position [3027, 0]
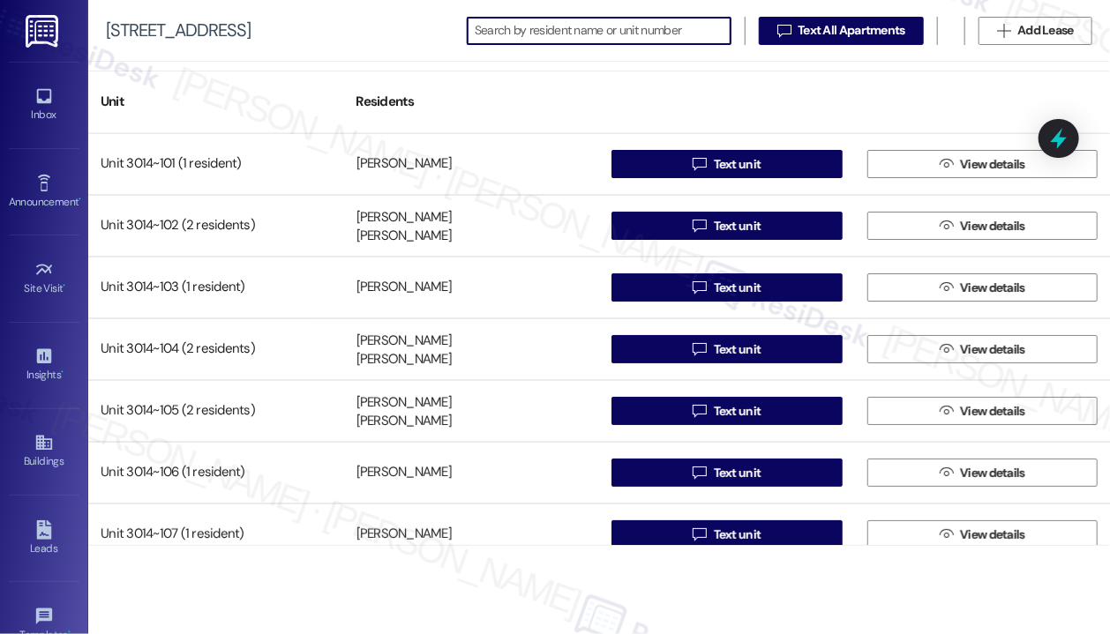
click at [563, 32] on input at bounding box center [603, 31] width 256 height 25
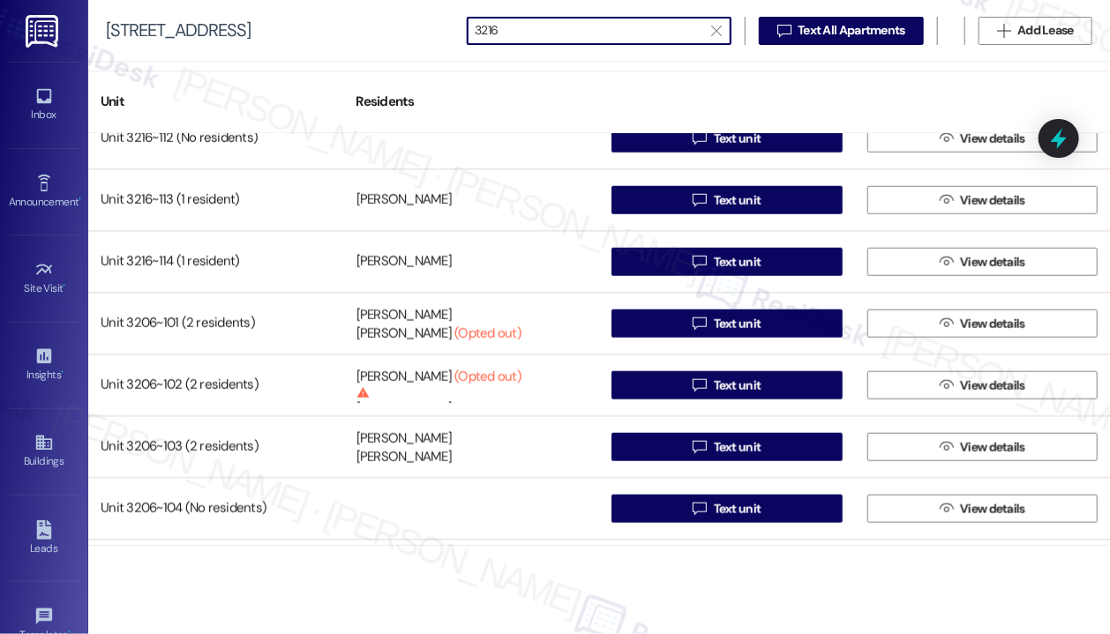
scroll to position [706, 0]
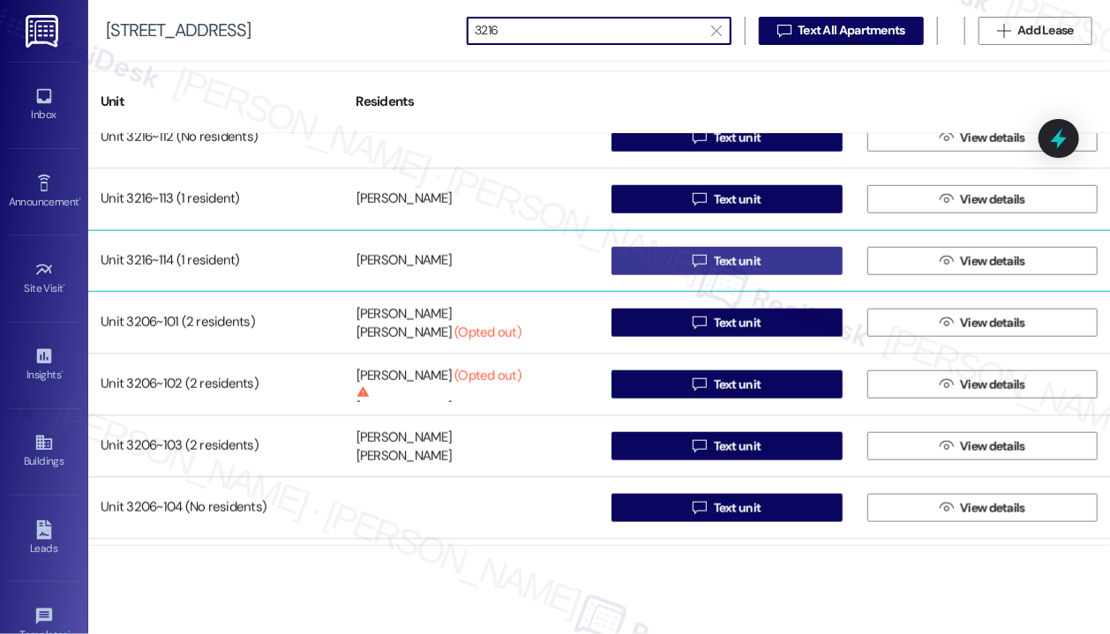
type input "3216"
click at [737, 258] on span "Text unit" at bounding box center [738, 261] width 48 height 19
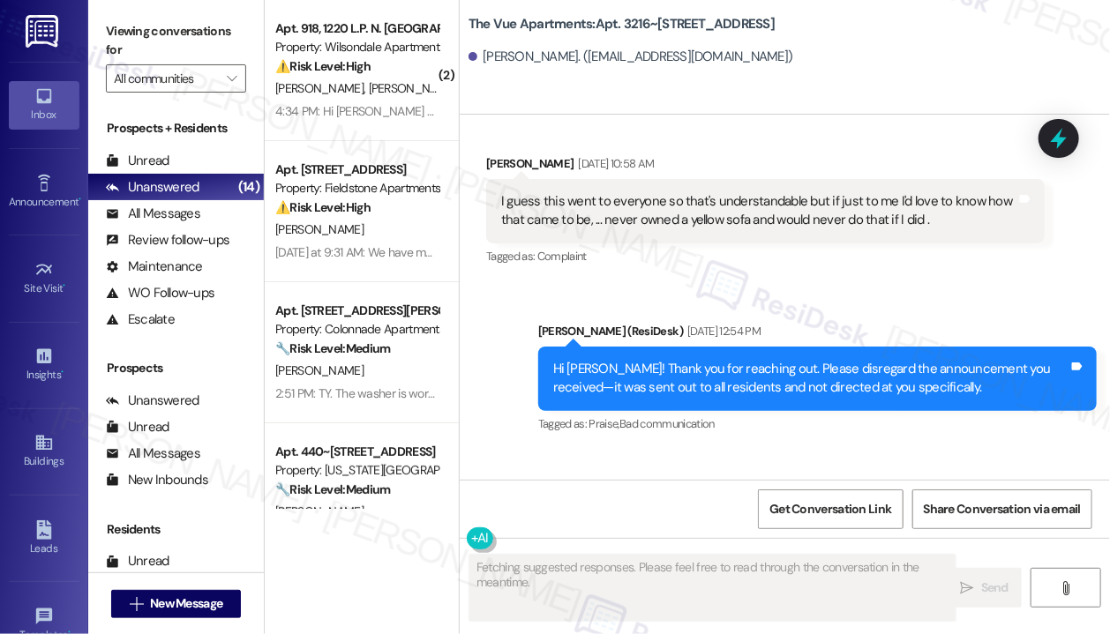
scroll to position [2119, 0]
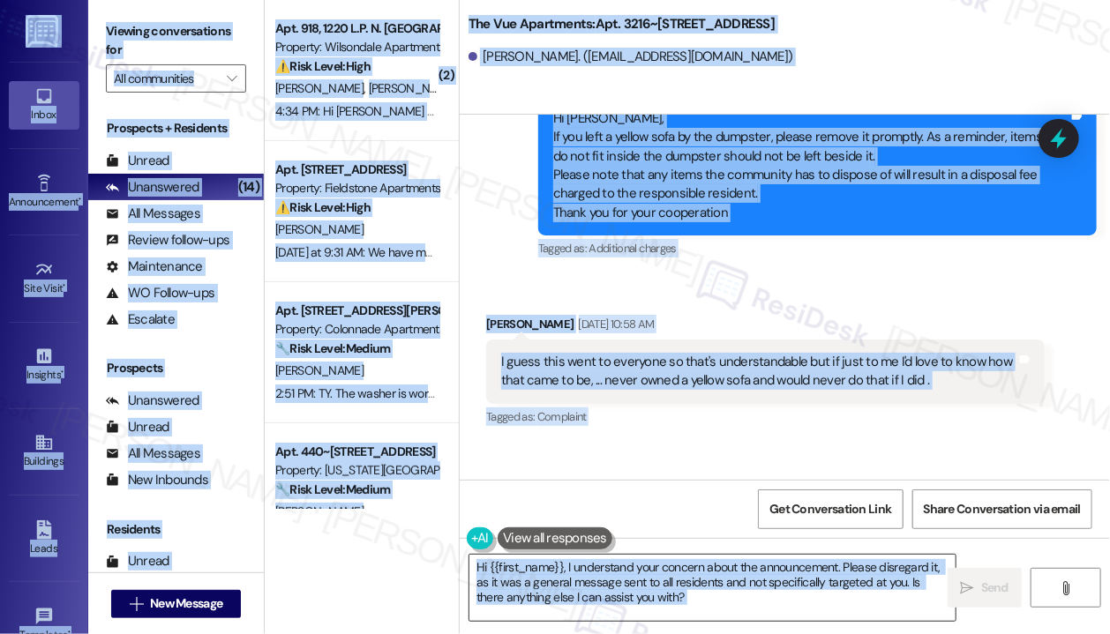
click at [722, 572] on textarea "Hi {{first_name}}, I understand your concern about the announcement. Please dis…" at bounding box center [712, 588] width 486 height 66
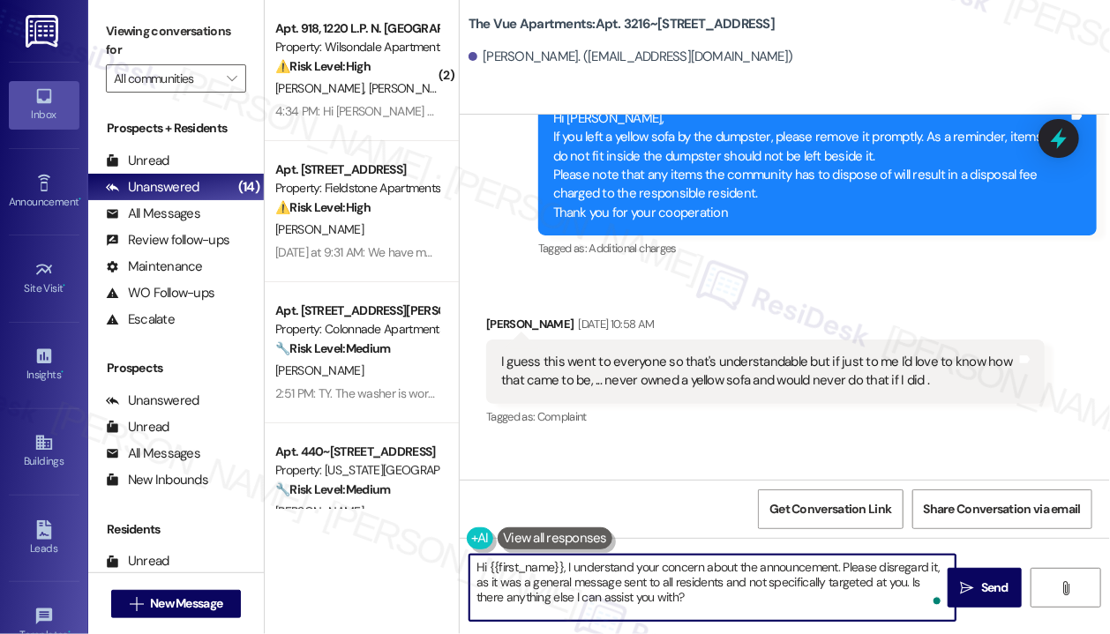
paste textarea "Quarterly inspections for Building 3216 will take place [DATE][DATE], starting …"
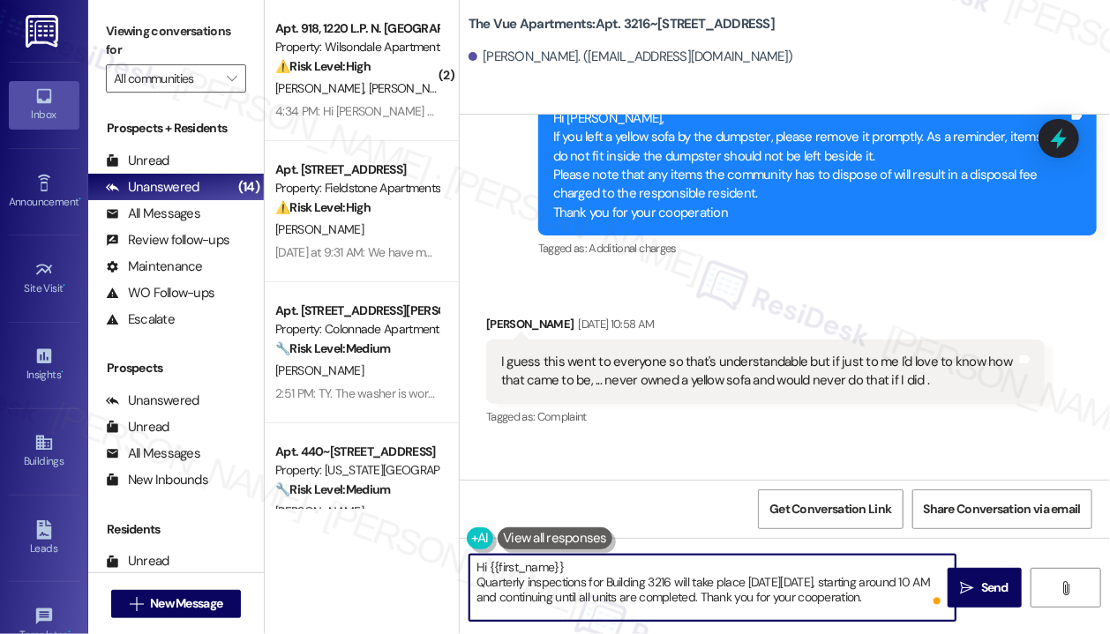
click at [629, 566] on textarea "Hi {{first_name}} Quarterly inspections for Building 3216 will take place [DATE…" at bounding box center [712, 588] width 486 height 66
type textarea "Hi {{first_name}}, Quarterly inspections for Building 3216 will take place [DAT…"
click at [990, 584] on span "Send" at bounding box center [994, 588] width 27 height 19
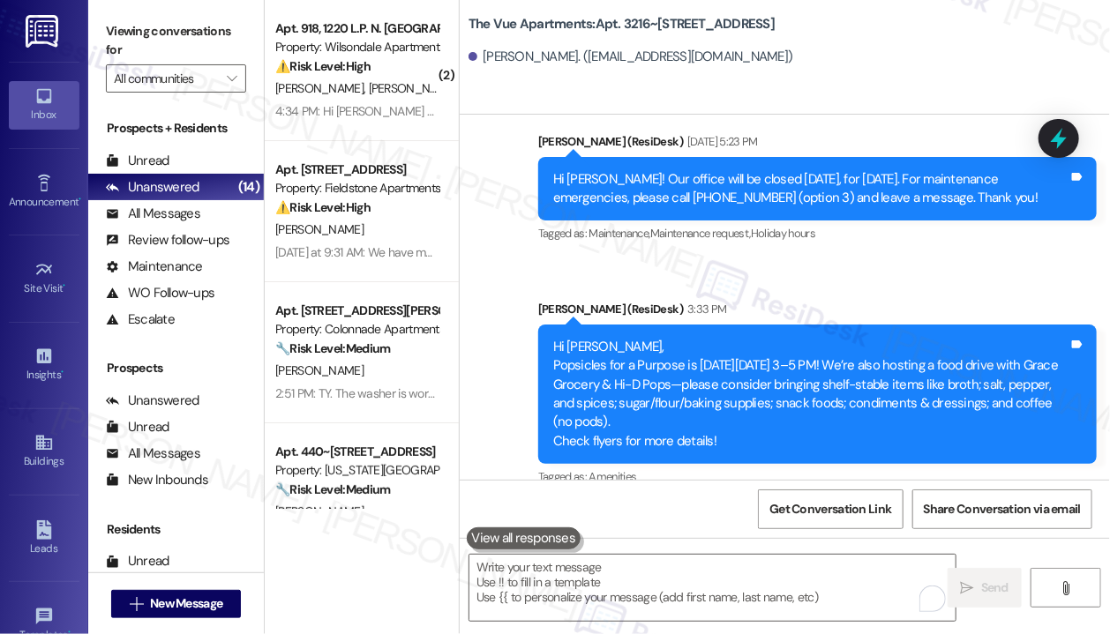
scroll to position [4458, 0]
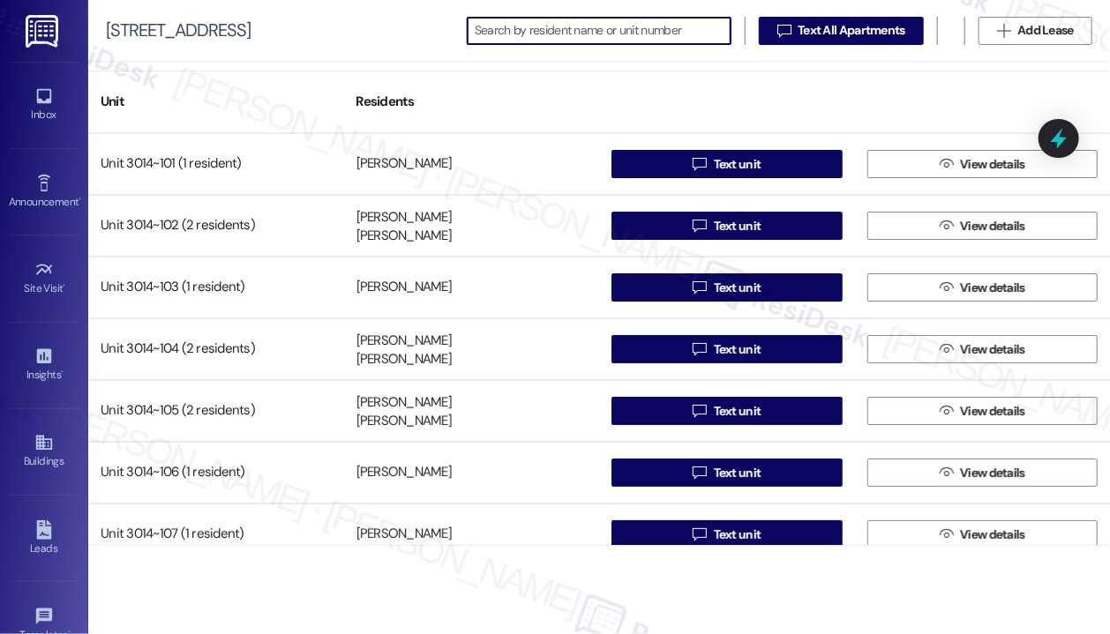
scroll to position [353, 0]
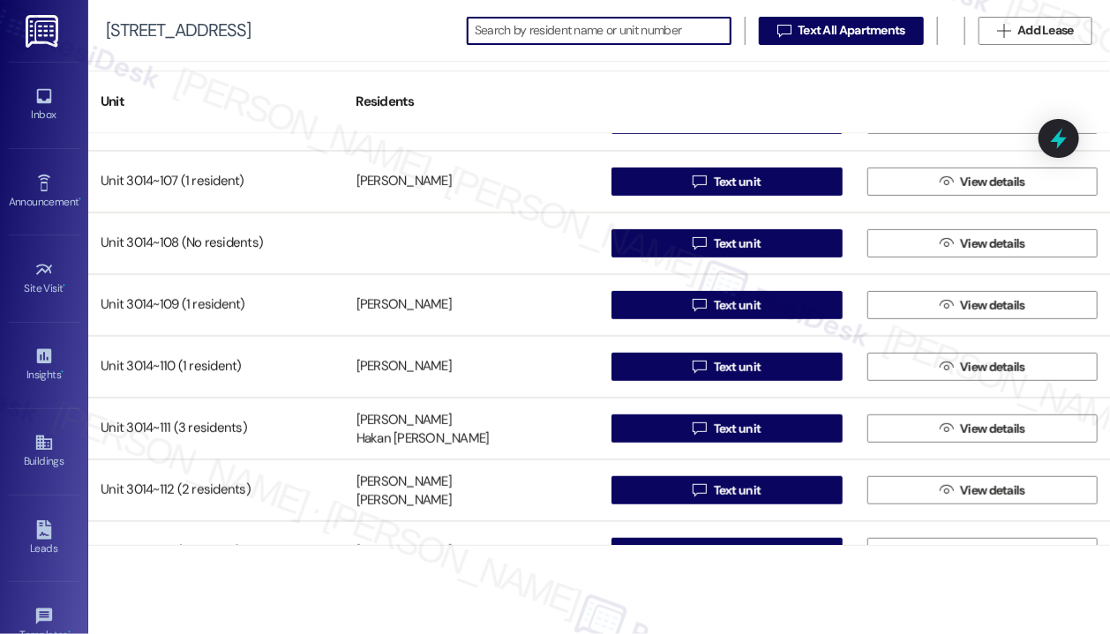
click at [526, 38] on input at bounding box center [603, 31] width 256 height 25
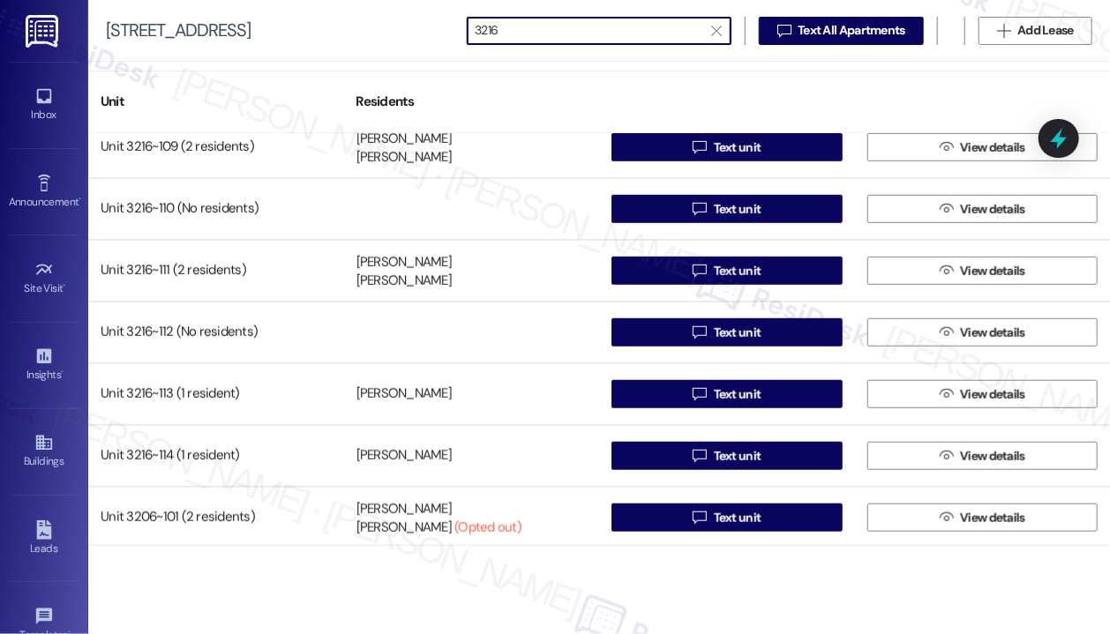
scroll to position [529, 0]
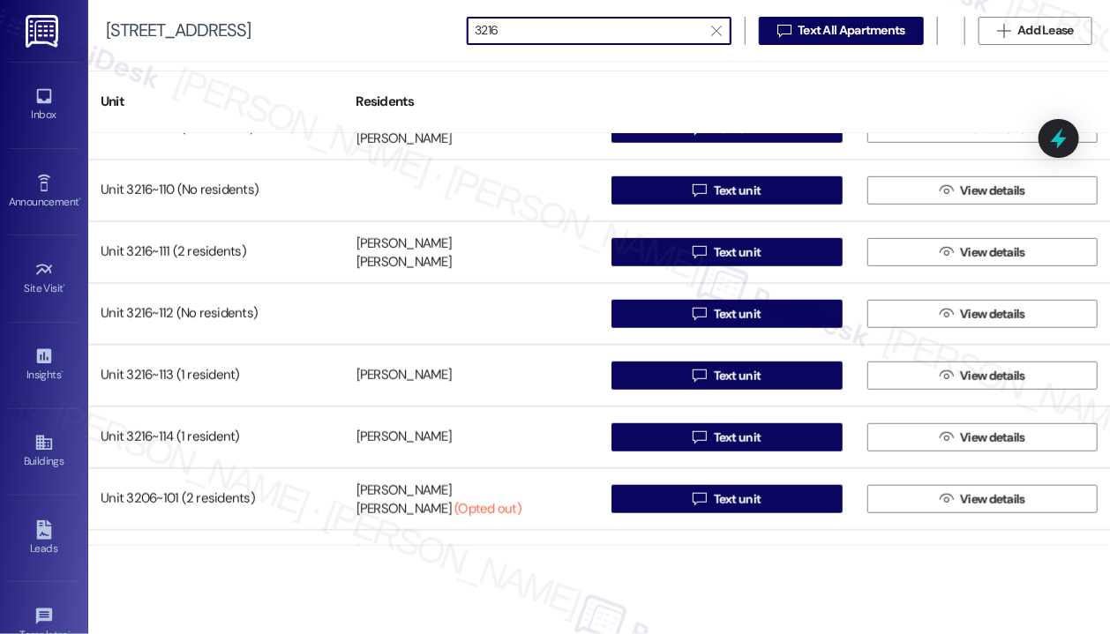
type input "3216"
click at [45, 110] on div "Inbox" at bounding box center [44, 115] width 88 height 18
